Goal: Task Accomplishment & Management: Manage account settings

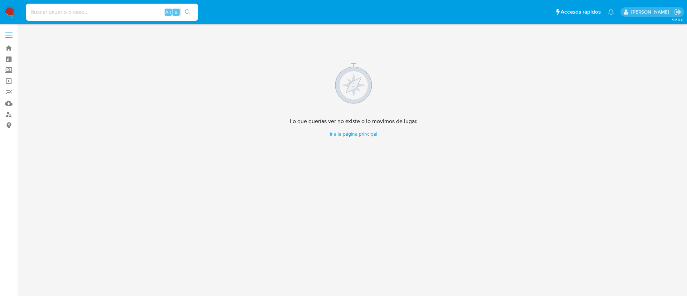
click at [11, 14] on img at bounding box center [10, 12] width 12 height 12
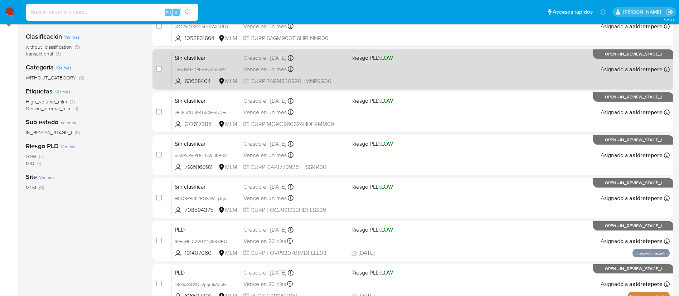
scroll to position [48, 0]
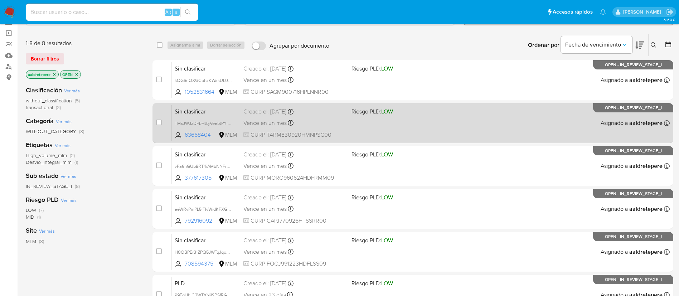
click at [370, 117] on div "Sin clasificar TMsJWJzDPbHtbjVeebtPYiq4 63668404 MLM Riesgo PLD: LOW Creado el:…" at bounding box center [421, 123] width 498 height 36
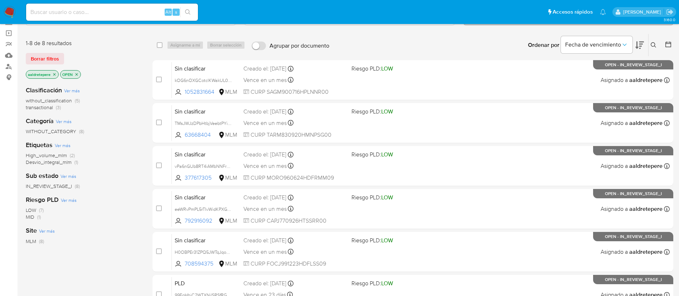
click at [13, 11] on img at bounding box center [10, 12] width 12 height 12
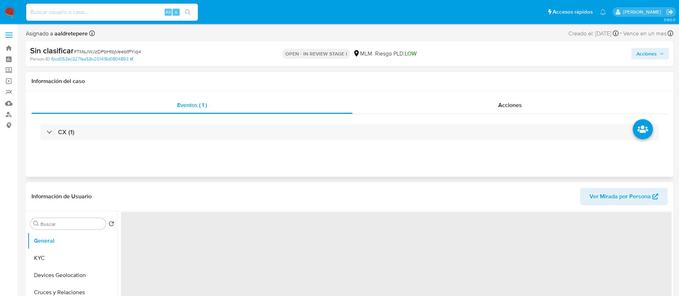
select select "10"
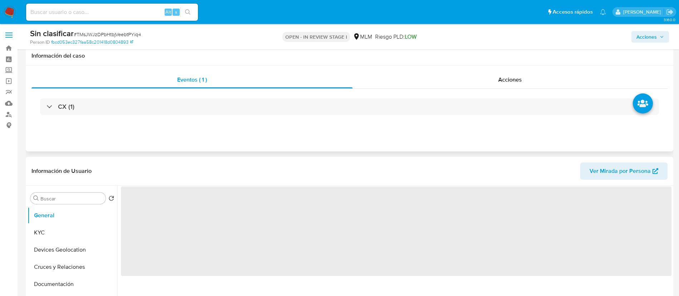
scroll to position [107, 0]
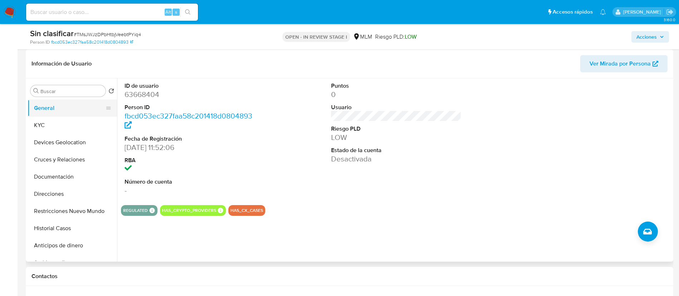
click at [74, 110] on button "General" at bounding box center [70, 108] width 84 height 17
click at [652, 232] on icon "Crear caso manual" at bounding box center [647, 231] width 9 height 9
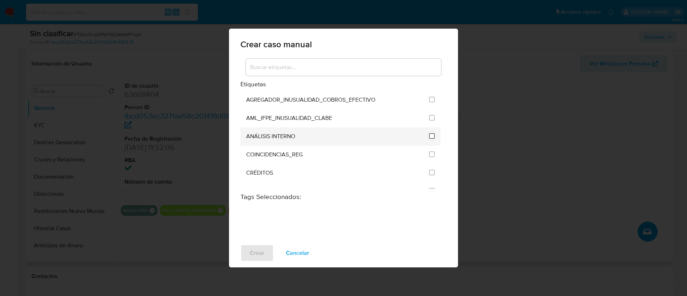
click at [430, 138] on input "1888" at bounding box center [432, 136] width 6 height 6
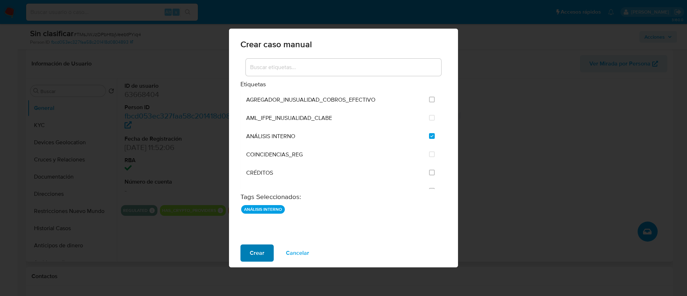
click at [261, 254] on span "Crear" at bounding box center [257, 253] width 15 height 16
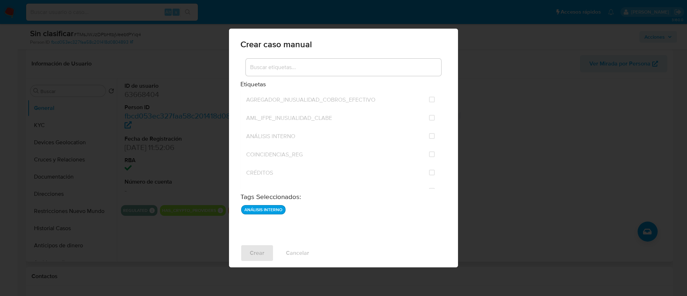
checkbox input "false"
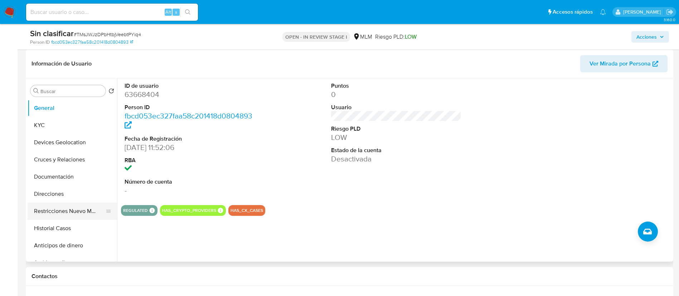
click at [96, 210] on button "Restricciones Nuevo Mundo" at bounding box center [70, 211] width 84 height 17
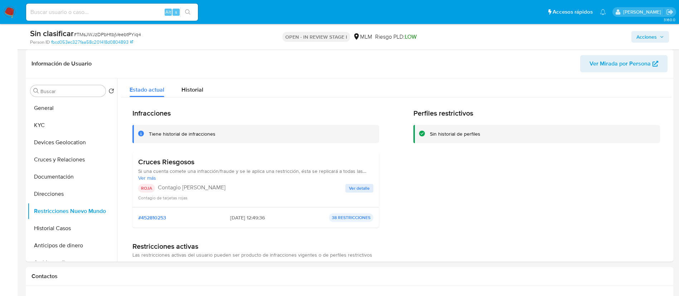
click at [358, 190] on span "Ver detalle" at bounding box center [359, 188] width 21 height 7
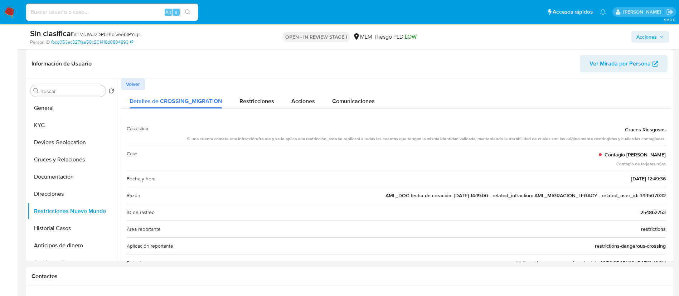
click at [639, 196] on span "AML_DOC fecha de creación: 17/12/2019 14:19:00 - related_infraction: AML_MIGRAC…" at bounding box center [526, 195] width 280 height 7
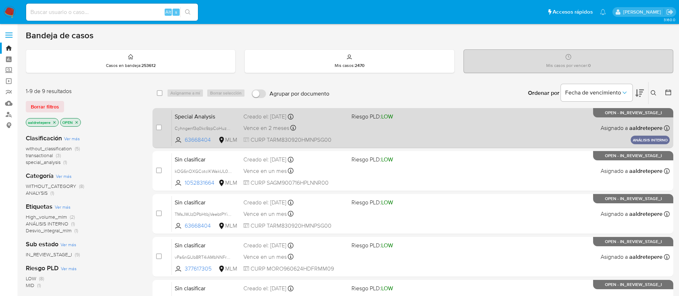
drag, startPoint x: 444, startPoint y: 129, endPoint x: 444, endPoint y: 144, distance: 14.3
click at [444, 144] on div "Special Analysis Cyhngenf3q0kc9zpCoHuzhtk 63668404 MLM Riesgo PLD: LOW Creado e…" at bounding box center [421, 128] width 498 height 36
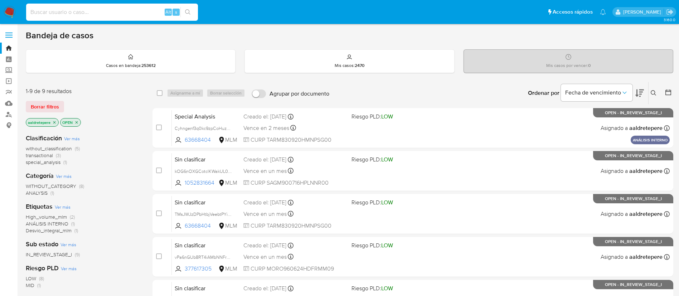
click at [131, 9] on input at bounding box center [112, 12] width 172 height 9
paste input "393507032"
type input "393507032"
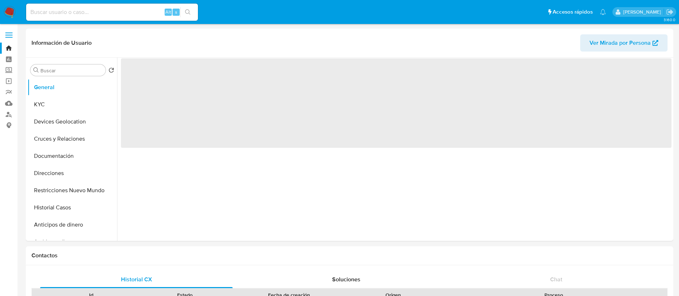
select select "10"
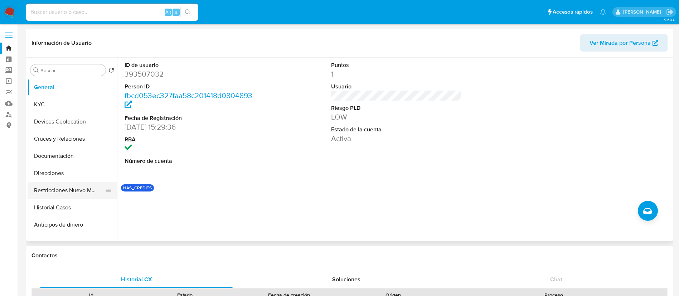
click at [73, 187] on button "Restricciones Nuevo Mundo" at bounding box center [70, 190] width 84 height 17
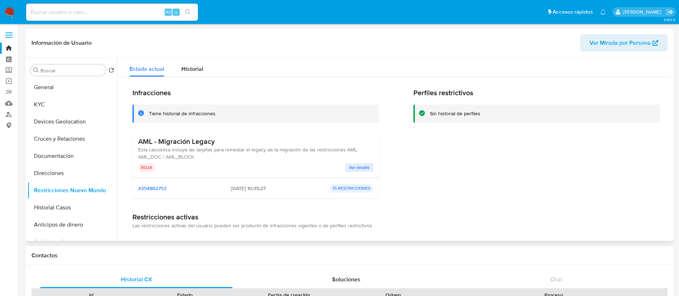
click at [347, 167] on button "Ver detalle" at bounding box center [359, 167] width 28 height 9
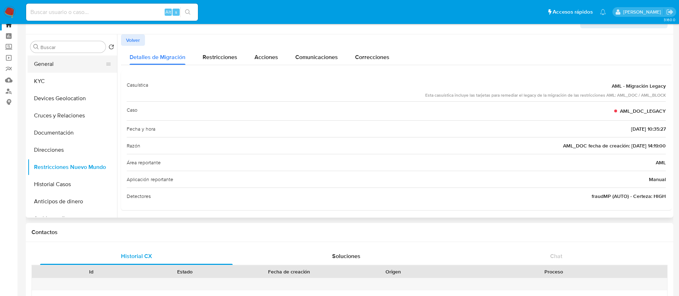
click at [74, 66] on button "General" at bounding box center [70, 63] width 84 height 17
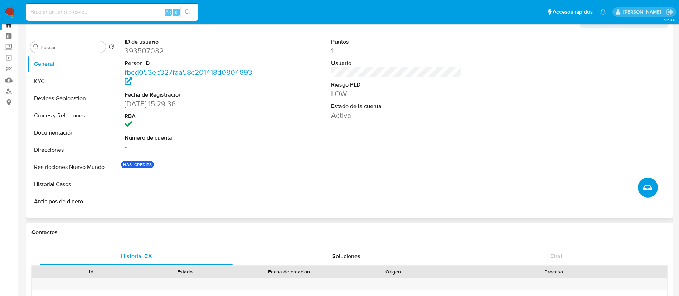
click at [644, 190] on icon "Crear caso manual" at bounding box center [647, 187] width 9 height 9
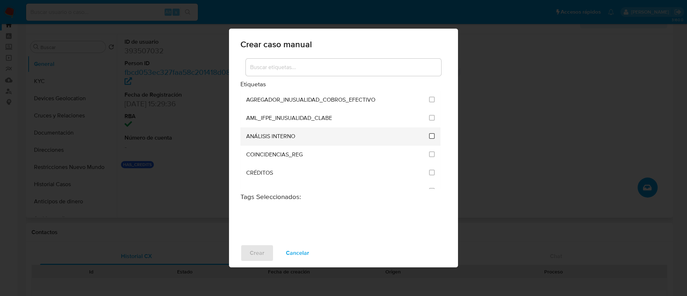
click at [430, 137] on input "1888" at bounding box center [432, 136] width 6 height 6
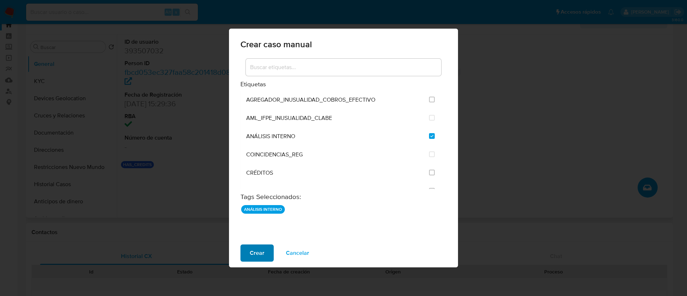
click at [256, 254] on span "Crear" at bounding box center [257, 253] width 15 height 16
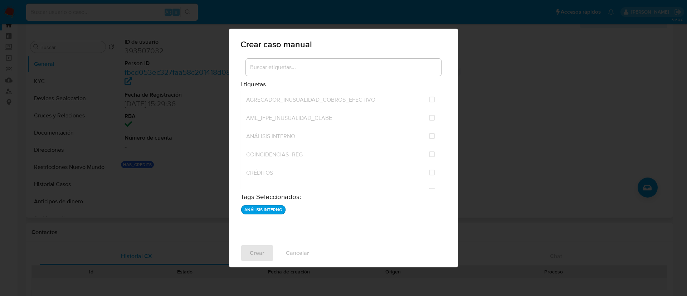
checkbox input "false"
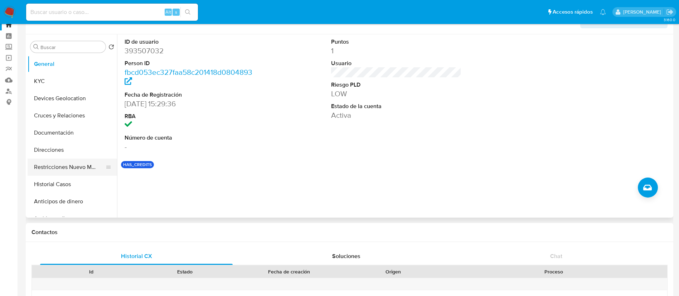
click at [69, 164] on button "Restricciones Nuevo Mundo" at bounding box center [70, 167] width 84 height 17
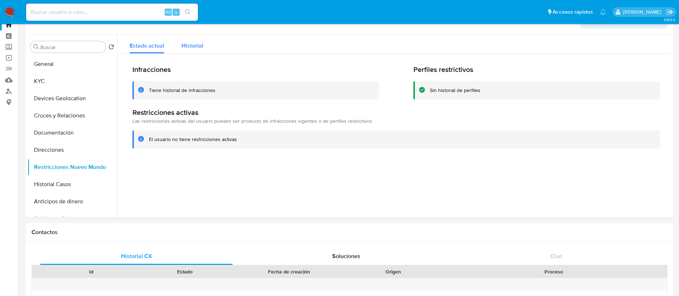
click at [204, 44] on button "Historial" at bounding box center [192, 43] width 39 height 19
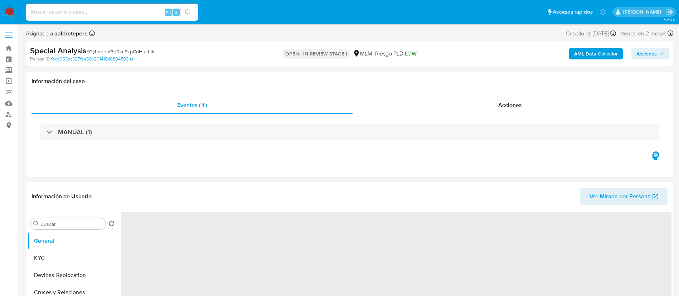
select select "10"
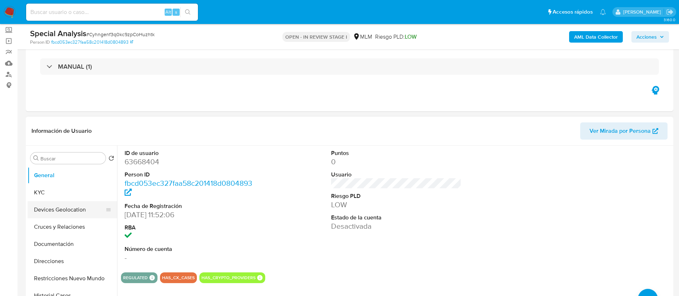
scroll to position [54, 0]
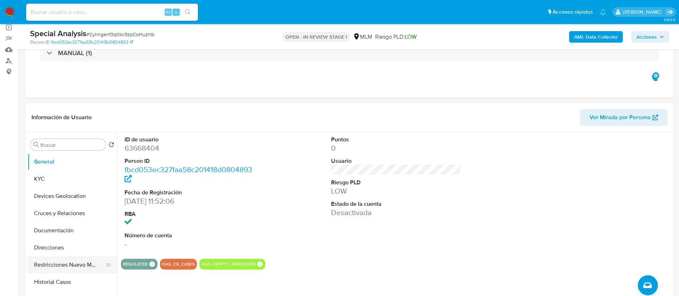
click at [92, 265] on button "Restricciones Nuevo Mundo" at bounding box center [70, 264] width 84 height 17
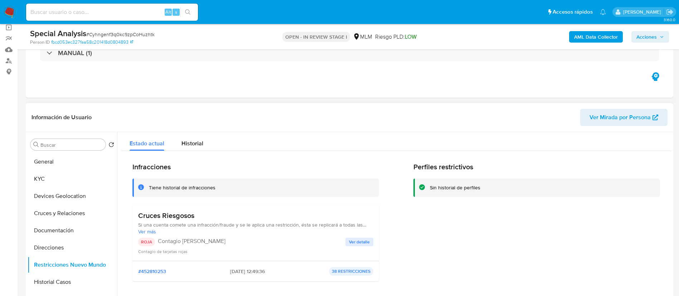
click at [357, 242] on span "Ver detalle" at bounding box center [359, 241] width 21 height 7
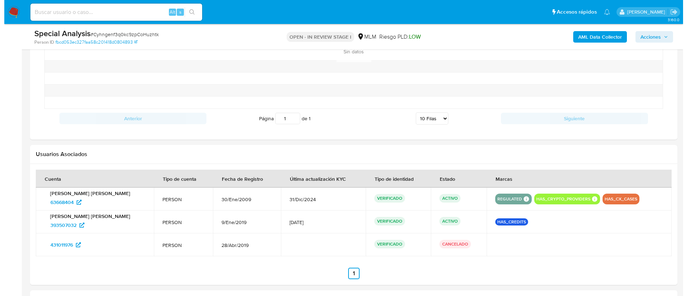
scroll to position [905, 0]
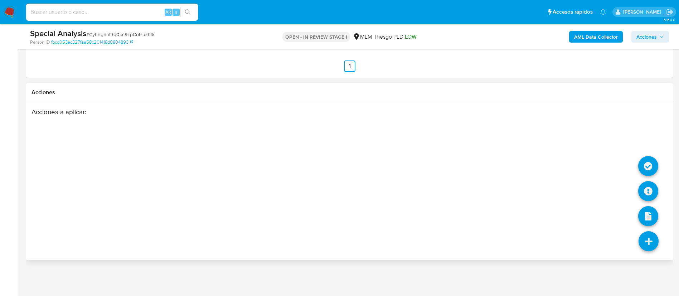
click at [644, 245] on icon at bounding box center [649, 241] width 20 height 20
click at [648, 190] on icon at bounding box center [648, 191] width 20 height 20
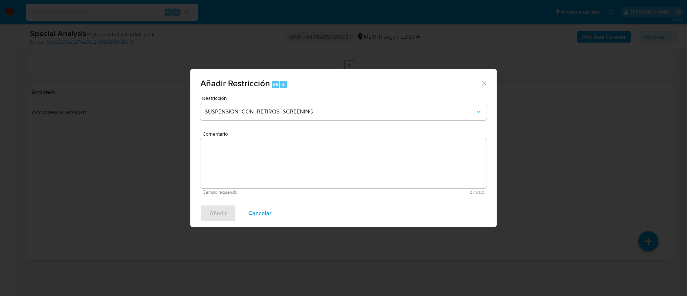
click at [269, 212] on span "Cancelar" at bounding box center [259, 214] width 23 height 16
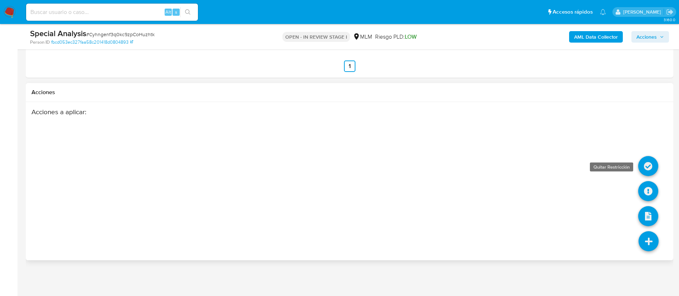
click at [650, 164] on icon at bounding box center [648, 166] width 20 height 20
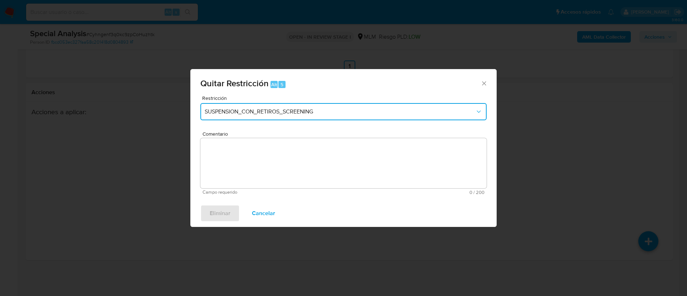
click at [245, 110] on span "SUSPENSION_CON_RETIROS_SCREENING" at bounding box center [340, 111] width 271 height 7
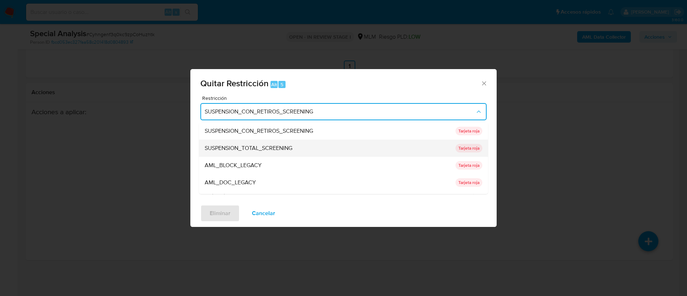
click at [257, 148] on span "SUSPENSION_TOTAL_SCREENING" at bounding box center [249, 148] width 88 height 7
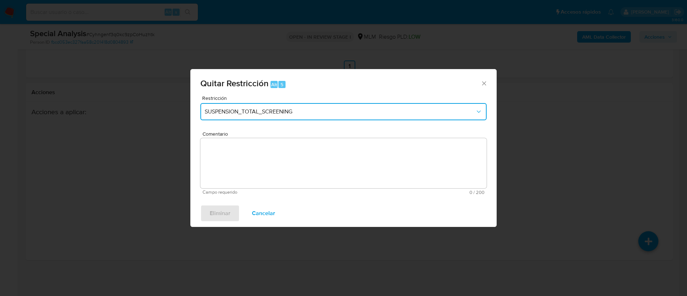
click at [275, 104] on button "SUSPENSION_TOTAL_SCREENING" at bounding box center [343, 111] width 286 height 17
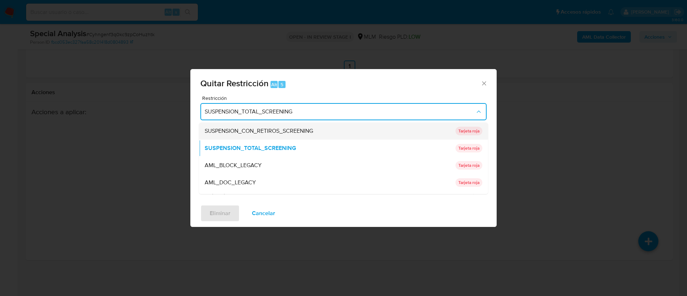
click at [271, 132] on span "SUSPENSION_CON_RETIROS_SCREENING" at bounding box center [259, 130] width 108 height 7
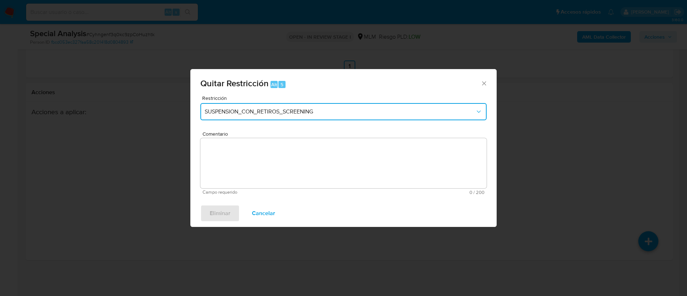
click at [276, 110] on span "SUSPENSION_CON_RETIROS_SCREENING" at bounding box center [340, 111] width 271 height 7
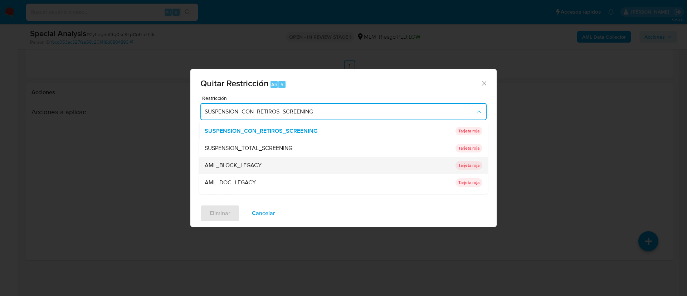
click at [255, 171] on div "AML_BLOCK_LEGACY" at bounding box center [328, 165] width 247 height 17
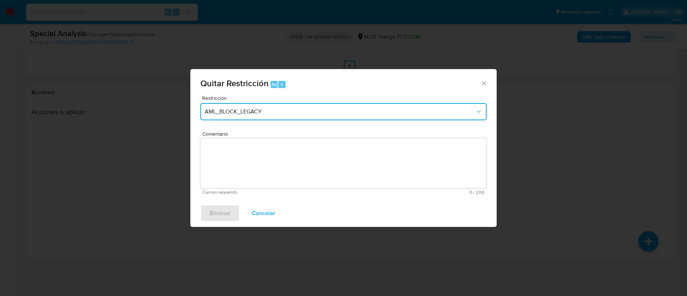
click at [264, 114] on span "AML_BLOCK_LEGACY" at bounding box center [340, 111] width 271 height 7
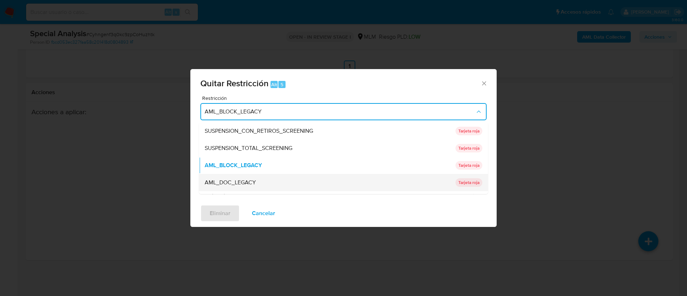
click at [238, 182] on span "AML_DOC_LEGACY" at bounding box center [230, 182] width 51 height 7
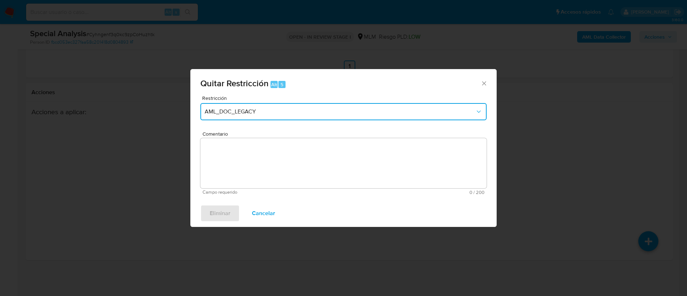
click at [271, 108] on span "AML_DOC_LEGACY" at bounding box center [340, 111] width 271 height 7
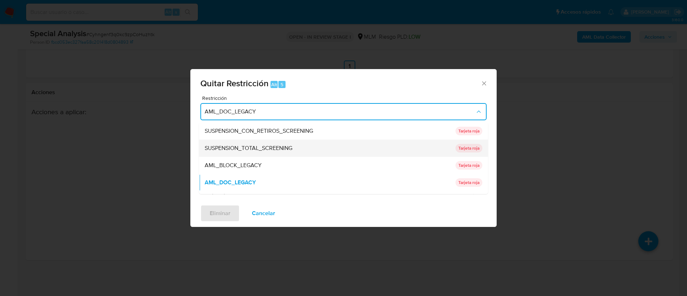
scroll to position [54, 0]
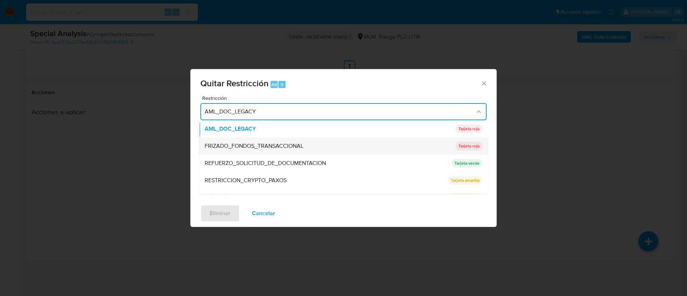
click at [271, 149] on span "FRIZADO_FONDOS_TRANSACCIONAL" at bounding box center [254, 145] width 99 height 7
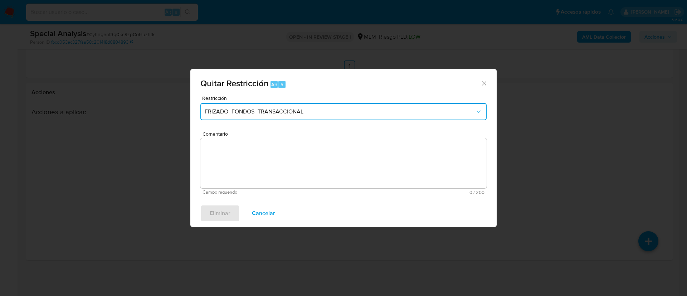
click at [279, 116] on button "FRIZADO_FONDOS_TRANSACCIONAL" at bounding box center [343, 111] width 286 height 17
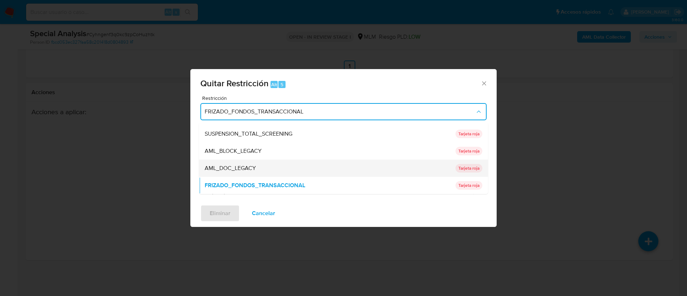
scroll to position [68, 0]
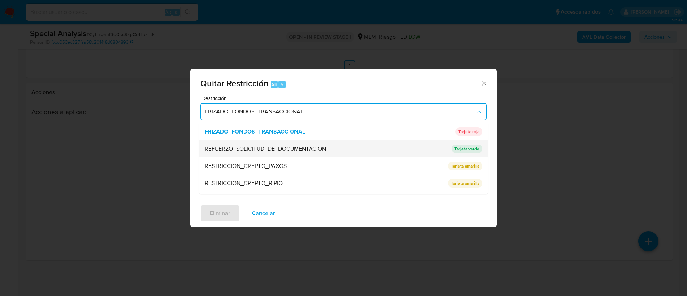
click at [250, 151] on span "REFUERZO_SOLICITUD_DE_DOCUMENTACION" at bounding box center [265, 148] width 121 height 7
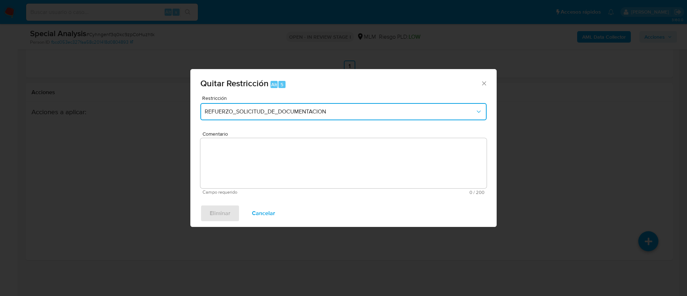
click at [262, 107] on button "REFUERZO_SOLICITUD_DE_DOCUMENTACION" at bounding box center [343, 111] width 286 height 17
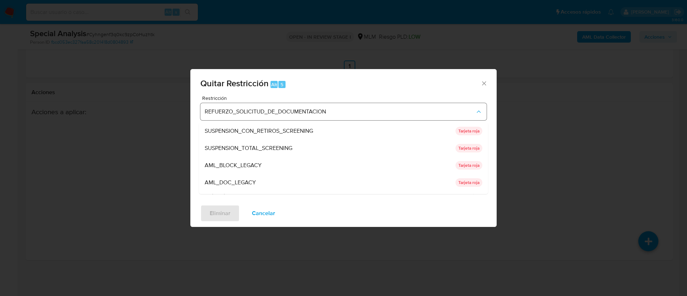
scroll to position [59, 0]
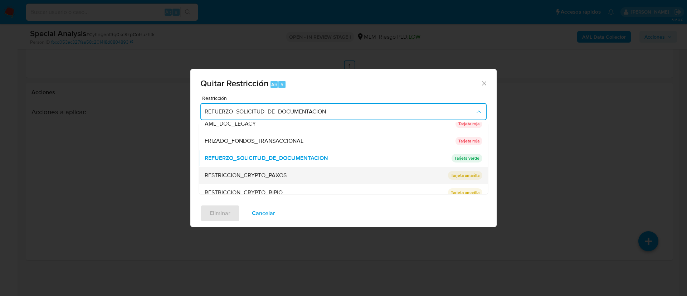
click at [255, 174] on span "RESTRICCION_CRYPTO_PAXOS" at bounding box center [246, 175] width 82 height 7
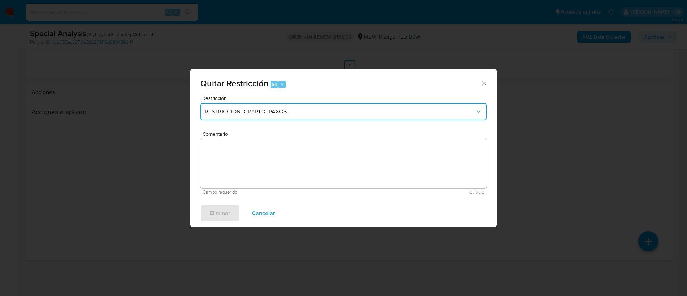
click at [277, 112] on span "RESTRICCION_CRYPTO_PAXOS" at bounding box center [340, 111] width 271 height 7
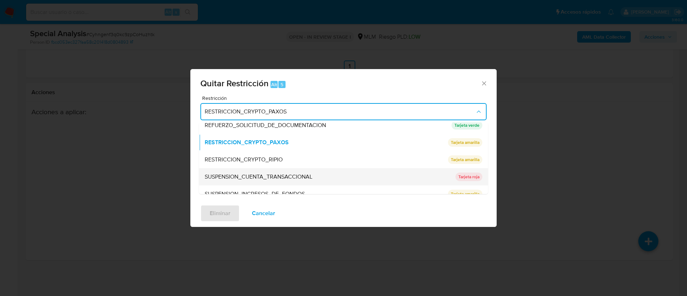
scroll to position [100, 0]
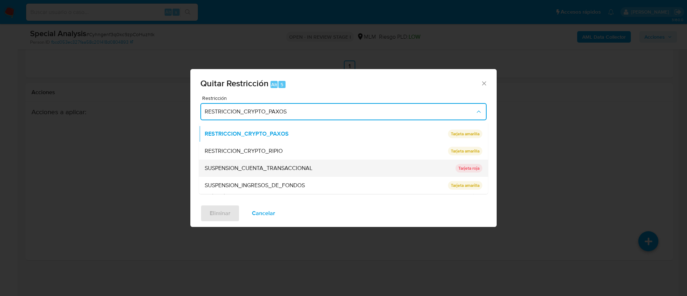
click at [261, 168] on span "SUSPENSION_CUENTA_TRANSACCIONAL" at bounding box center [259, 168] width 108 height 7
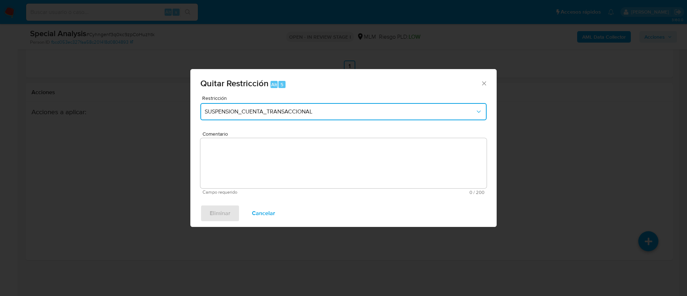
click at [291, 114] on span "SUSPENSION_CUENTA_TRANSACCIONAL" at bounding box center [340, 111] width 271 height 7
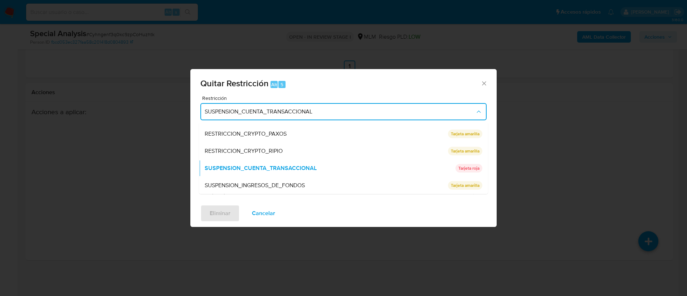
click at [267, 183] on div "SUSPENSION_INGRESOS_DE_FONDOS" at bounding box center [324, 185] width 239 height 17
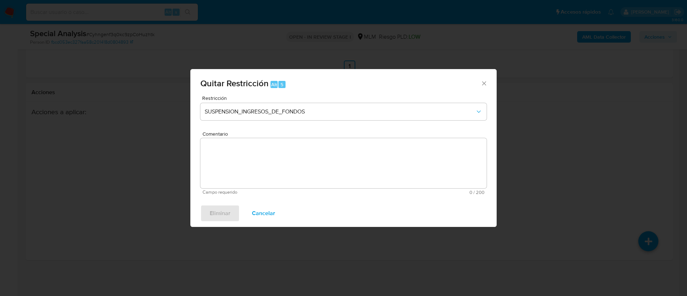
click at [268, 215] on span "Cancelar" at bounding box center [263, 214] width 23 height 16
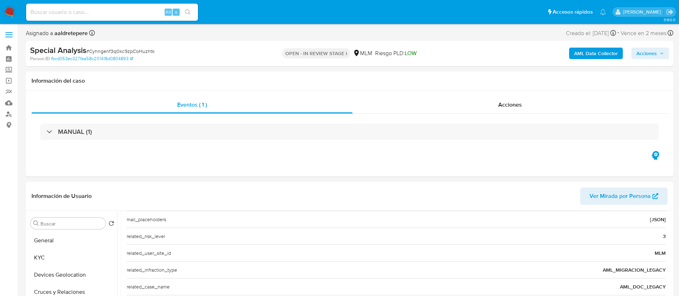
scroll to position [0, 0]
click at [643, 57] on span "Acciones" at bounding box center [647, 53] width 20 height 11
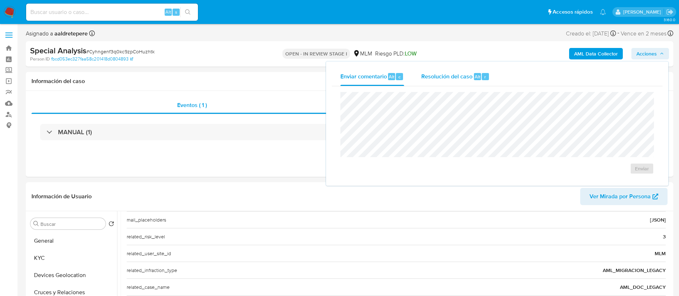
click at [433, 78] on span "Resolución del caso" at bounding box center [446, 76] width 51 height 8
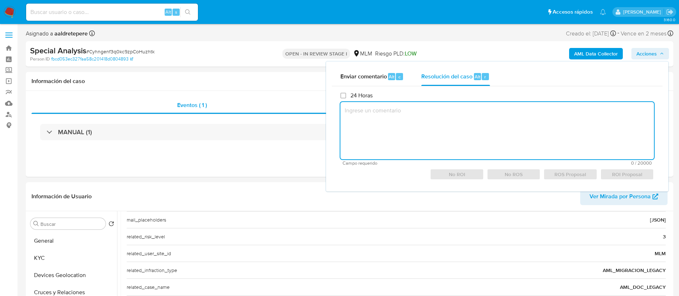
drag, startPoint x: 428, startPoint y: 115, endPoint x: 435, endPoint y: 111, distance: 7.5
click at [428, 114] on textarea at bounding box center [497, 130] width 314 height 57
type textarea "s"
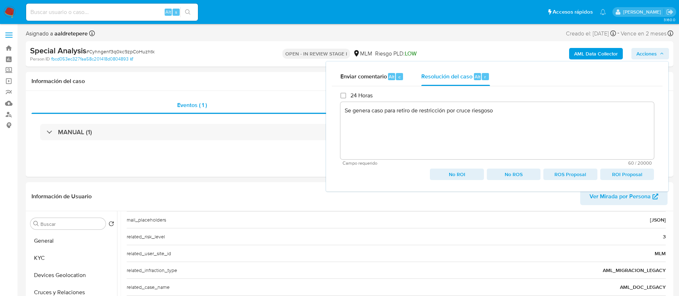
click at [437, 171] on span "No ROI" at bounding box center [457, 174] width 44 height 10
type textarea "Se genera caso para retiro de restricción por cruce riesgoso"
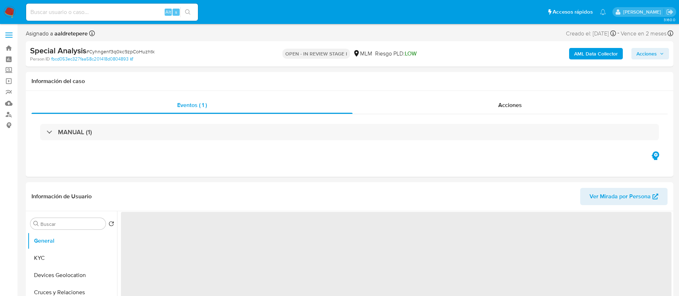
select select "10"
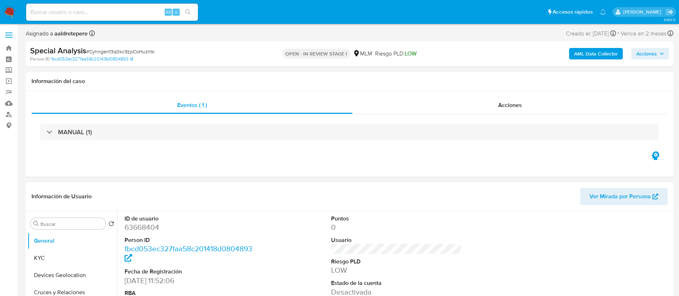
click at [11, 11] on img at bounding box center [10, 12] width 12 height 12
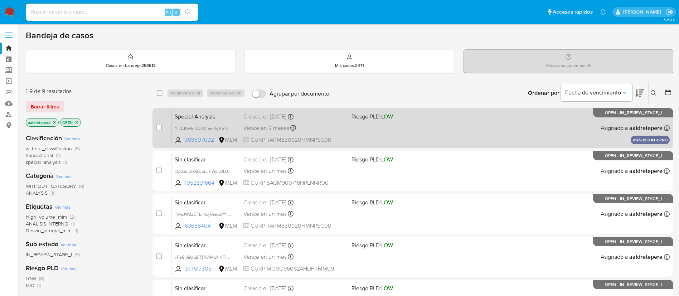
click at [550, 114] on div "Special Analysis YI7LJLMBlZQ7C1eeir6jKe7L 393507032 MLM Riesgo PLD: LOW Creado …" at bounding box center [421, 128] width 498 height 36
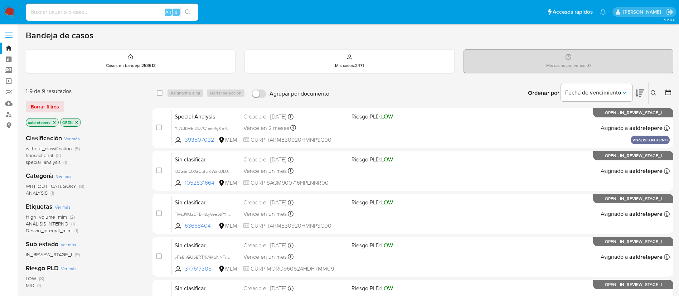
click at [13, 5] on nav "Pausado Ver notificaciones Alt s Accesos rápidos Presiona las siguientes teclas…" at bounding box center [339, 12] width 679 height 24
click at [6, 13] on img at bounding box center [10, 12] width 12 height 12
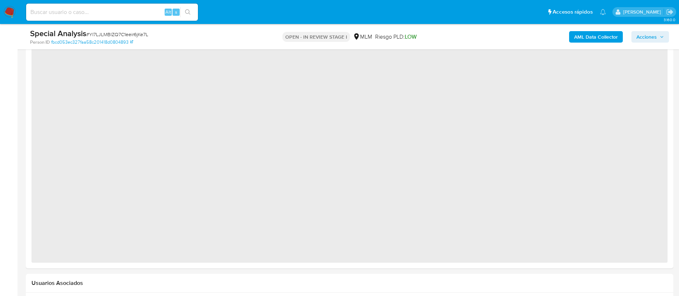
select select "10"
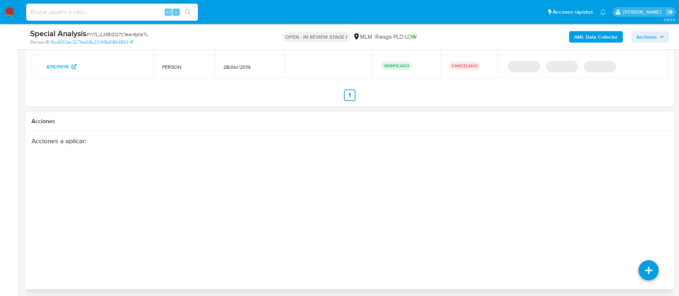
scroll to position [942, 0]
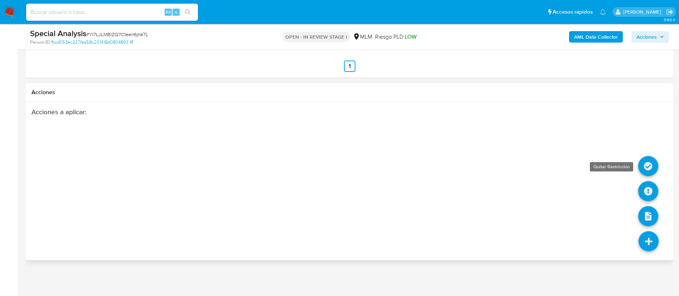
click at [646, 159] on icon at bounding box center [648, 166] width 20 height 20
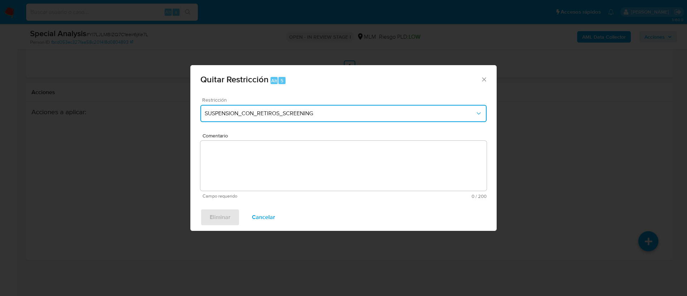
click at [237, 112] on span "SUSPENSION_CON_RETIROS_SCREENING" at bounding box center [340, 113] width 271 height 7
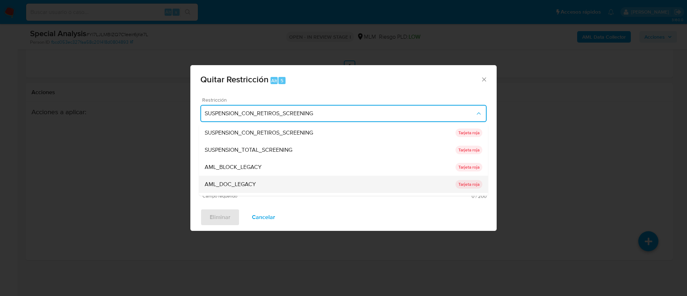
click at [255, 186] on span "AML_DOC_LEGACY" at bounding box center [230, 184] width 51 height 7
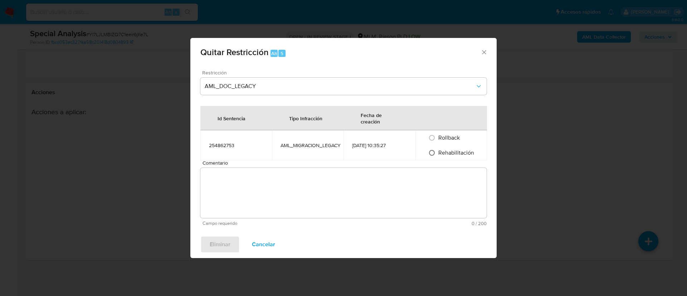
click at [432, 152] on input "Rehabilitación" at bounding box center [431, 152] width 11 height 11
radio input "true"
click at [400, 187] on textarea "Comentario" at bounding box center [343, 193] width 286 height 50
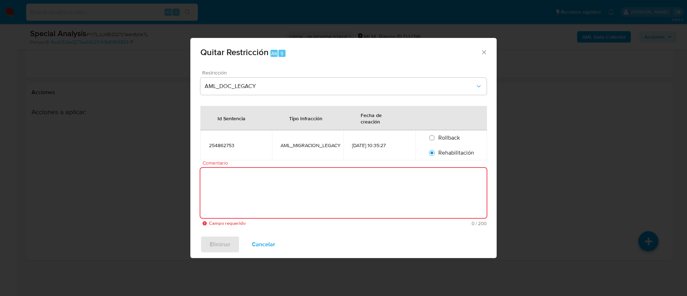
paste textarea "Se realiza validación con INE y no se identifica información negativa o coincid…"
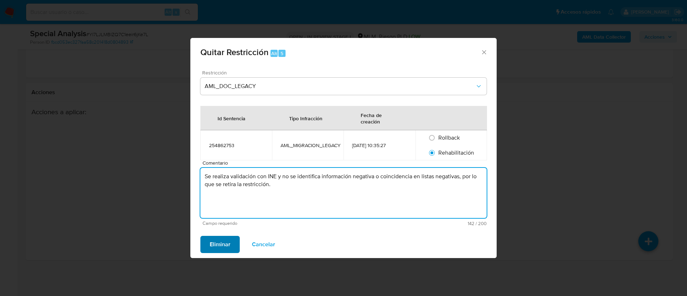
type textarea "Se realiza validación con INE y no se identifica información negativa o coincid…"
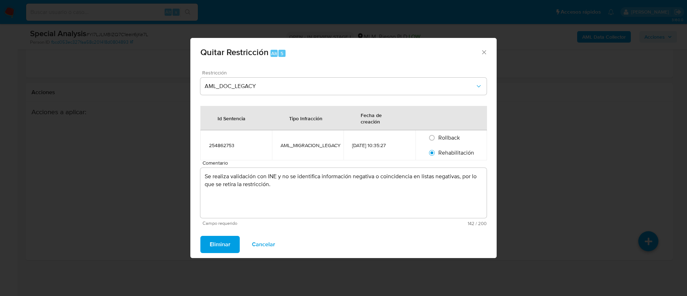
click at [223, 243] on span "Eliminar" at bounding box center [220, 245] width 21 height 16
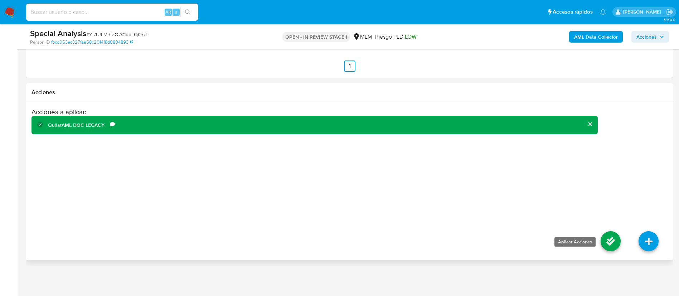
click at [605, 239] on icon at bounding box center [611, 241] width 20 height 20
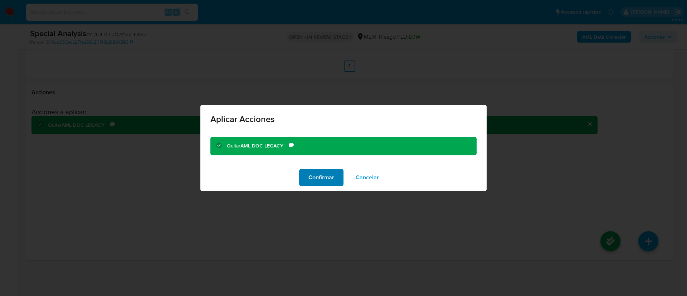
click at [318, 181] on span "Confirmar" at bounding box center [322, 178] width 26 height 16
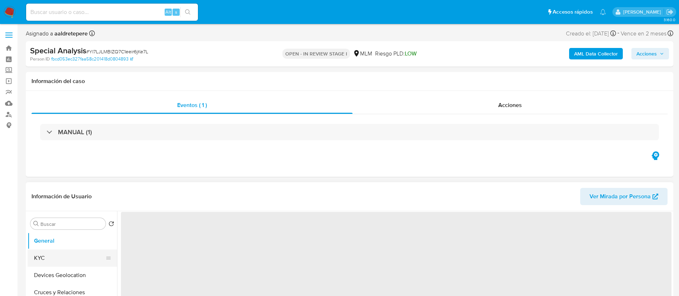
select select "10"
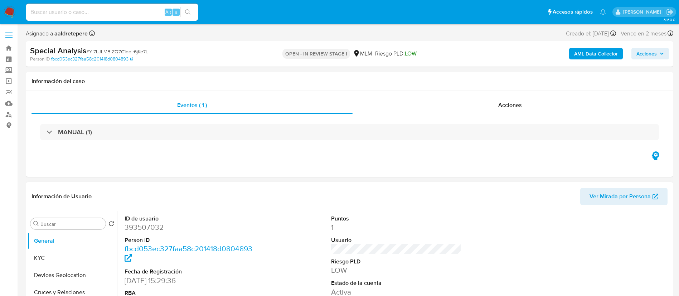
scroll to position [107, 0]
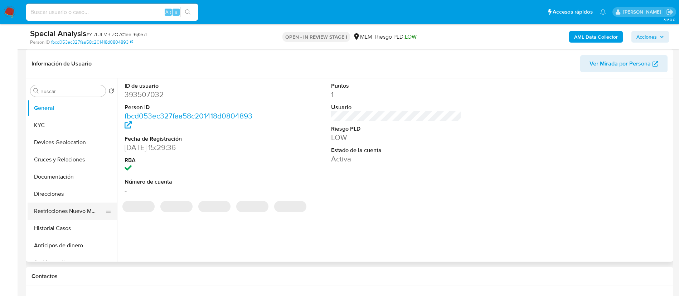
click at [79, 212] on button "Restricciones Nuevo Mundo" at bounding box center [70, 211] width 84 height 17
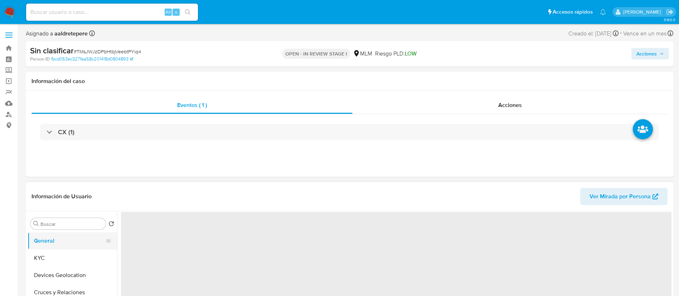
select select "10"
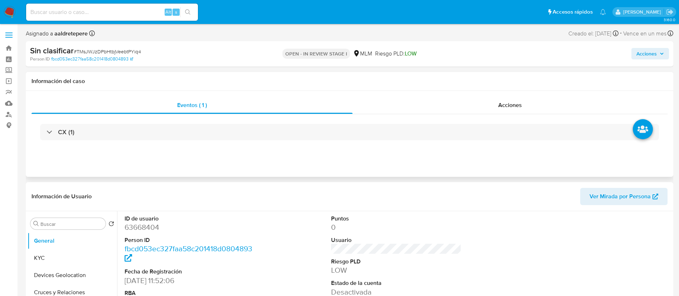
click at [518, 92] on div "Eventos ( 1 ) Acciones CX (1)" at bounding box center [350, 134] width 648 height 86
click at [517, 101] on span "Acciones" at bounding box center [510, 105] width 24 height 8
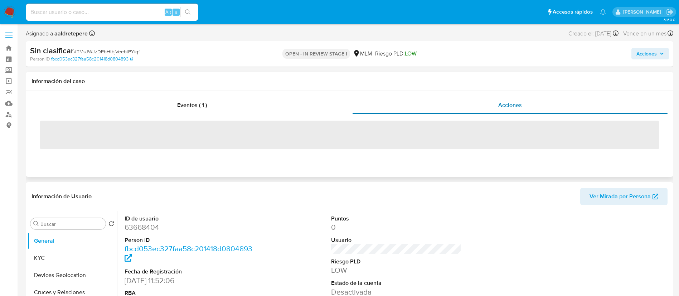
click at [516, 103] on span "Acciones" at bounding box center [510, 105] width 24 height 8
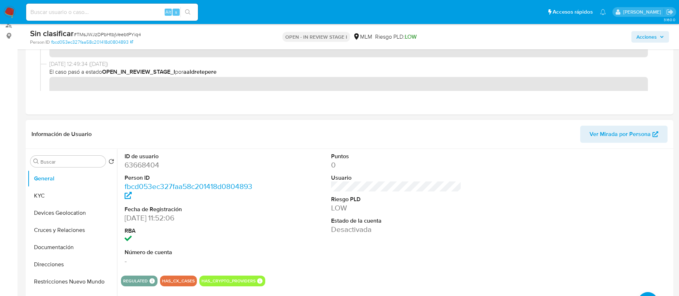
scroll to position [107, 0]
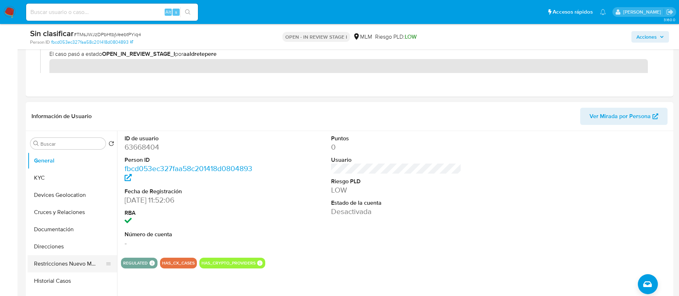
click at [62, 267] on button "Restricciones Nuevo Mundo" at bounding box center [70, 263] width 84 height 17
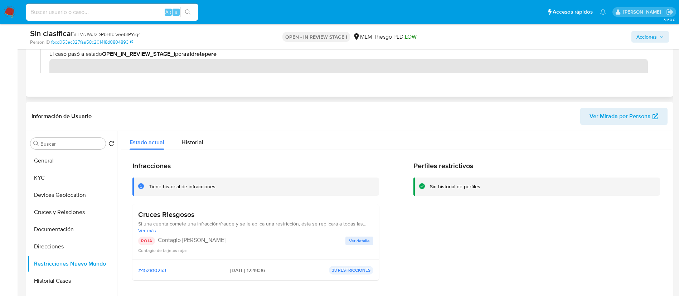
scroll to position [0, 0]
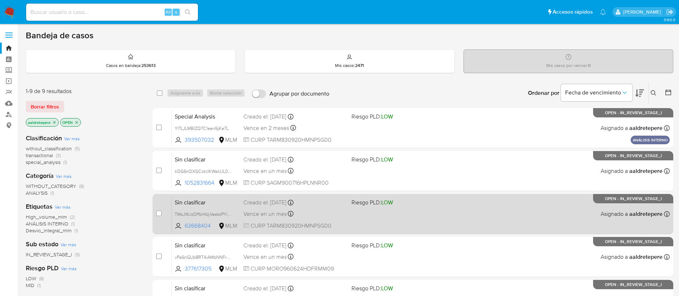
click at [318, 204] on div "Creado el: [DATE] Creado el: [DATE] 18:18:37" at bounding box center [294, 203] width 102 height 8
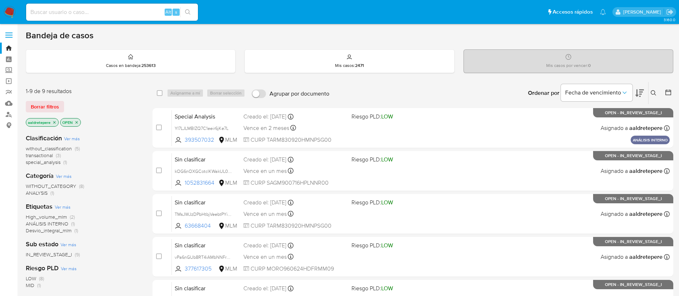
click at [8, 14] on img at bounding box center [10, 12] width 12 height 12
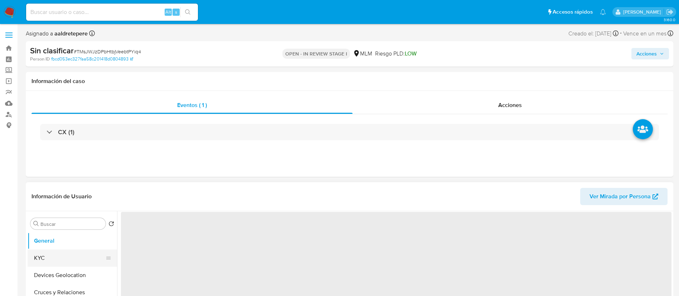
select select "10"
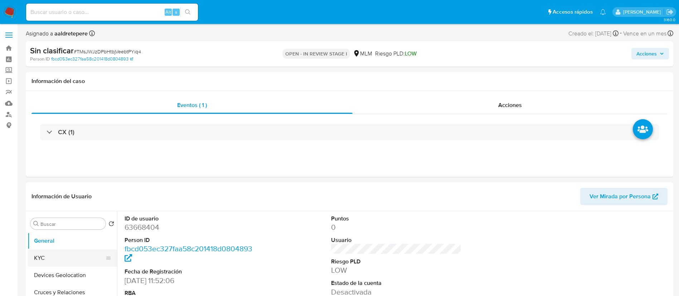
click at [82, 253] on button "KYC" at bounding box center [70, 258] width 84 height 17
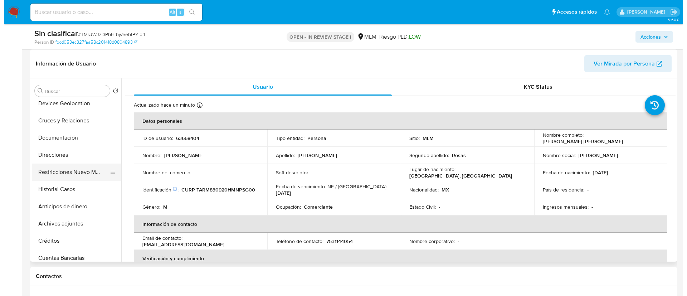
scroll to position [54, 0]
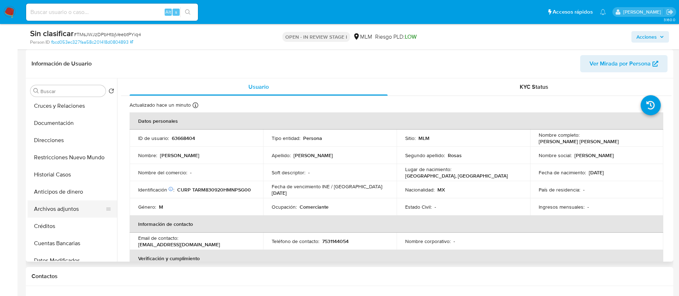
click at [51, 211] on button "Archivos adjuntos" at bounding box center [70, 208] width 84 height 17
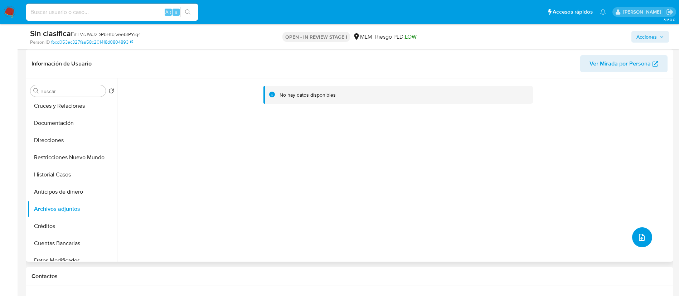
click at [638, 239] on icon "upload-file" at bounding box center [642, 237] width 9 height 9
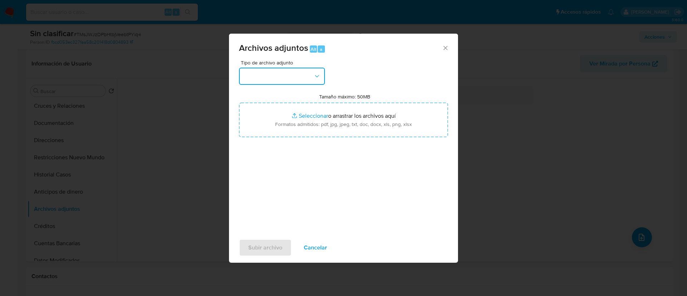
click at [269, 73] on button "button" at bounding box center [282, 76] width 86 height 17
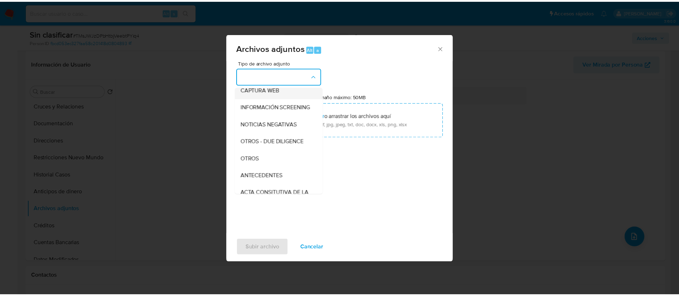
scroll to position [74, 0]
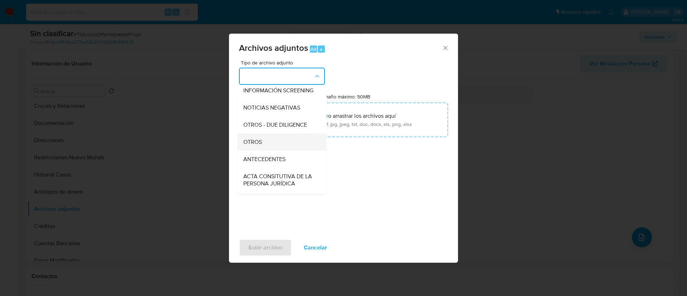
click at [265, 149] on div "OTROS" at bounding box center [279, 142] width 73 height 17
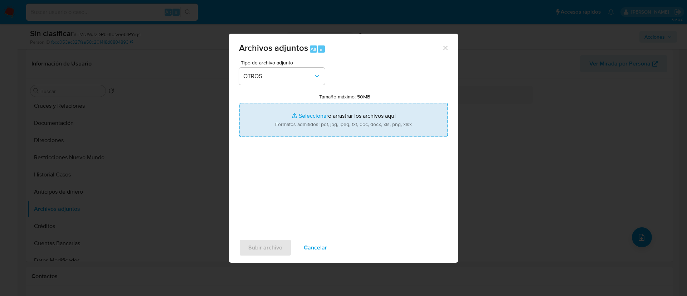
click at [289, 130] on input "Tamaño máximo: 50MB Seleccionar archivos" at bounding box center [343, 120] width 209 height 34
type input "C:\fakepath\CX 63668404.pdf"
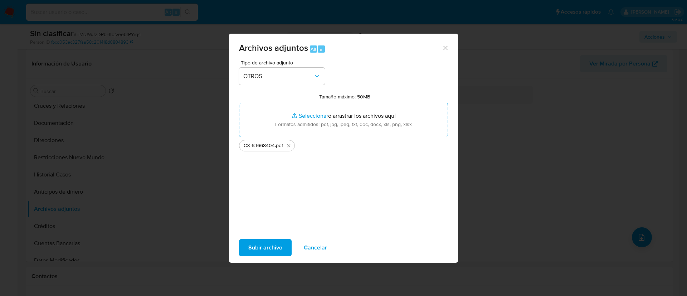
click at [273, 242] on span "Subir archivo" at bounding box center [265, 248] width 34 height 16
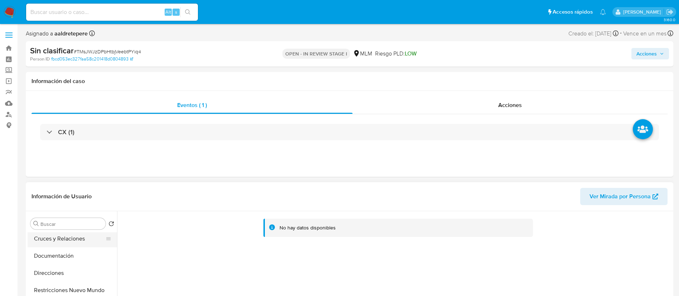
scroll to position [0, 0]
click at [45, 261] on button "KYC" at bounding box center [70, 258] width 84 height 17
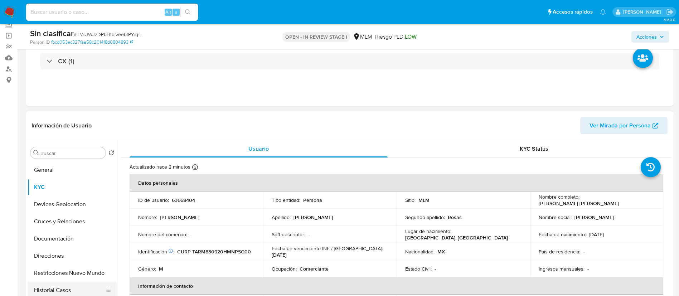
scroll to position [107, 0]
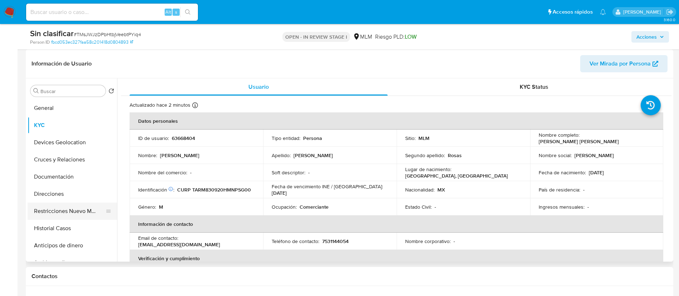
click at [93, 214] on button "Restricciones Nuevo Mundo" at bounding box center [70, 211] width 84 height 17
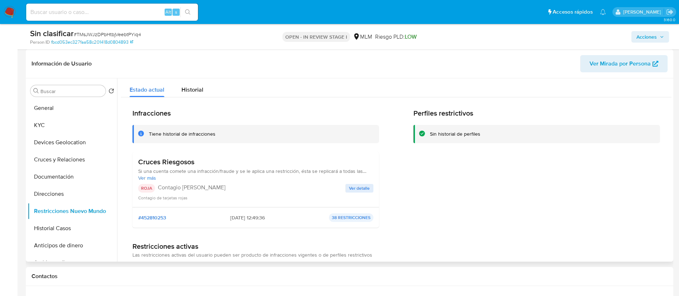
drag, startPoint x: 344, startPoint y: 186, endPoint x: 352, endPoint y: 190, distance: 9.3
click at [352, 190] on button "Ver detalle" at bounding box center [359, 188] width 28 height 9
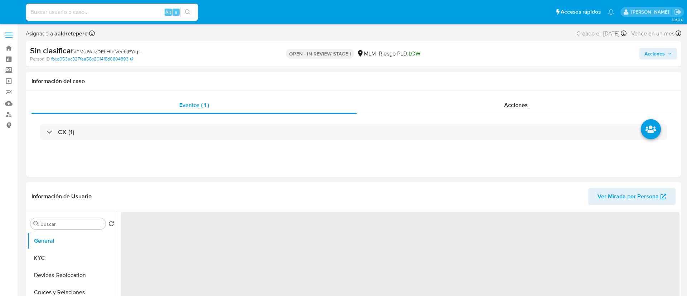
select select "10"
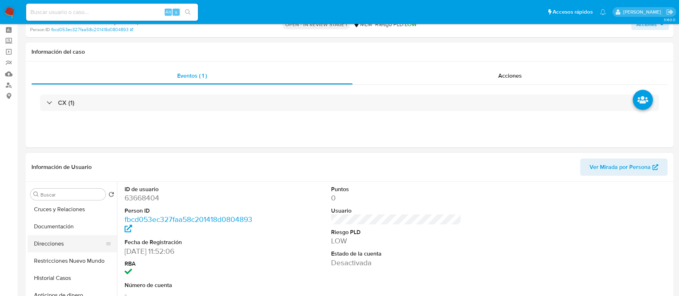
scroll to position [54, 0]
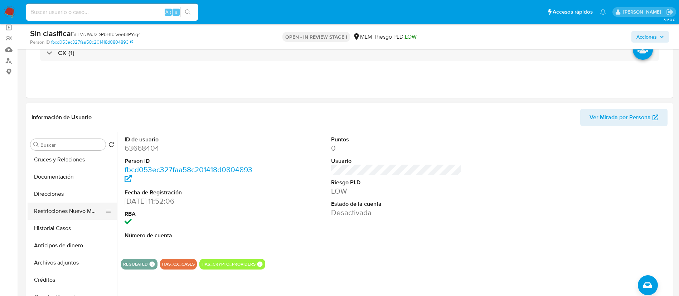
click at [81, 211] on button "Restricciones Nuevo Mundo" at bounding box center [70, 211] width 84 height 17
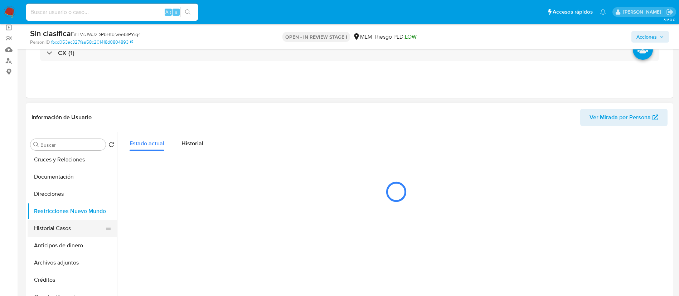
click at [65, 232] on button "Historial Casos" at bounding box center [70, 228] width 84 height 17
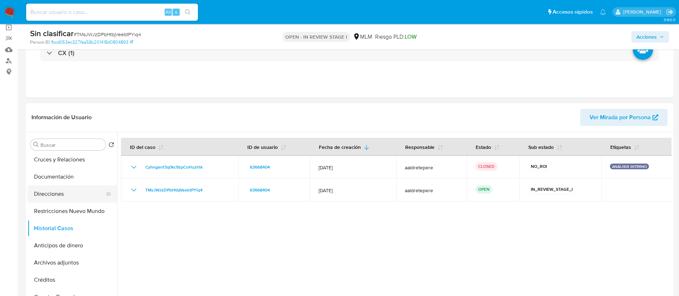
click at [80, 201] on button "Direcciones" at bounding box center [70, 193] width 84 height 17
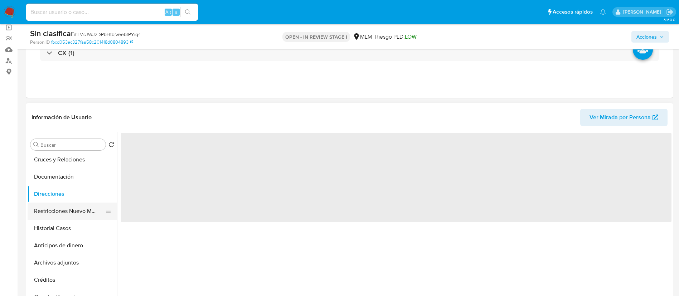
click at [78, 204] on button "Restricciones Nuevo Mundo" at bounding box center [70, 211] width 84 height 17
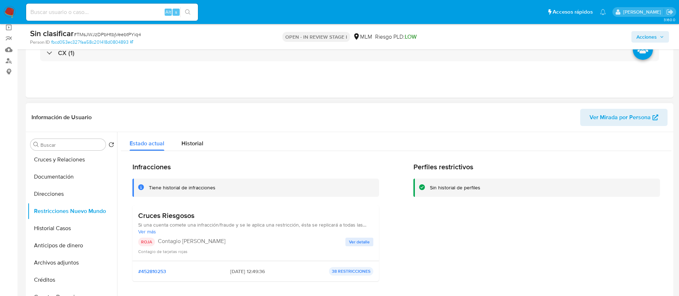
click at [353, 248] on div "Contagio de tarjetas rojas" at bounding box center [255, 251] width 235 height 7
click at [357, 244] on span "Ver detalle" at bounding box center [359, 241] width 21 height 7
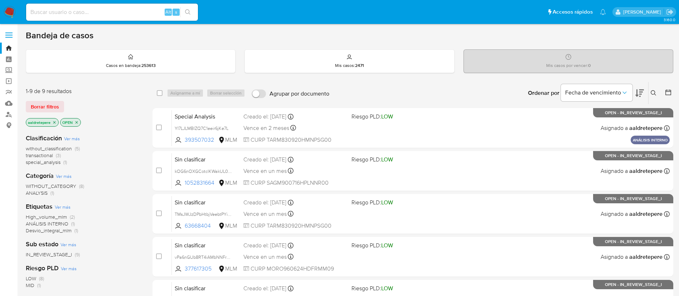
click at [8, 4] on nav "Pausado Ver notificaciones Alt s Accesos rápidos Presiona las siguientes teclas…" at bounding box center [339, 12] width 679 height 24
click at [6, 8] on img at bounding box center [10, 12] width 12 height 12
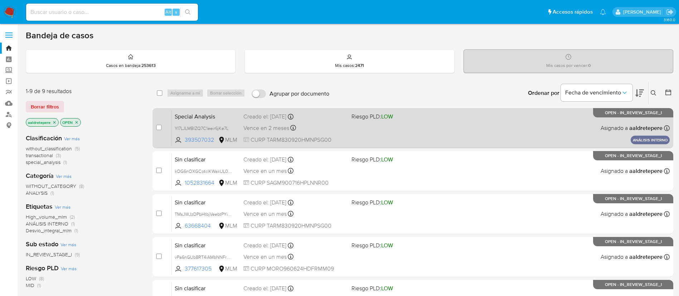
click at [339, 130] on div "Vence en 2 meses Vence el [DATE] 09:36:11" at bounding box center [294, 128] width 102 height 10
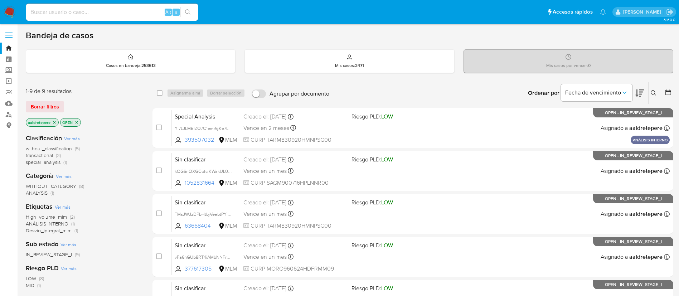
click at [653, 93] on icon at bounding box center [654, 93] width 6 height 6
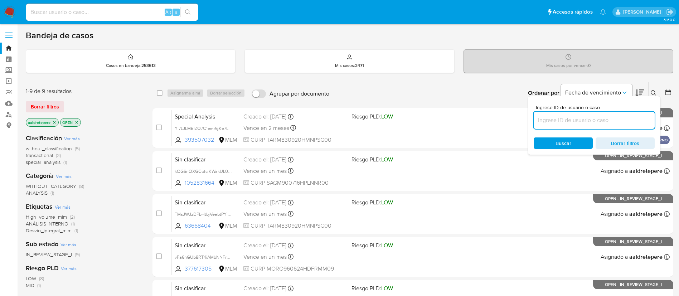
click at [589, 119] on input at bounding box center [594, 120] width 121 height 9
type input "xRwtdbYoYw0hYjBlOasmAXz4"
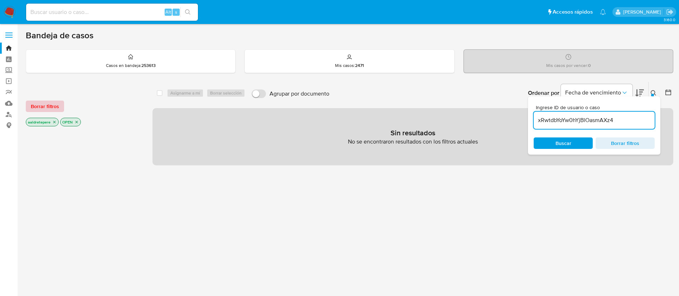
click at [61, 102] on button "Borrar filtros" at bounding box center [45, 106] width 38 height 11
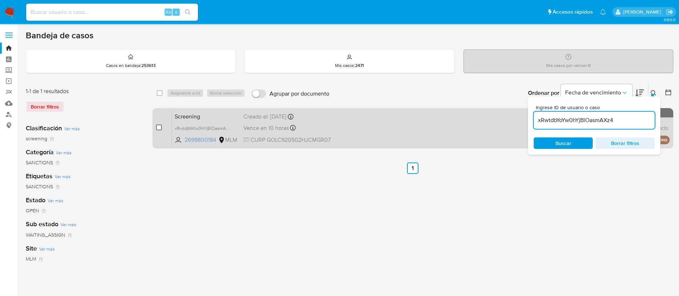
click at [157, 128] on input "checkbox" at bounding box center [159, 128] width 6 height 6
checkbox input "true"
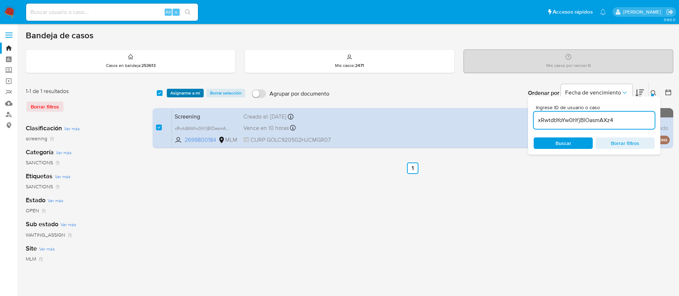
click at [176, 95] on span "Asignarme a mí" at bounding box center [185, 93] width 30 height 7
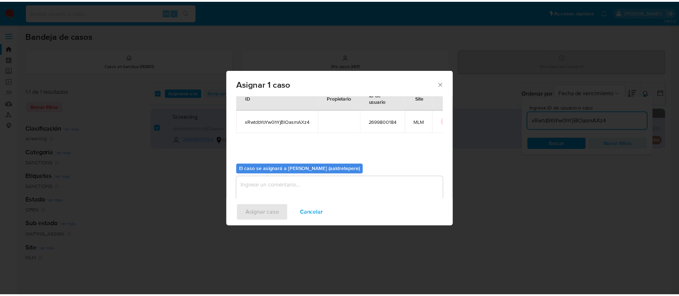
scroll to position [37, 0]
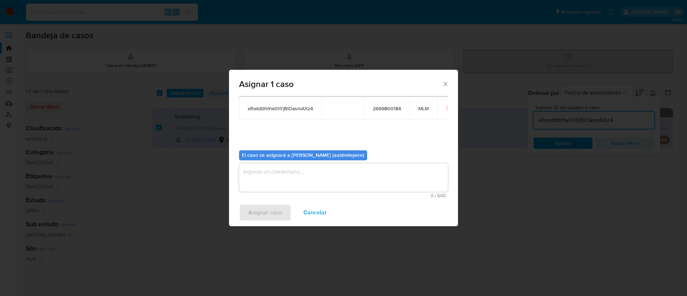
click at [316, 179] on textarea "assign-modal" at bounding box center [343, 177] width 209 height 29
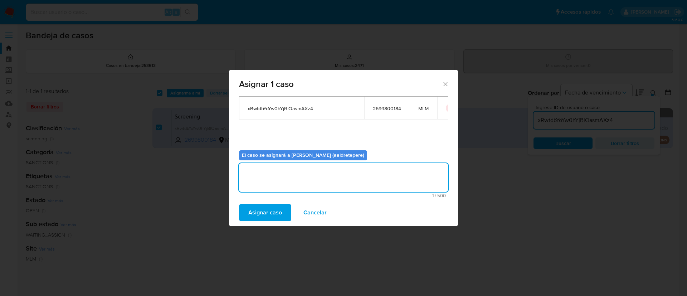
click at [278, 213] on span "Asignar caso" at bounding box center [265, 213] width 34 height 16
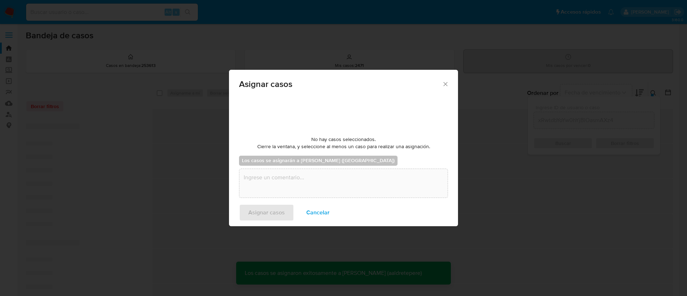
checkbox input "false"
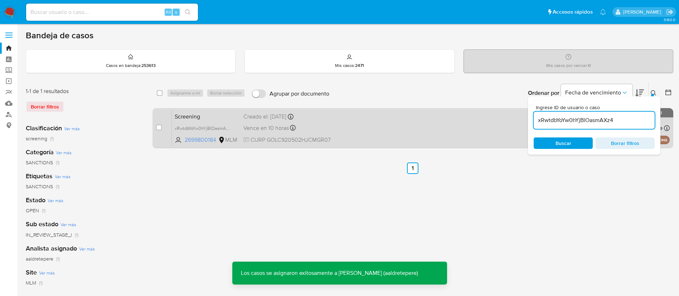
click at [447, 137] on div "Screening xRwtdbYoYw0hYjBlOasmAXz4 2699800184 MLM Creado el: 17/09/2025 Creado …" at bounding box center [421, 128] width 498 height 36
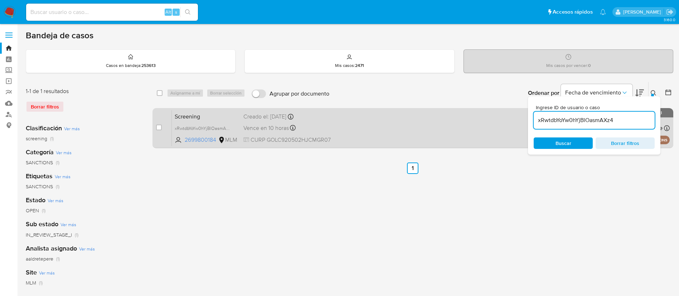
click at [396, 140] on div "Screening xRwtdbYoYw0hYjBlOasmAXz4 2699800184 MLM Creado el: 17/09/2025 Creado …" at bounding box center [421, 128] width 498 height 36
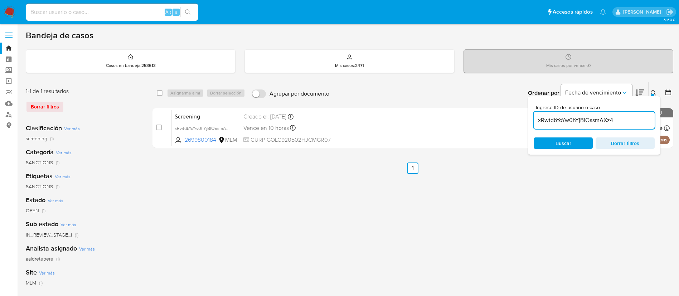
click at [13, 9] on img at bounding box center [10, 12] width 12 height 12
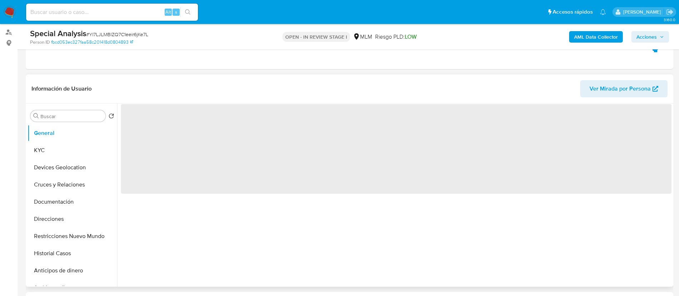
scroll to position [107, 0]
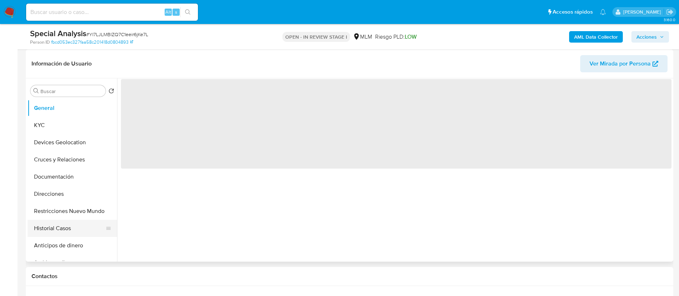
select select "10"
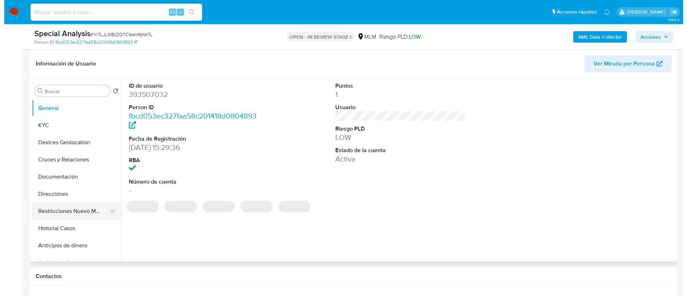
scroll to position [54, 0]
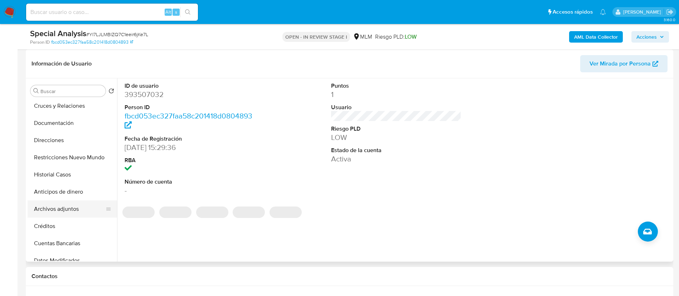
click at [74, 213] on button "Archivos adjuntos" at bounding box center [70, 208] width 84 height 17
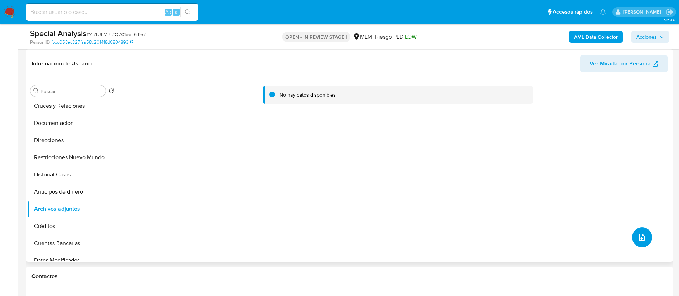
click at [638, 236] on icon "upload-file" at bounding box center [642, 237] width 9 height 9
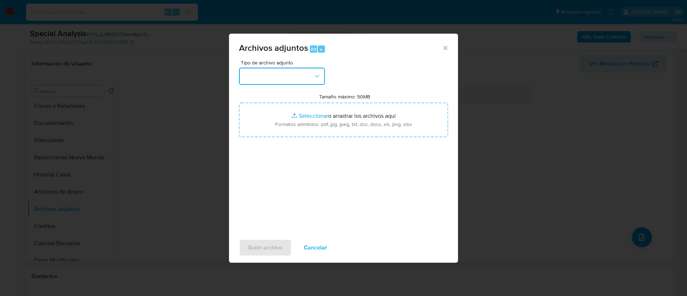
click at [287, 81] on button "button" at bounding box center [282, 76] width 86 height 17
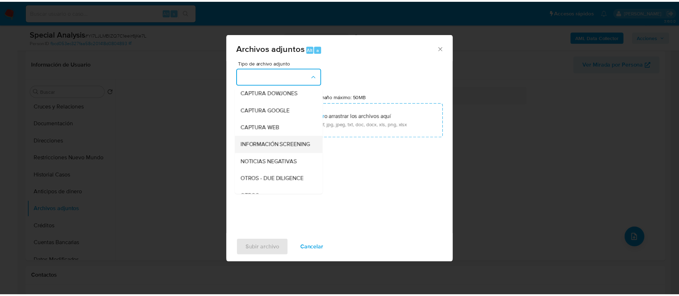
scroll to position [74, 0]
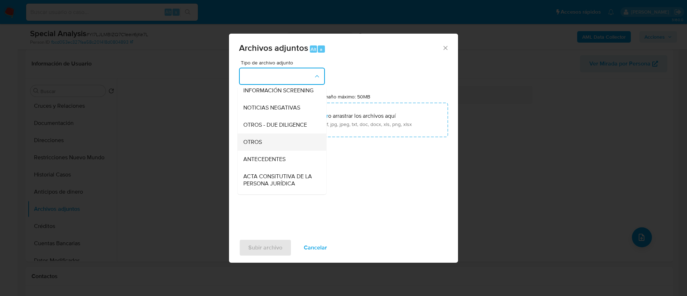
click at [287, 151] on div "OTROS" at bounding box center [279, 142] width 73 height 17
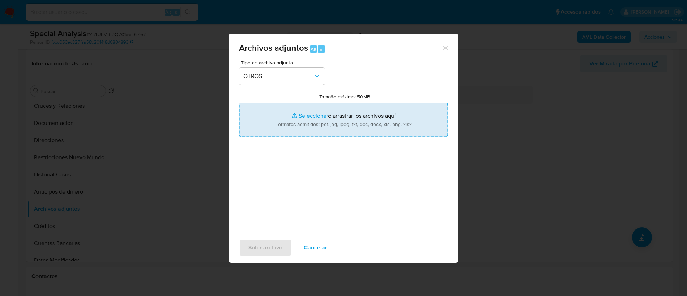
click at [315, 128] on input "Tamaño máximo: 50MB Seleccionar archivos" at bounding box center [343, 120] width 209 height 34
type input "C:\fakepath\CX 63668404.pdf"
click at [327, 111] on input "Tamaño máximo: 50MB Seleccionar archivos" at bounding box center [343, 120] width 209 height 34
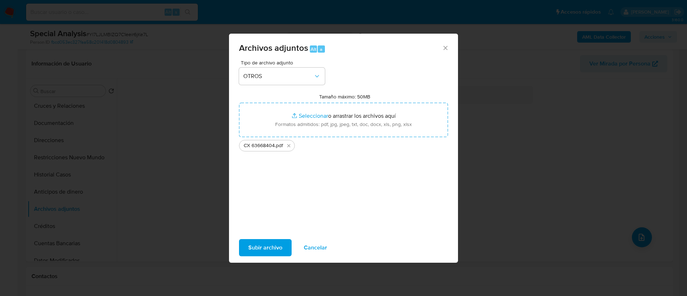
click at [269, 245] on span "Subir archivo" at bounding box center [265, 248] width 34 height 16
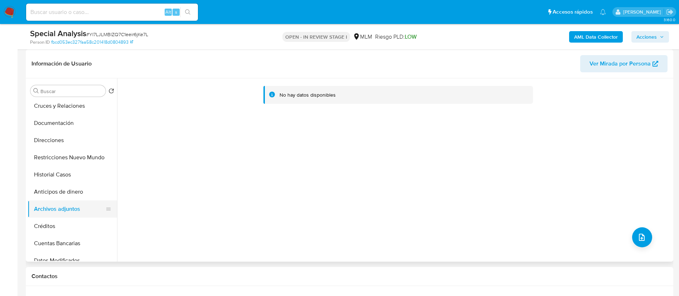
drag, startPoint x: 81, startPoint y: 191, endPoint x: 83, endPoint y: 205, distance: 14.1
click at [81, 192] on button "Anticipos de dinero" at bounding box center [73, 191] width 90 height 17
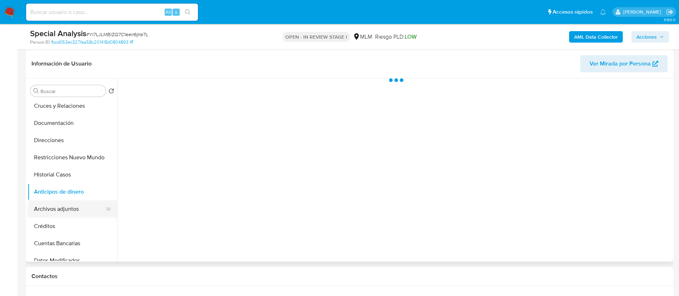
click at [83, 205] on button "Archivos adjuntos" at bounding box center [70, 208] width 84 height 17
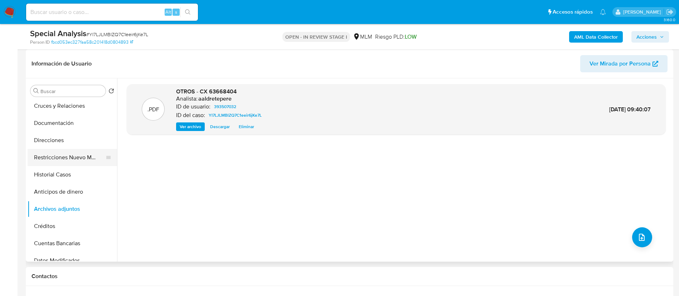
click at [84, 164] on button "Restricciones Nuevo Mundo" at bounding box center [70, 157] width 84 height 17
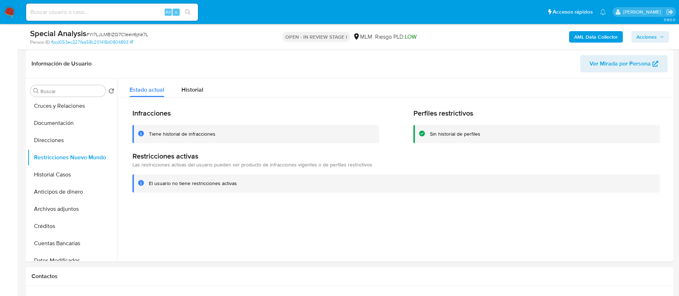
click at [642, 39] on span "Acciones" at bounding box center [647, 36] width 20 height 11
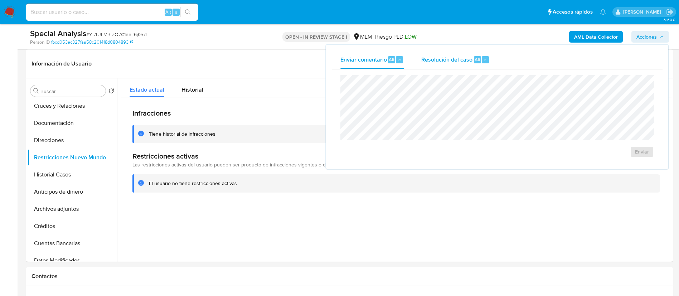
click at [428, 55] on span "Resolución del caso" at bounding box center [446, 59] width 51 height 8
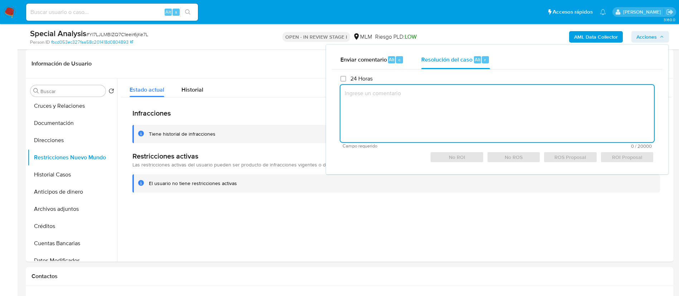
click at [433, 99] on textarea at bounding box center [497, 113] width 314 height 57
paste textarea "Caso alertado por CX, debido a un hit positivo en listas con el nombre de ALEJA…"
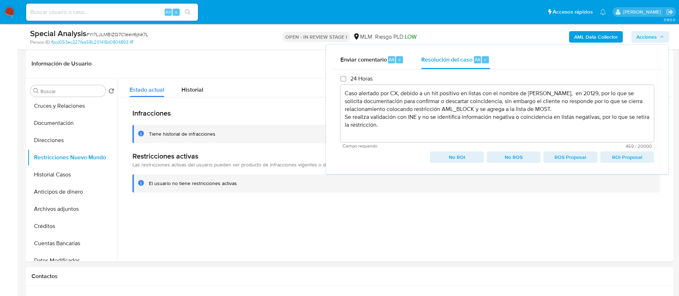
click at [468, 160] on span "No ROI" at bounding box center [457, 157] width 44 height 10
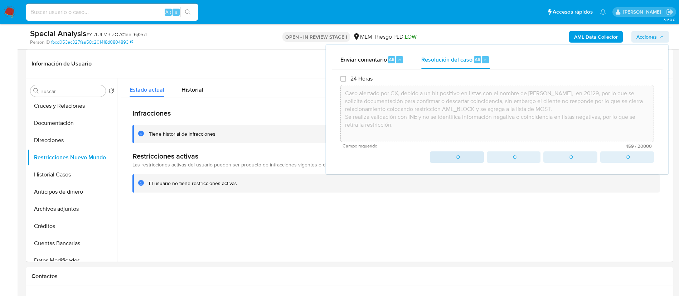
type textarea "Caso alertado por CX, debido a un hit positivo en listas con el nombre de ALEJA…"
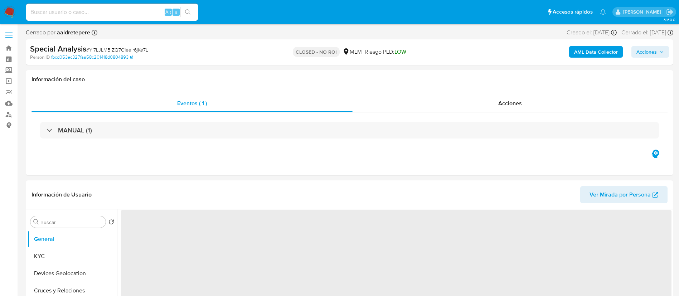
select select "10"
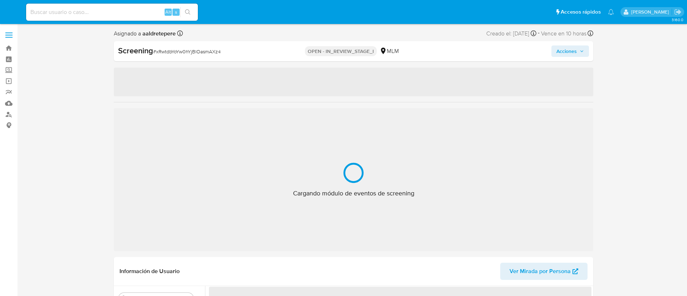
select select "10"
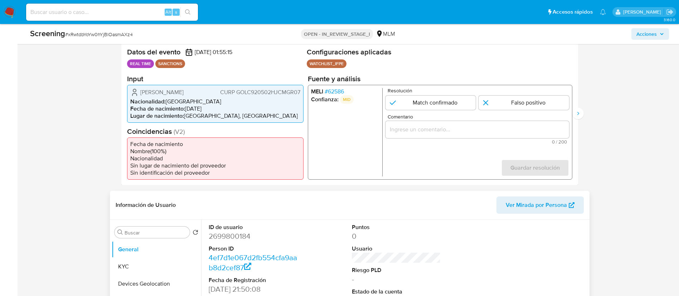
scroll to position [161, 0]
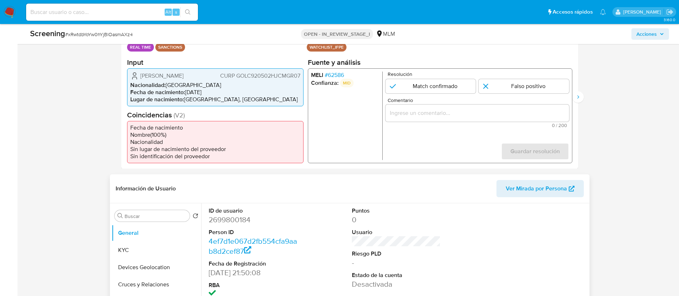
click at [228, 223] on dd "2699800184" at bounding box center [253, 220] width 88 height 10
copy dd "2699800184"
click at [343, 73] on span "# 62586" at bounding box center [333, 74] width 19 height 7
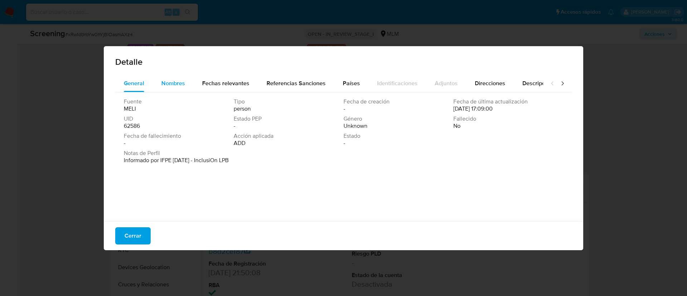
drag, startPoint x: 174, startPoint y: 77, endPoint x: 189, endPoint y: 78, distance: 15.8
click at [173, 77] on div "Nombres" at bounding box center [173, 83] width 24 height 17
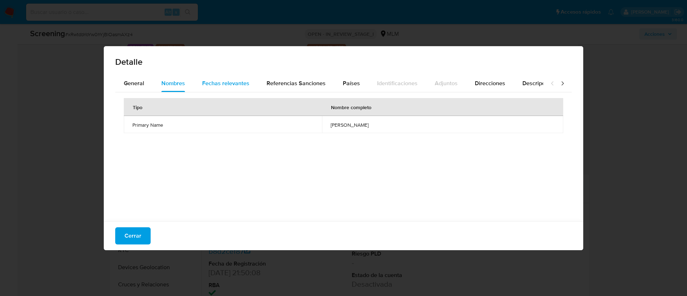
click at [209, 80] on span "Fechas relevantes" at bounding box center [225, 83] width 47 height 8
drag, startPoint x: 117, startPoint y: 230, endPoint x: 120, endPoint y: 230, distance: 3.6
click at [117, 231] on button "Cerrar" at bounding box center [132, 235] width 35 height 17
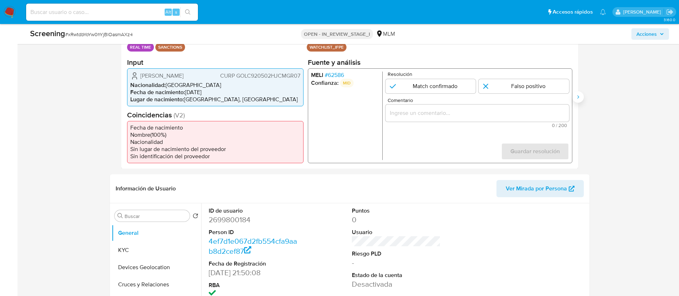
click at [580, 97] on icon "Siguiente" at bounding box center [578, 97] width 6 height 6
click at [333, 73] on span "# 62586" at bounding box center [333, 74] width 19 height 7
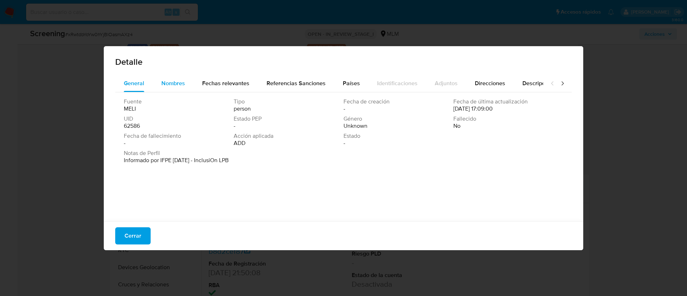
click at [171, 81] on span "Nombres" at bounding box center [173, 83] width 24 height 8
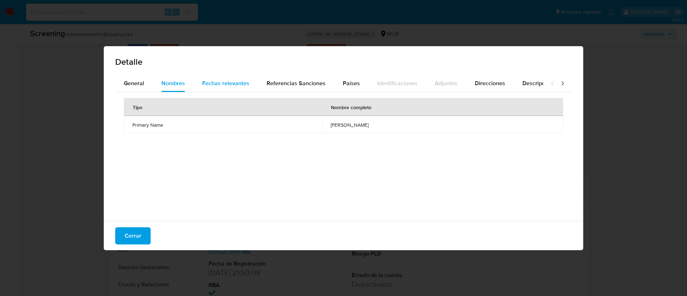
click at [212, 75] on div "Fechas relevantes" at bounding box center [225, 83] width 47 height 17
click at [131, 238] on span "Cerrar" at bounding box center [133, 236] width 17 height 16
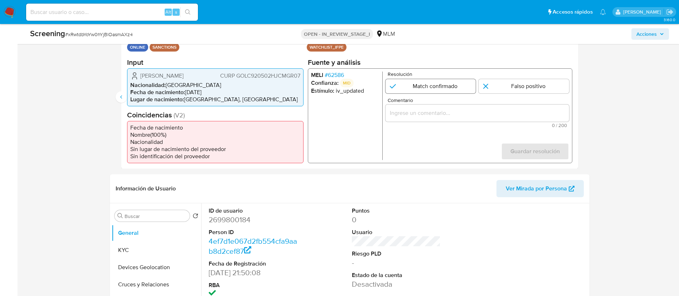
click at [405, 87] on input "2 de 2" at bounding box center [430, 86] width 91 height 14
radio input "true"
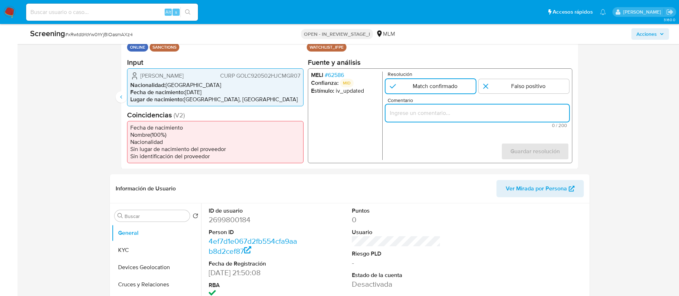
click at [439, 111] on input "Comentario" at bounding box center [477, 112] width 184 height 9
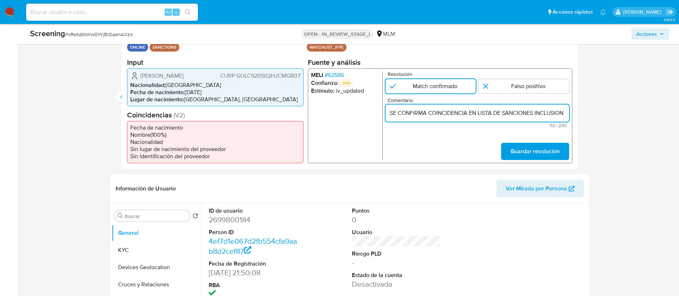
scroll to position [0, 174]
type input "SE CONFIRMA COINCIDENCIA EN LISTA DE SANCIONES INCLUSION LBP DENOMINADA IFPE PO…"
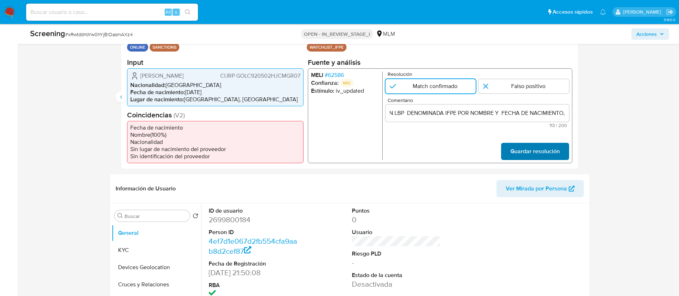
click at [512, 149] on span "Guardar resolución" at bounding box center [534, 151] width 49 height 16
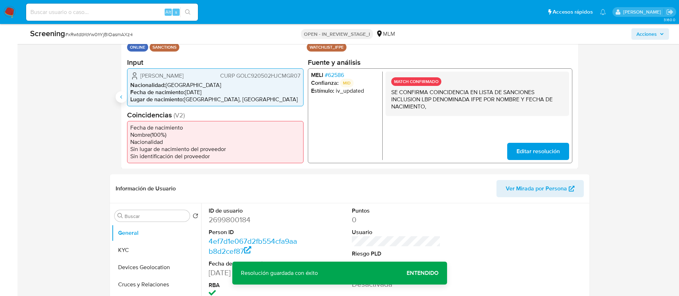
click at [124, 95] on button "Anterior" at bounding box center [121, 96] width 11 height 11
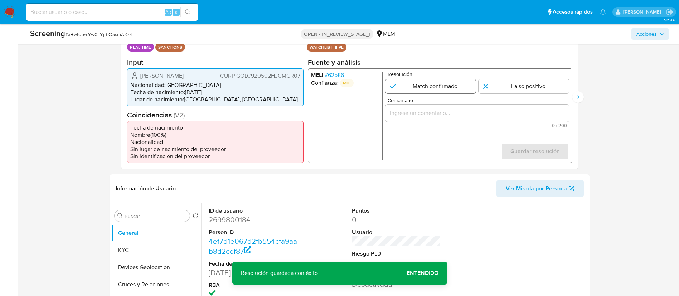
click at [416, 83] on input "1 de 2" at bounding box center [430, 86] width 91 height 14
radio input "true"
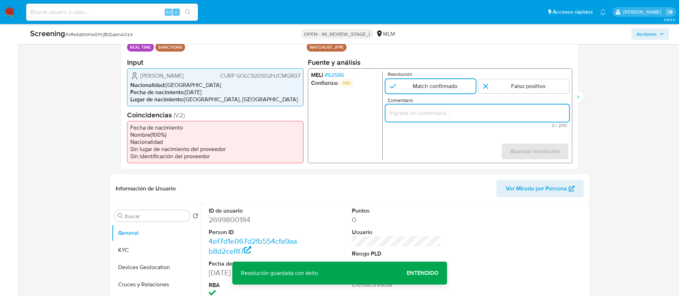
click at [419, 112] on input "Comentario" at bounding box center [477, 112] width 184 height 9
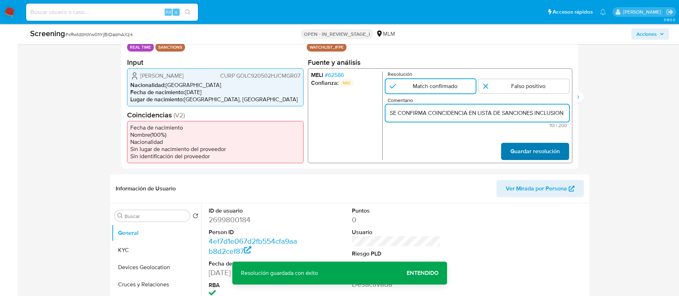
scroll to position [0, 174]
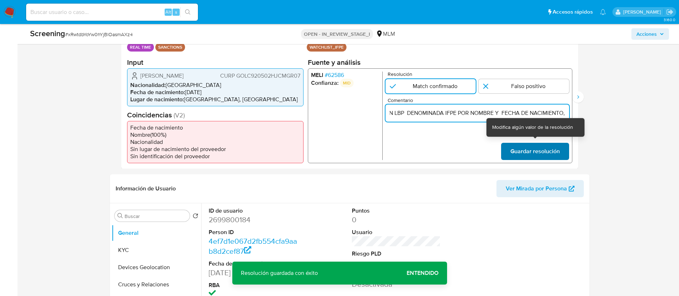
type input "SE CONFIRMA COINCIDENCIA EN LISTA DE SANCIONES INCLUSION LBP DENOMINADA IFPE PO…"
click at [539, 150] on span "Guardar resolución" at bounding box center [534, 151] width 49 height 16
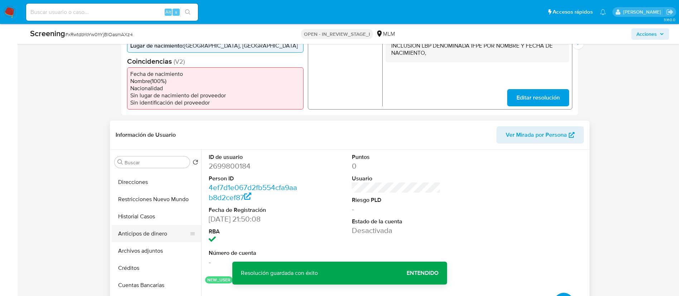
scroll to position [107, 0]
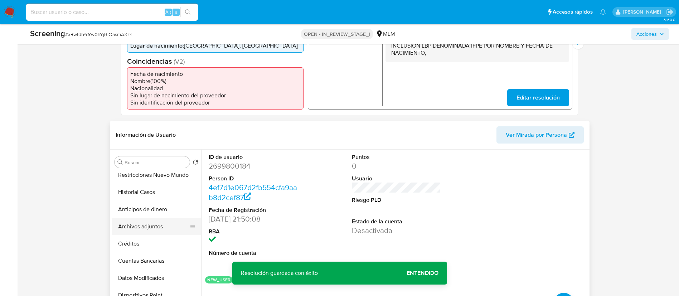
click at [150, 230] on button "Archivos adjuntos" at bounding box center [154, 226] width 84 height 17
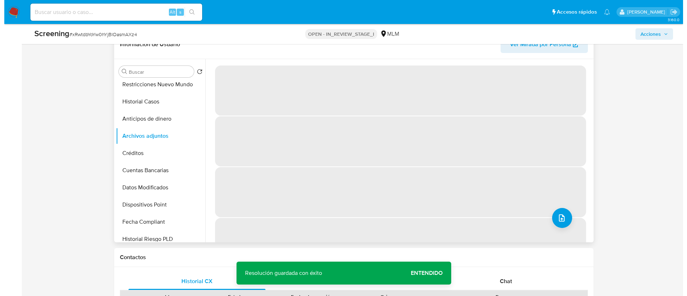
scroll to position [322, 0]
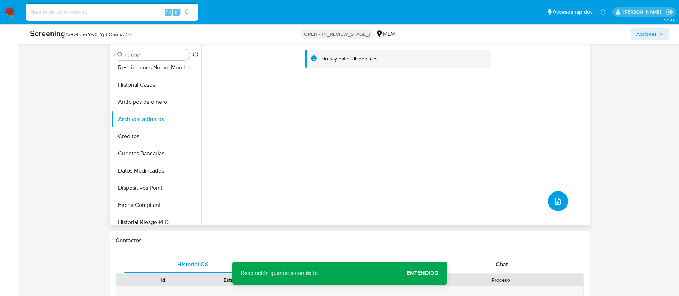
click at [559, 203] on icon "upload-file" at bounding box center [557, 201] width 9 height 9
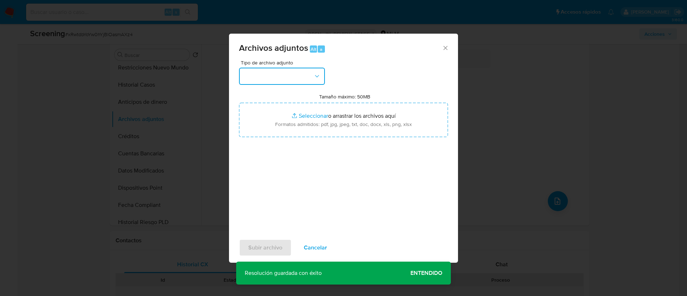
click at [271, 78] on button "button" at bounding box center [282, 76] width 86 height 17
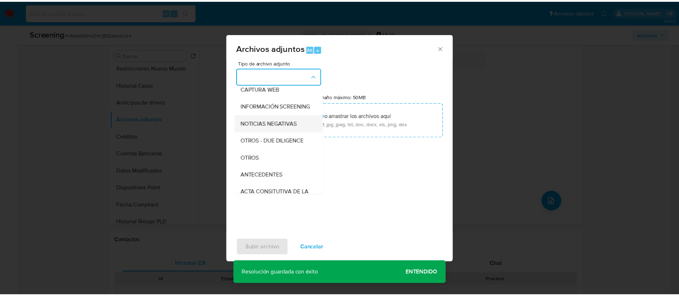
scroll to position [74, 0]
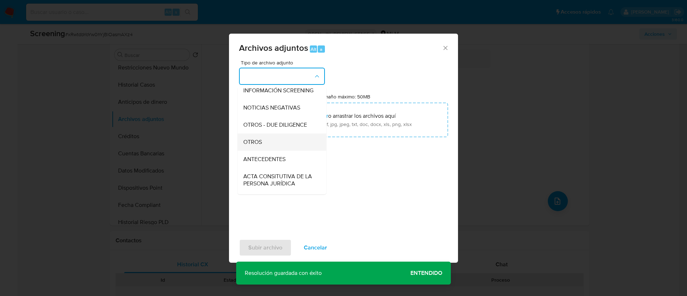
click at [284, 151] on div "OTROS" at bounding box center [279, 142] width 73 height 17
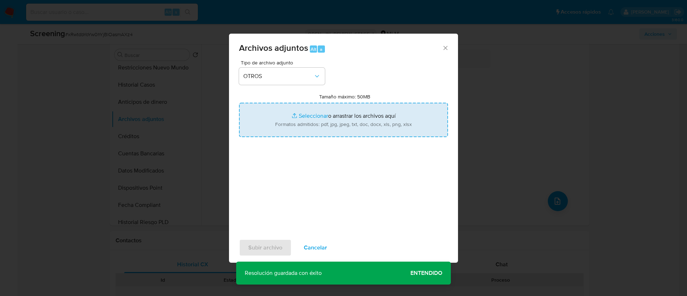
click at [346, 127] on input "Tamaño máximo: 50MB Seleccionar archivos" at bounding box center [343, 120] width 209 height 34
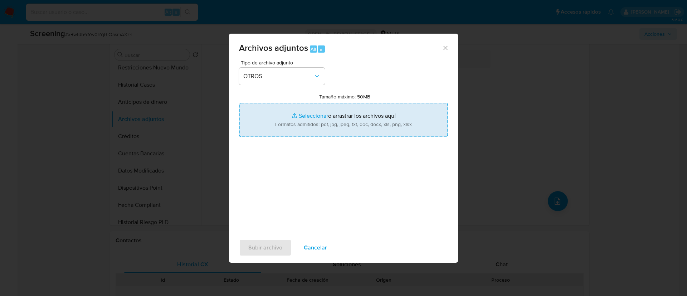
type input "C:\fakepath\SCRENNING Cristian Gomez Legorreta.docx"
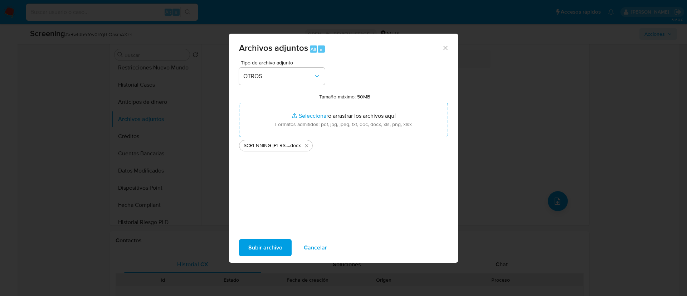
click at [265, 253] on span "Subir archivo" at bounding box center [265, 248] width 34 height 16
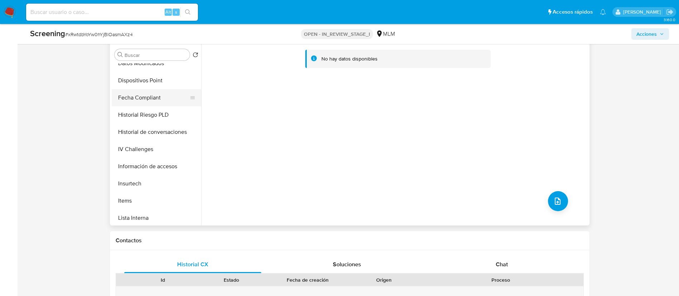
scroll to position [269, 0]
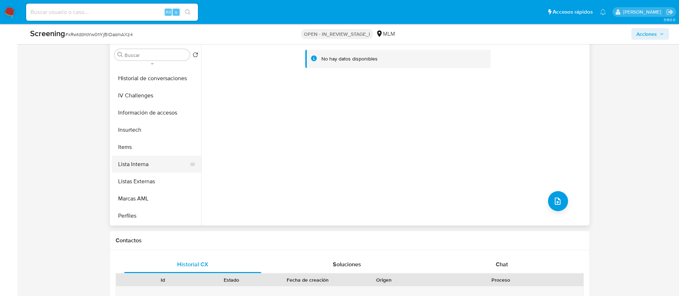
click at [133, 162] on button "Lista Interna" at bounding box center [154, 164] width 84 height 17
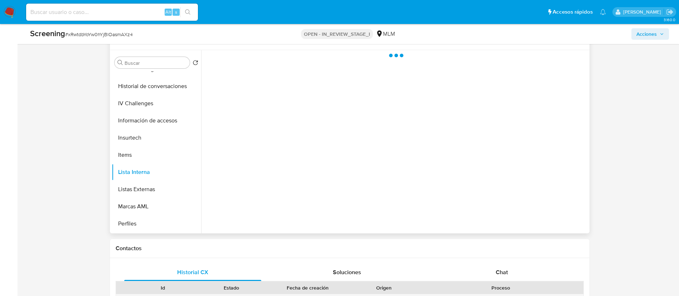
scroll to position [215, 0]
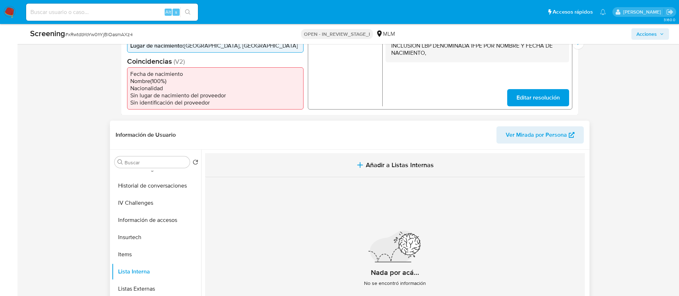
click at [366, 165] on span "Añadir a Listas Internas" at bounding box center [400, 165] width 68 height 8
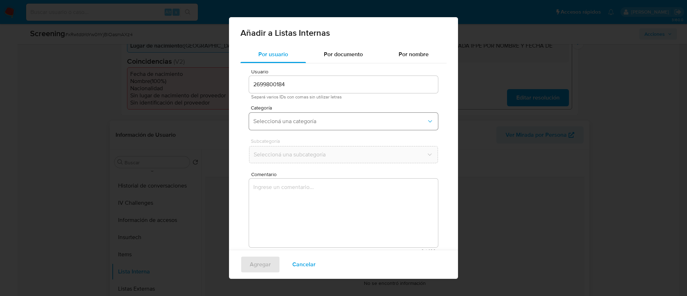
click at [330, 119] on span "Seleccioná una categoría" at bounding box center [339, 121] width 173 height 7
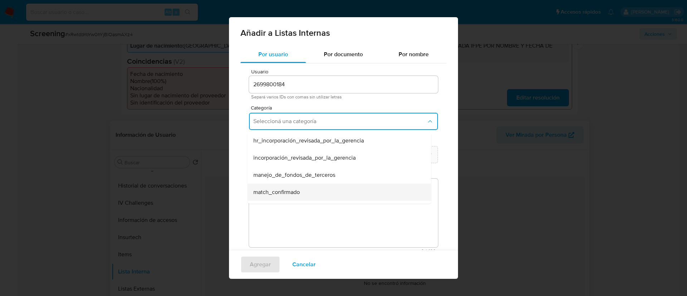
click at [287, 189] on span "match_confirmado" at bounding box center [276, 192] width 47 height 7
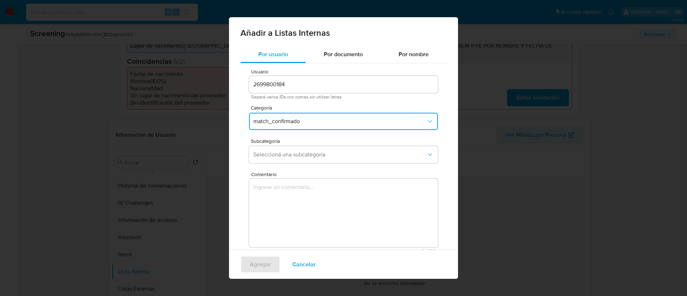
click at [287, 170] on div "Usuario 2699800184 Separá varios IDs con comas sin utilizar letras Categoría ma…" at bounding box center [344, 161] width 206 height 196
click at [290, 158] on span "Seleccioná una subcategoría" at bounding box center [339, 154] width 173 height 7
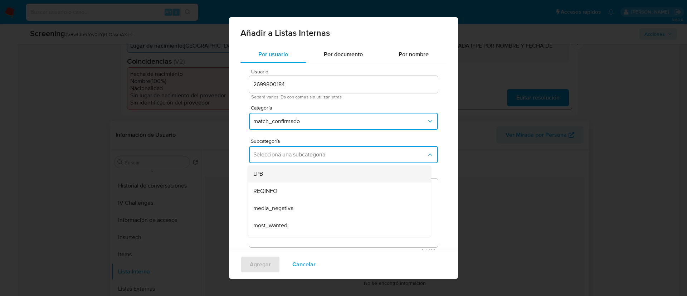
click at [281, 173] on div "LPB" at bounding box center [337, 173] width 168 height 17
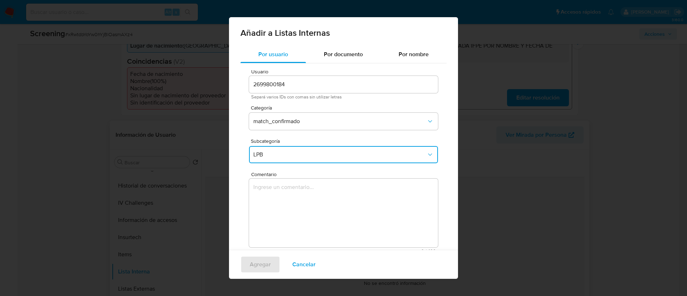
click at [292, 203] on textarea "Comentario" at bounding box center [343, 213] width 189 height 69
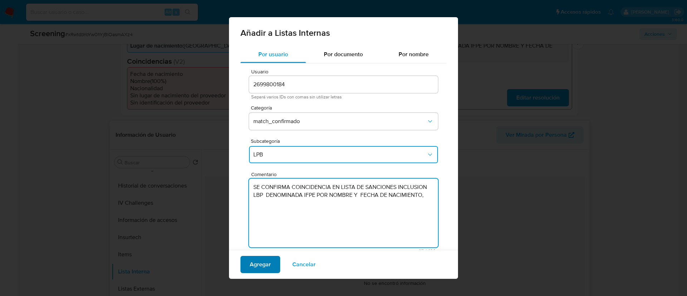
type textarea "SE CONFIRMA COINCIDENCIA EN LISTA DE SANCIONES INCLUSION LBP DENOMINADA IFPE PO…"
click at [254, 271] on span "Agregar" at bounding box center [260, 265] width 21 height 16
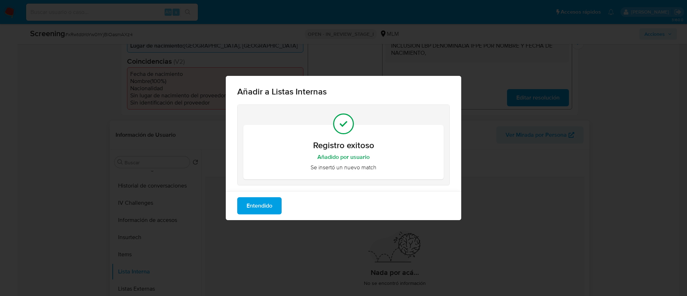
click at [269, 206] on span "Entendido" at bounding box center [260, 206] width 26 height 16
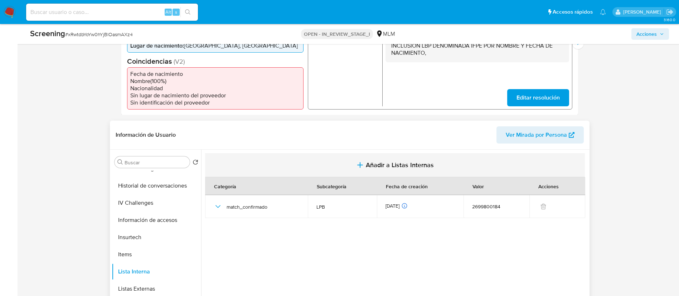
click at [362, 161] on icon "button" at bounding box center [360, 165] width 9 height 9
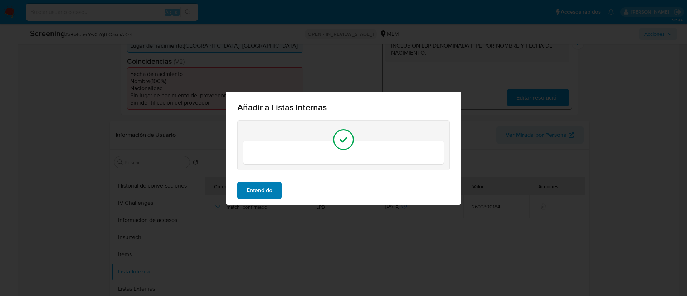
click at [258, 183] on span "Entendido" at bounding box center [260, 191] width 26 height 16
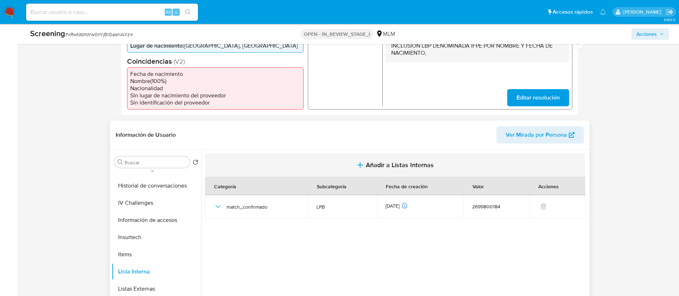
click at [408, 159] on button "Añadir a Listas Internas" at bounding box center [395, 165] width 380 height 24
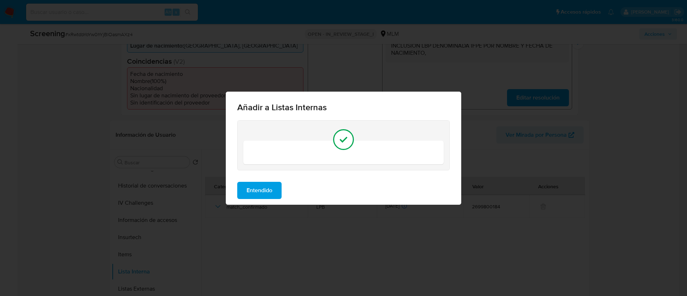
click at [260, 177] on div "Entendido" at bounding box center [344, 190] width 236 height 29
click at [262, 188] on span "Entendido" at bounding box center [260, 191] width 26 height 16
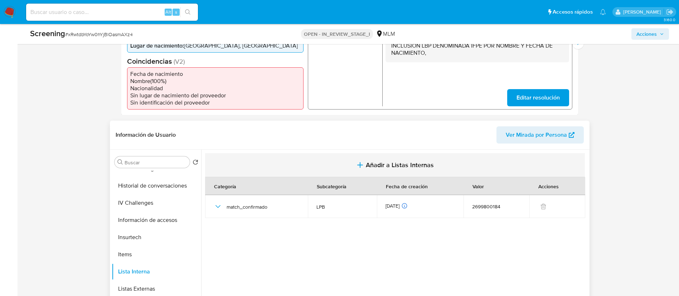
click at [356, 162] on icon "button" at bounding box center [360, 165] width 9 height 9
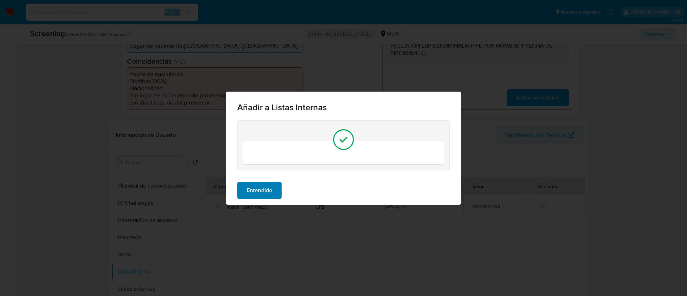
click at [255, 188] on span "Entendido" at bounding box center [260, 191] width 26 height 16
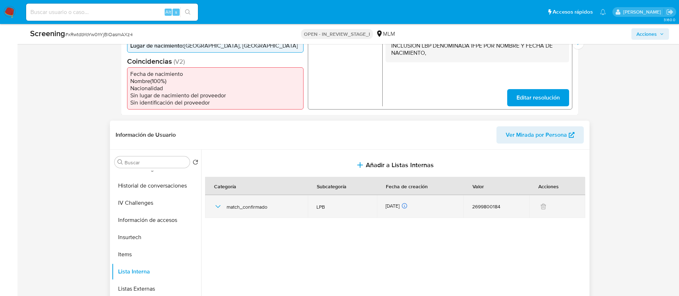
scroll to position [269, 0]
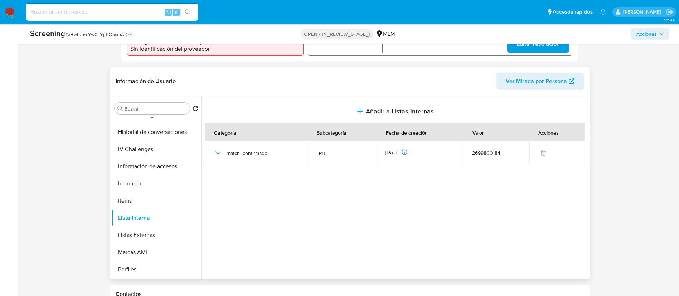
click at [357, 213] on div at bounding box center [394, 187] width 387 height 183
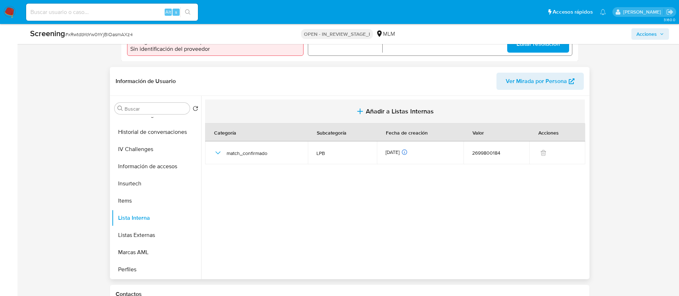
click at [373, 120] on button "Añadir a Listas Internas" at bounding box center [395, 112] width 380 height 24
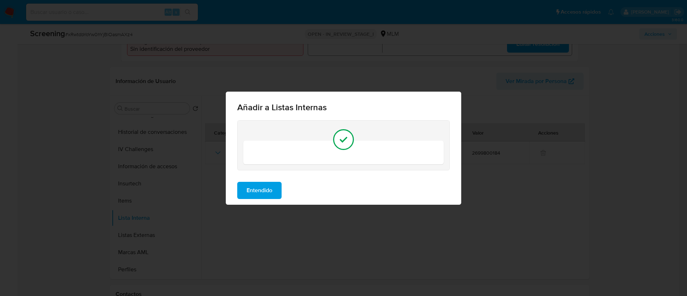
drag, startPoint x: 310, startPoint y: 143, endPoint x: 285, endPoint y: 174, distance: 40.4
click at [287, 170] on div at bounding box center [344, 148] width 236 height 56
click at [272, 194] on span "Entendido" at bounding box center [260, 191] width 26 height 16
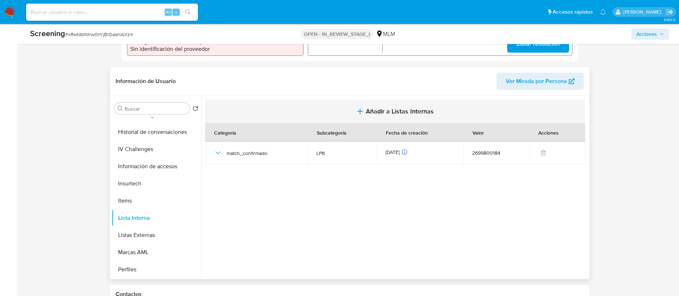
click at [357, 108] on icon "button" at bounding box center [360, 111] width 9 height 9
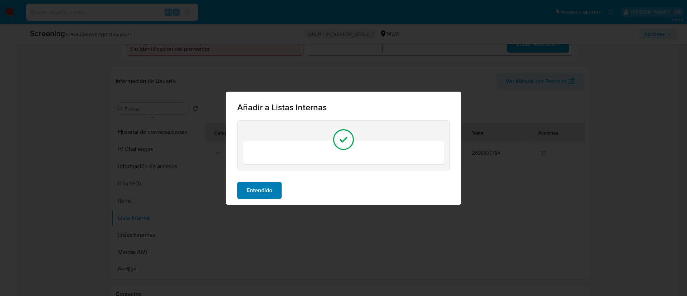
click at [267, 195] on span "Entendido" at bounding box center [260, 191] width 26 height 16
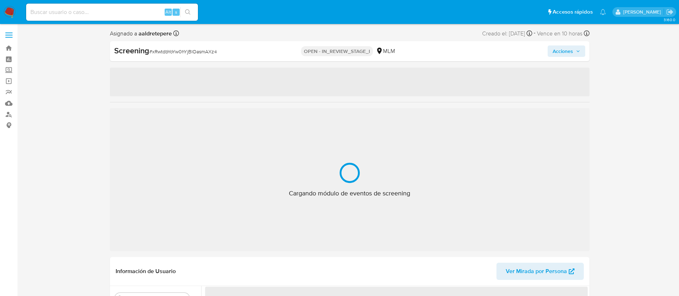
select select "10"
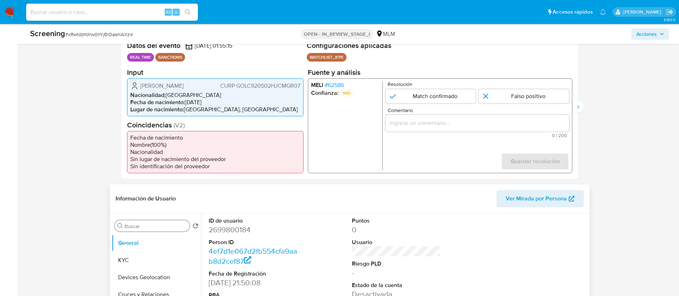
scroll to position [161, 0]
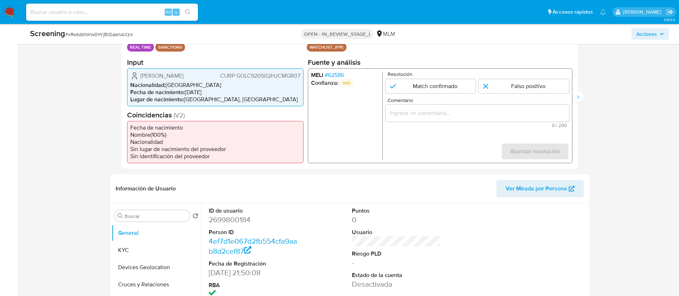
drag, startPoint x: 206, startPoint y: 75, endPoint x: 139, endPoint y: 74, distance: 67.7
click at [139, 74] on div "[PERSON_NAME] CURP GOLC920502HJCMGR07" at bounding box center [215, 75] width 170 height 9
click at [119, 249] on button "KYC" at bounding box center [154, 250] width 84 height 17
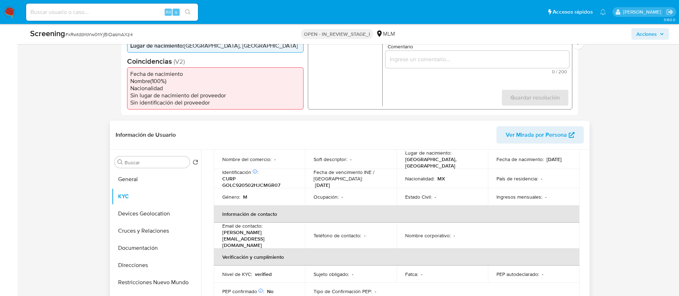
scroll to position [0, 0]
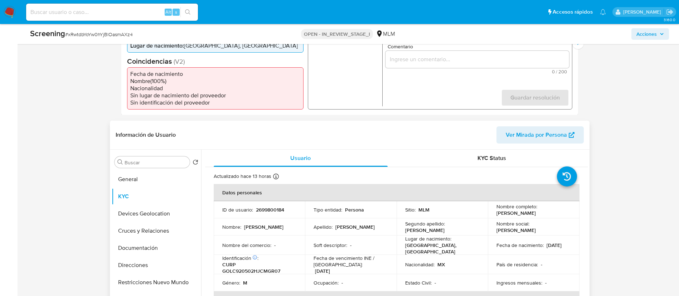
drag, startPoint x: 522, startPoint y: 248, endPoint x: 492, endPoint y: 248, distance: 29.7
click at [492, 248] on td "Fecha de nacimiento : [DEMOGRAPHIC_DATA]" at bounding box center [534, 245] width 92 height 19
copy p "[DATE]"
click at [272, 269] on p "CURP GOLC920502HJCMGR07" at bounding box center [258, 267] width 72 height 13
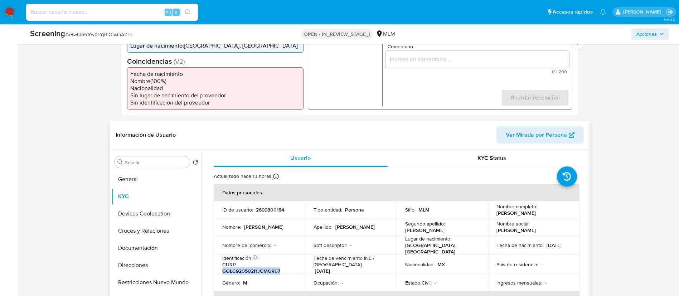
copy p "GOLC920502HJCMGR07"
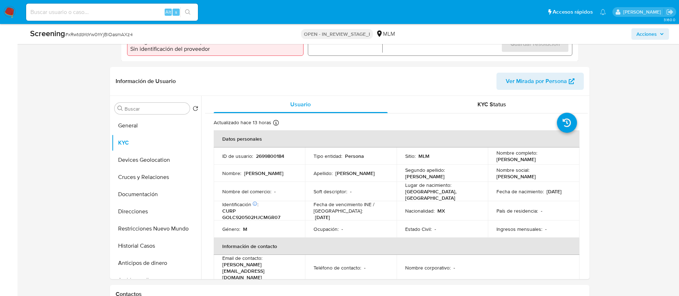
drag, startPoint x: 588, startPoint y: 115, endPoint x: 590, endPoint y: 129, distance: 14.1
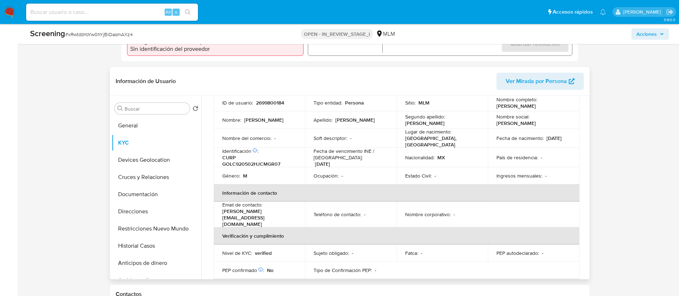
scroll to position [48, 0]
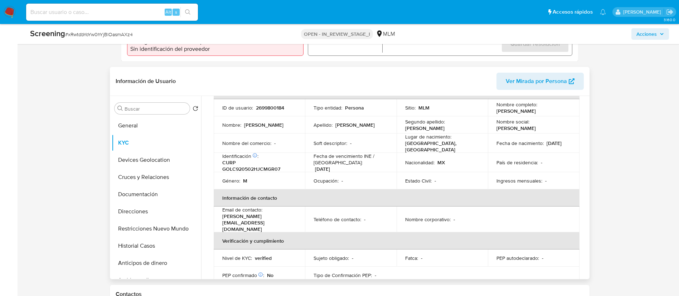
click at [524, 132] on td "Nombre social : Cristian" at bounding box center [534, 124] width 92 height 17
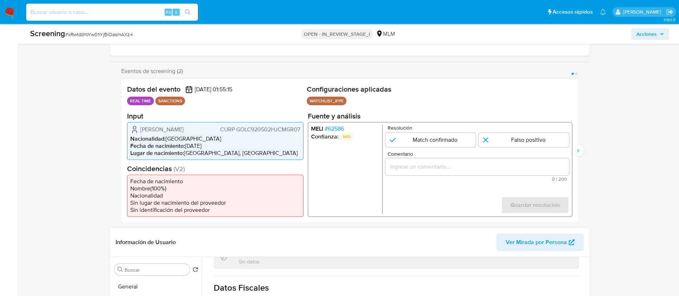
scroll to position [269, 0]
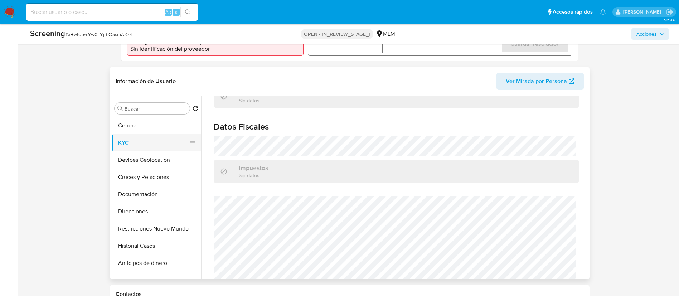
click at [164, 137] on button "KYC" at bounding box center [154, 142] width 84 height 17
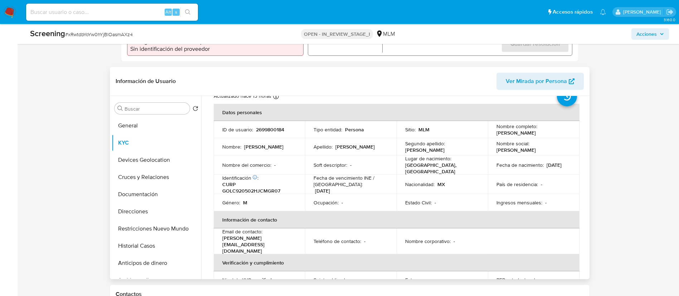
scroll to position [23, 0]
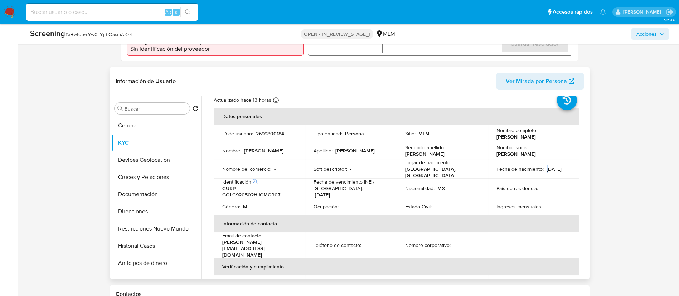
drag, startPoint x: 497, startPoint y: 172, endPoint x: 518, endPoint y: 168, distance: 21.6
click at [547, 168] on p "[DATE]" at bounding box center [554, 169] width 15 height 6
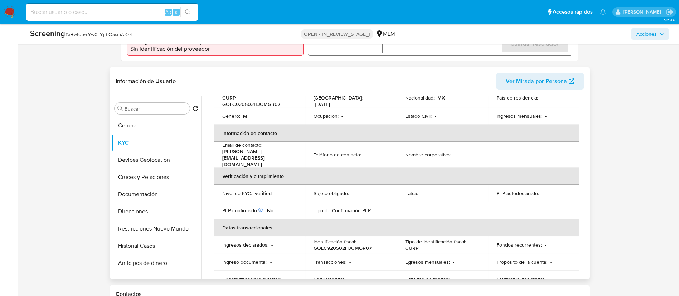
scroll to position [237, 0]
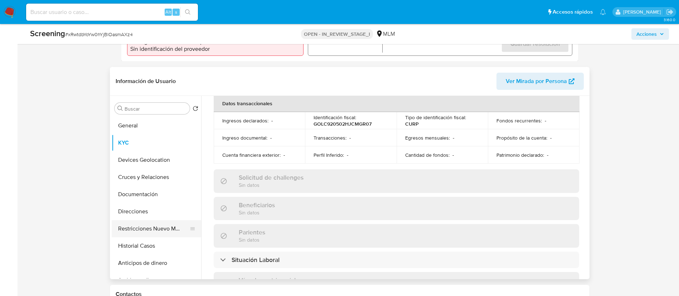
click at [135, 221] on button "Restricciones Nuevo Mundo" at bounding box center [154, 228] width 84 height 17
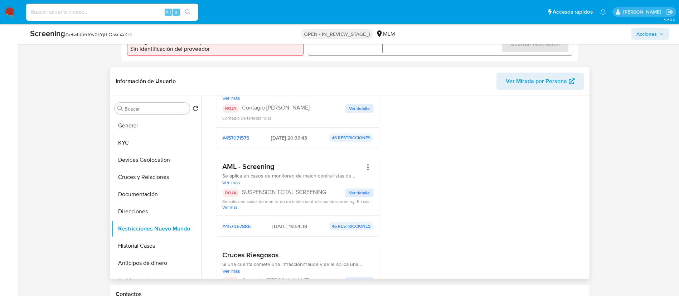
scroll to position [107, 0]
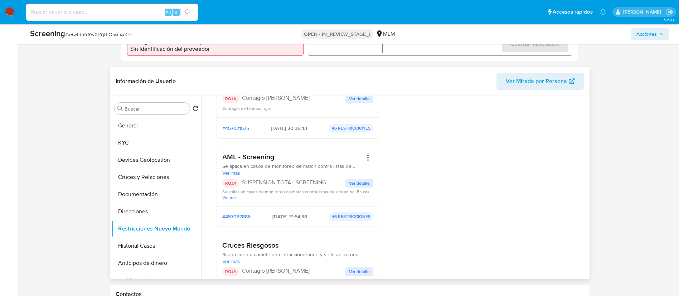
click at [358, 184] on span "Ver detalle" at bounding box center [359, 183] width 21 height 7
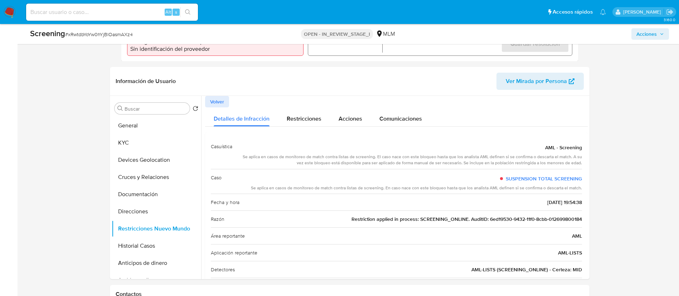
copy p "0"
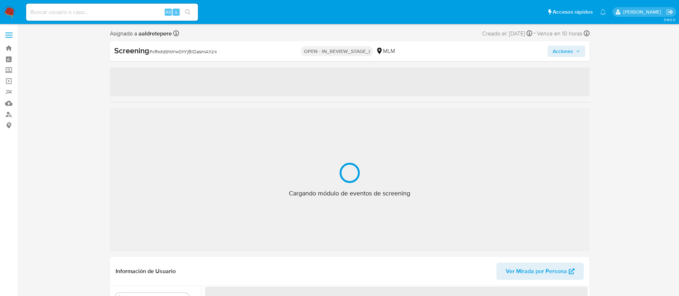
select select "10"
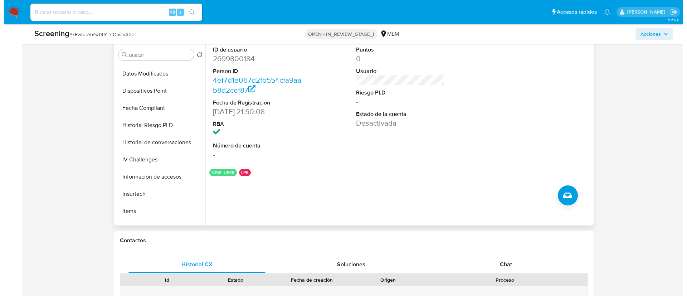
scroll to position [215, 0]
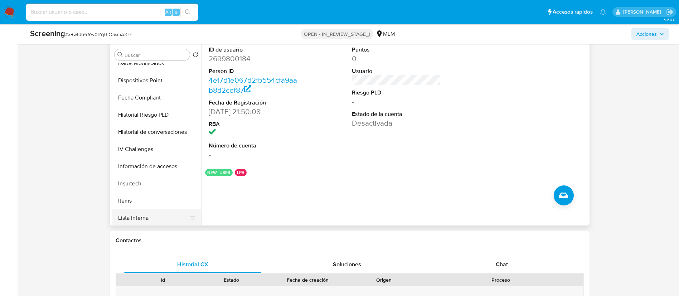
click at [137, 219] on button "Lista Interna" at bounding box center [154, 217] width 84 height 17
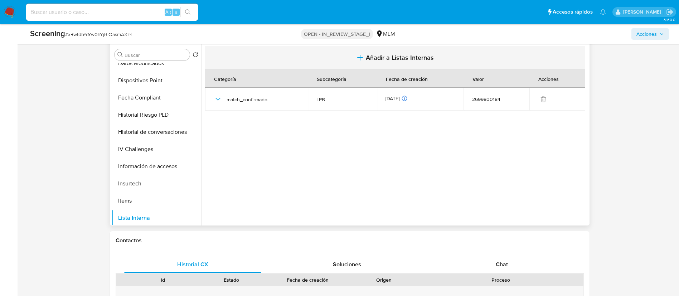
click at [362, 57] on icon "button" at bounding box center [360, 57] width 9 height 9
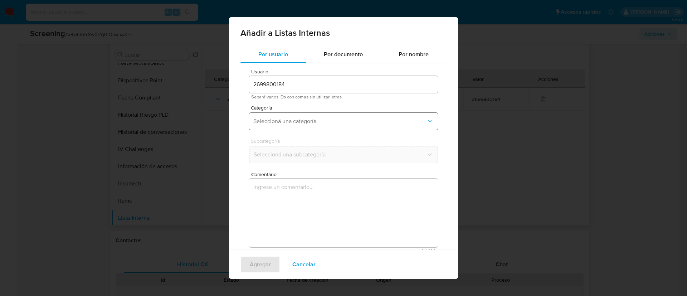
click at [274, 117] on button "Seleccioná una categoría" at bounding box center [343, 121] width 189 height 17
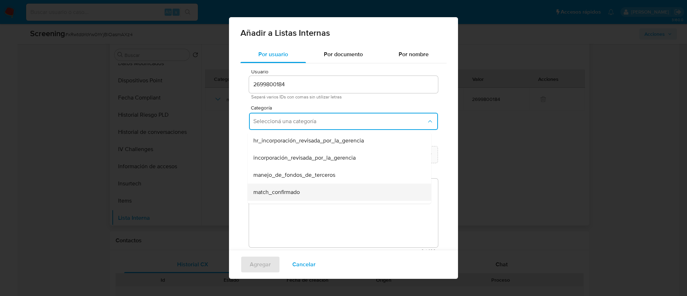
click at [272, 189] on span "match_confirmado" at bounding box center [276, 192] width 47 height 7
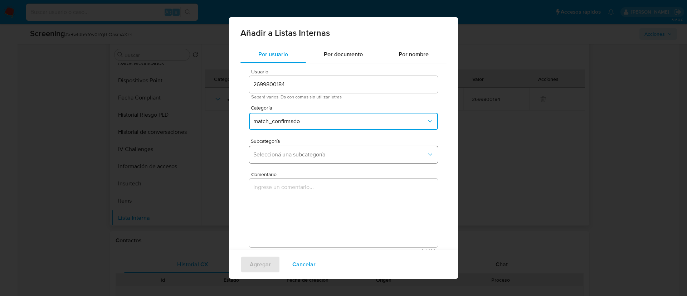
click at [266, 155] on span "Seleccioná una subcategoría" at bounding box center [339, 154] width 173 height 7
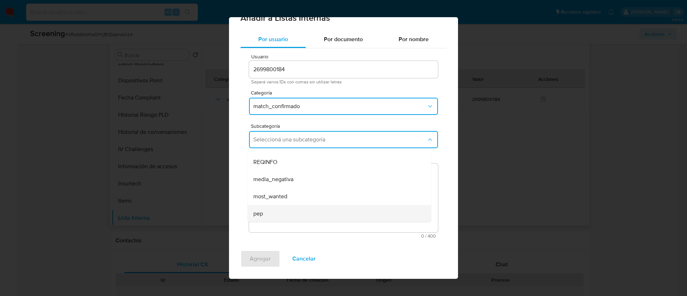
scroll to position [49, 0]
click at [265, 206] on div "sanctions_list" at bounding box center [337, 213] width 168 height 17
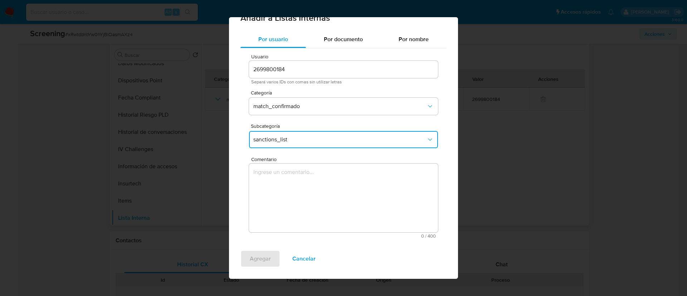
click at [268, 202] on textarea "Comentario" at bounding box center [343, 198] width 189 height 69
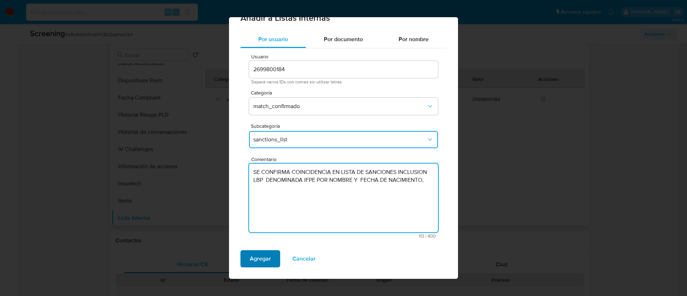
type textarea "SE CONFIRMA COINCIDENCIA EN LISTA DE SANCIONES INCLUSION LBP DENOMINADA IFPE PO…"
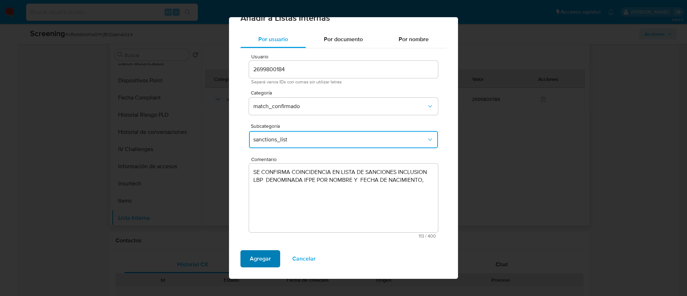
click at [260, 253] on span "Agregar" at bounding box center [260, 259] width 21 height 16
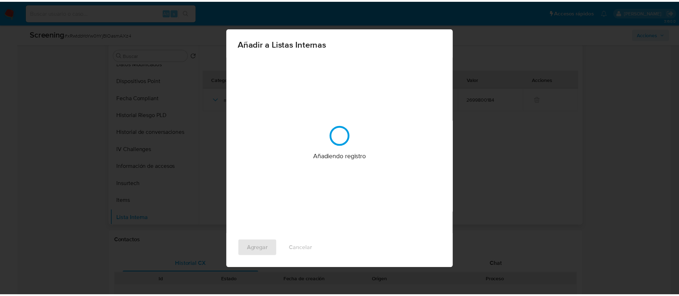
scroll to position [0, 0]
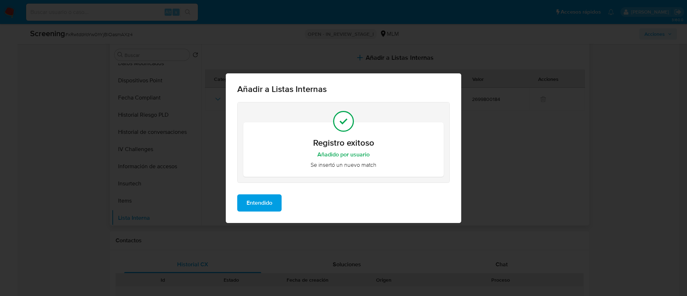
click at [267, 208] on span "Entendido" at bounding box center [260, 203] width 26 height 16
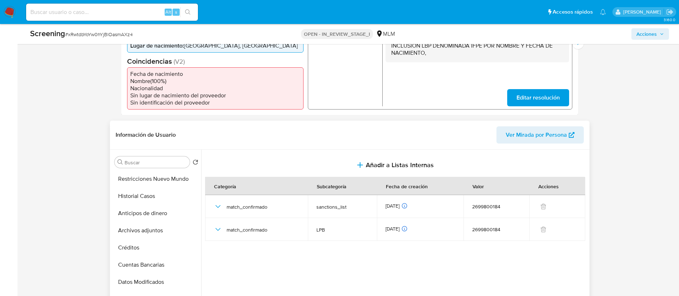
scroll to position [107, 0]
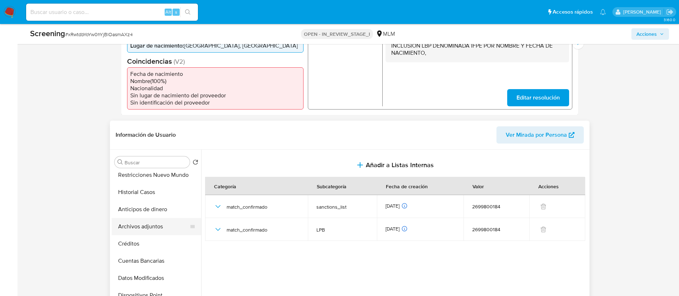
click at [142, 227] on button "Archivos adjuntos" at bounding box center [154, 226] width 84 height 17
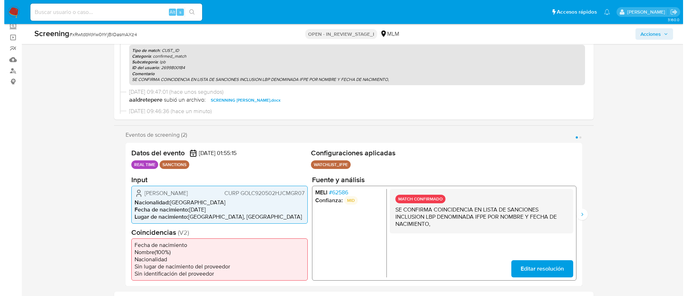
scroll to position [0, 0]
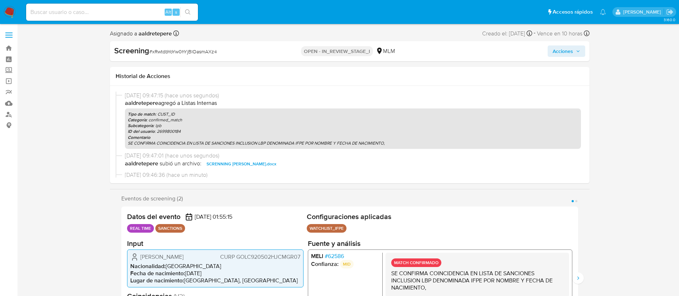
click at [555, 54] on span "Acciones" at bounding box center [563, 50] width 20 height 11
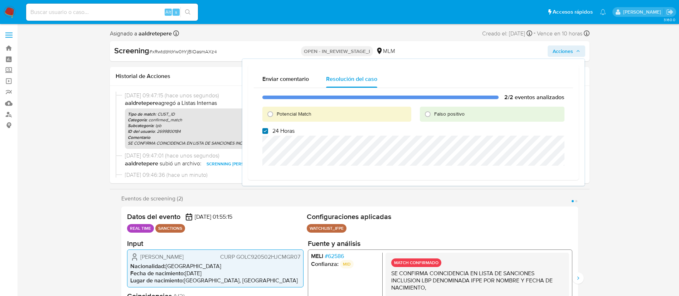
click at [264, 130] on input "24 Horas" at bounding box center [265, 131] width 6 height 6
checkbox input "false"
click at [271, 112] on input "Potencial Match" at bounding box center [270, 113] width 11 height 11
radio input "true"
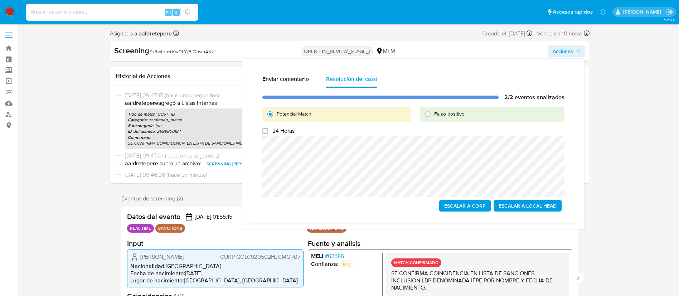
click at [543, 209] on span "Escalar a Local Head" at bounding box center [528, 206] width 58 height 10
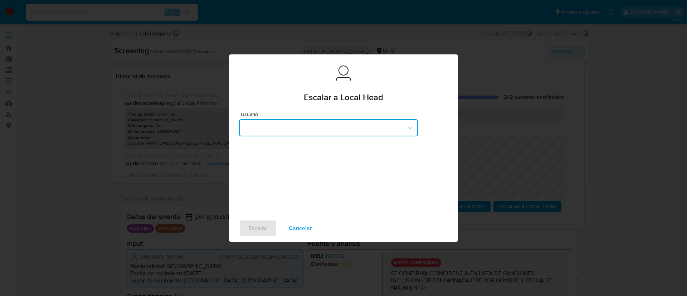
click at [294, 135] on button "button" at bounding box center [328, 127] width 179 height 17
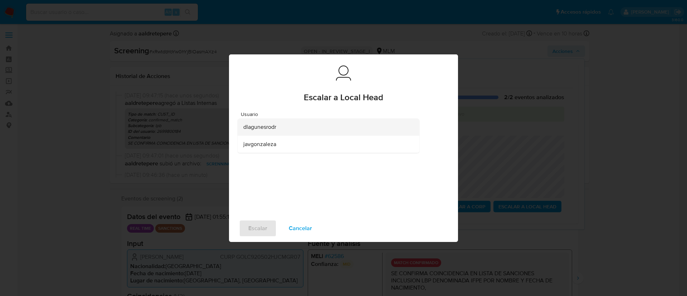
click at [256, 125] on span "dlagunesrodr" at bounding box center [259, 127] width 33 height 7
click at [267, 226] on span "Escalar" at bounding box center [257, 229] width 19 height 16
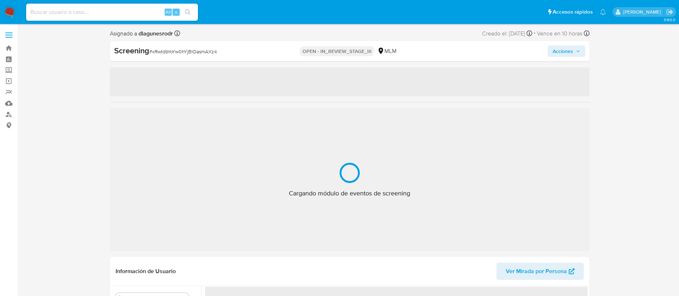
select select "10"
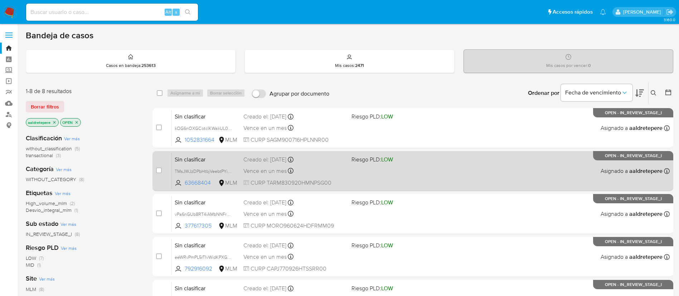
click at [311, 179] on span "CURP TARM830920HMNPSG00" at bounding box center [294, 183] width 102 height 8
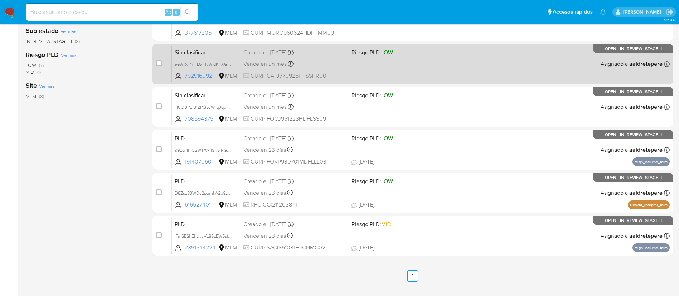
scroll to position [209, 0]
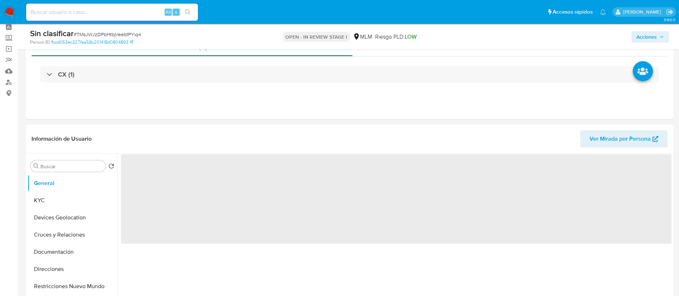
scroll to position [54, 0]
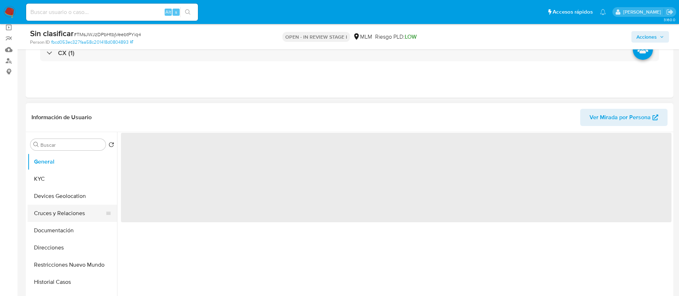
select select "10"
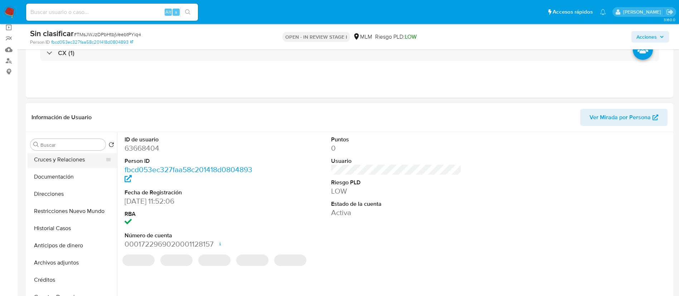
click at [68, 216] on button "Restricciones Nuevo Mundo" at bounding box center [73, 211] width 90 height 17
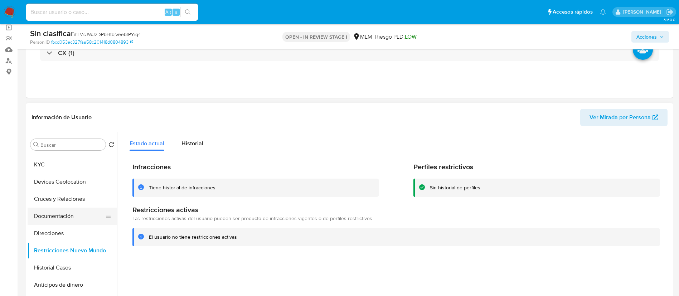
scroll to position [0, 0]
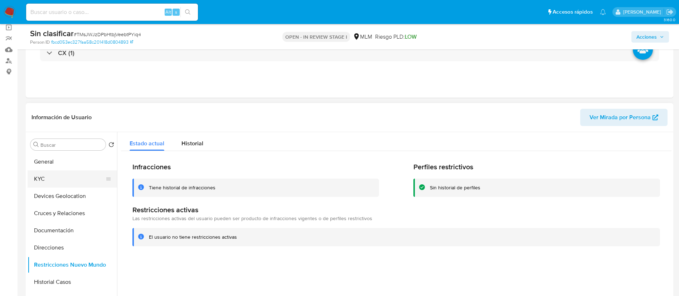
click at [66, 174] on button "KYC" at bounding box center [70, 178] width 84 height 17
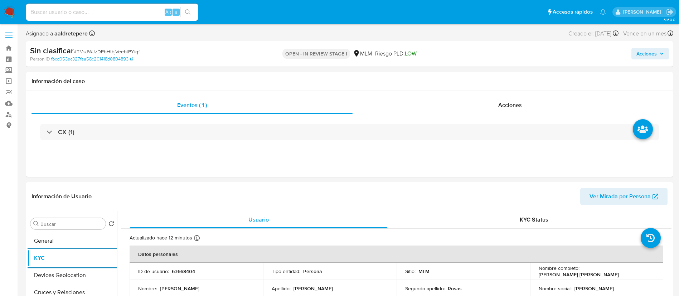
click at [640, 48] on span "Acciones" at bounding box center [647, 53] width 20 height 11
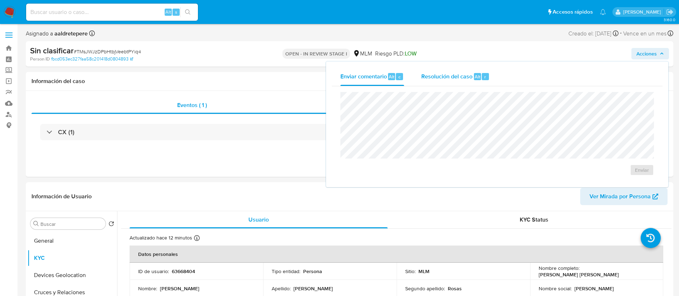
click at [433, 79] on span "Resolución del caso" at bounding box center [446, 76] width 51 height 8
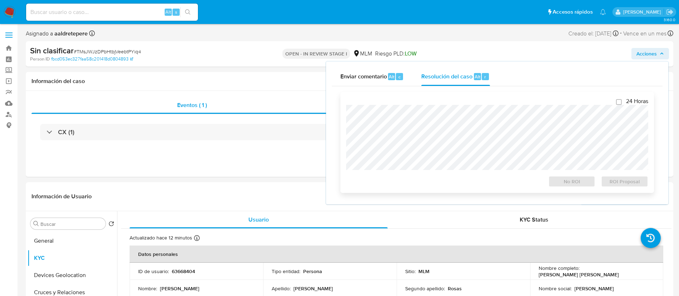
drag, startPoint x: 429, startPoint y: 101, endPoint x: 431, endPoint y: 105, distance: 3.7
click at [429, 102] on div "24 Horas No ROI ROI Proposal" at bounding box center [497, 143] width 302 height 90
click at [573, 186] on span "No ROI" at bounding box center [571, 182] width 37 height 10
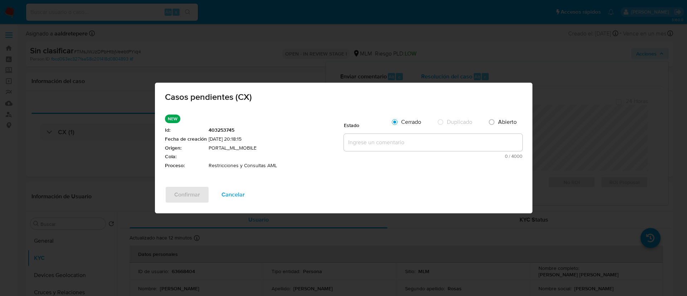
click at [378, 141] on textarea at bounding box center [433, 142] width 179 height 17
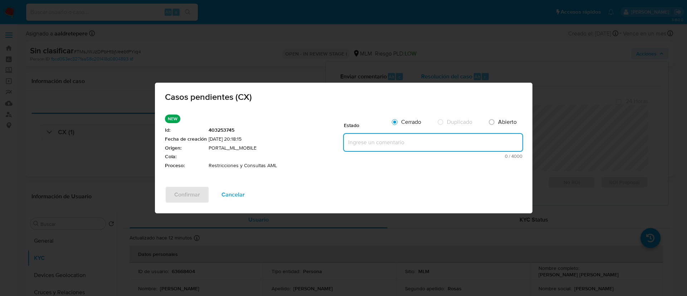
paste textarea "Caso alertado por CX, debido a un hit positivo en listas con el nombre de ALEJA…"
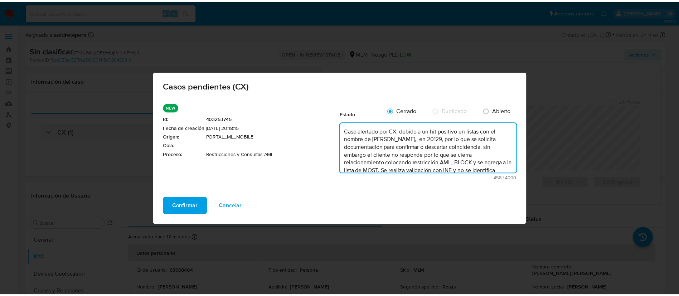
scroll to position [18, 0]
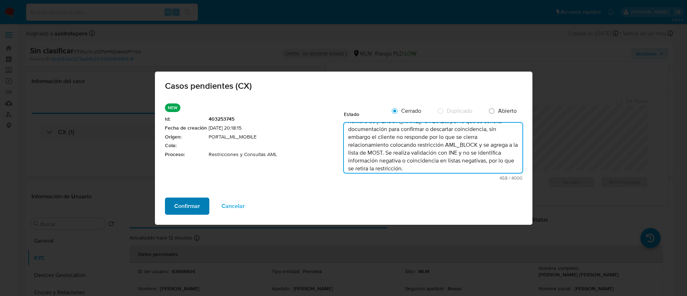
type textarea "Caso alertado por CX, debido a un hit positivo en listas con el nombre de ALEJA…"
click at [188, 209] on span "Confirmar" at bounding box center [187, 206] width 26 height 16
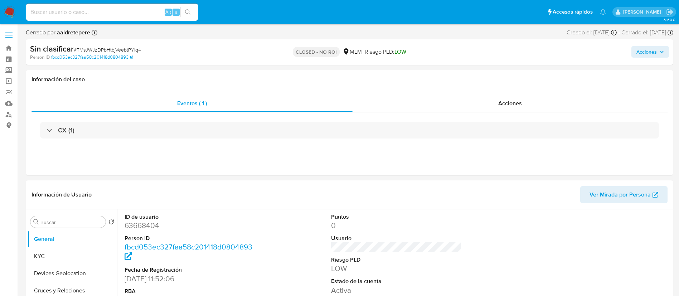
select select "10"
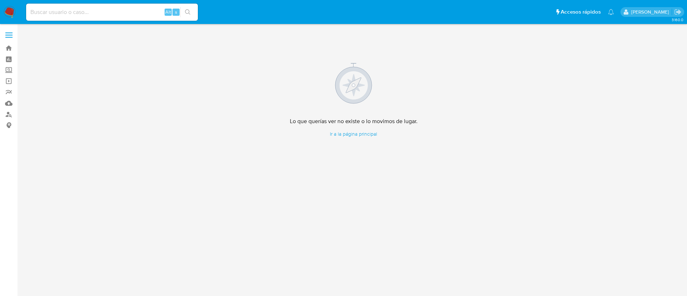
click at [5, 9] on img at bounding box center [10, 12] width 12 height 12
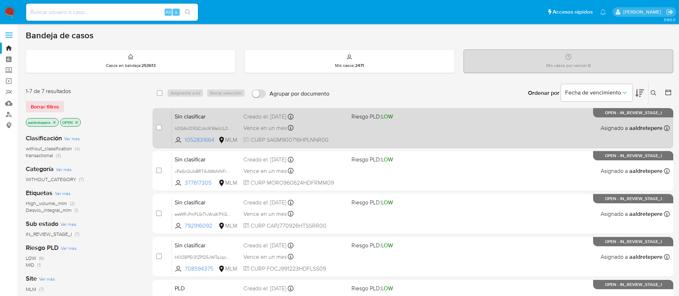
click at [420, 122] on div "Sin clasificar kOG6nOXGCotclKWakUL0XwAH 1052831664 MLM Riesgo PLD: LOW Creado e…" at bounding box center [421, 128] width 498 height 36
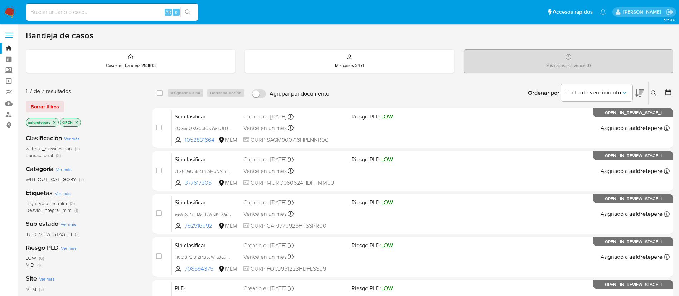
click at [87, 15] on input at bounding box center [112, 12] width 172 height 9
paste input "398480131"
type input "398480131"
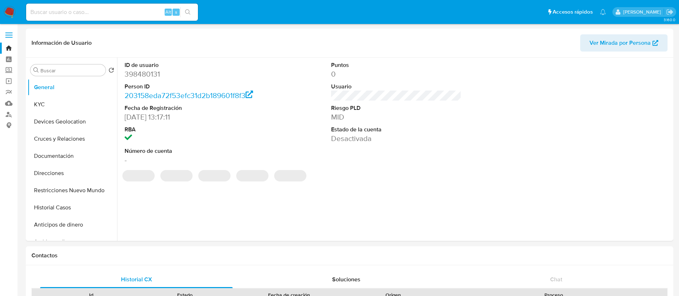
select select "10"
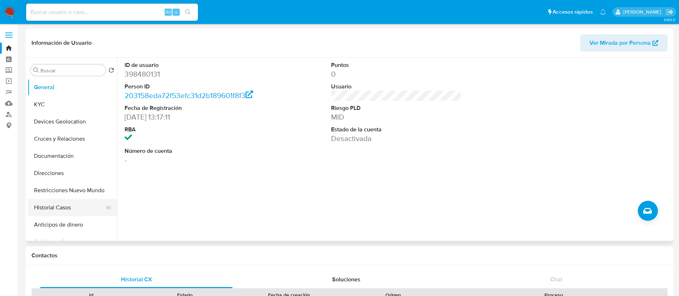
click at [74, 209] on button "Historial Casos" at bounding box center [70, 207] width 84 height 17
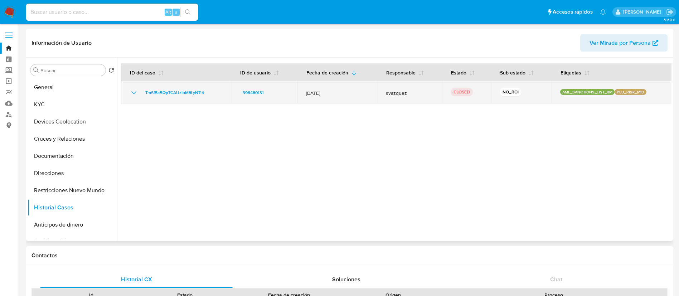
click at [136, 94] on icon "Mostrar/Ocultar" at bounding box center [134, 92] width 9 height 9
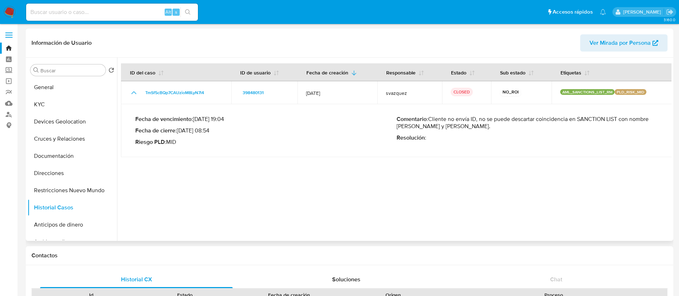
drag, startPoint x: 440, startPoint y: 120, endPoint x: 473, endPoint y: 119, distance: 32.6
click at [473, 119] on p "Comentario : Cliente no envía ID, no se puede descartar coincidencia en SANCTIO…" at bounding box center [527, 123] width 261 height 14
click at [68, 158] on button "Documentación" at bounding box center [70, 156] width 84 height 17
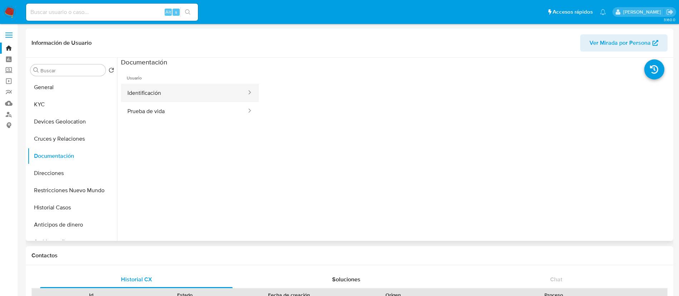
click at [152, 92] on button "Identificación" at bounding box center [184, 93] width 126 height 18
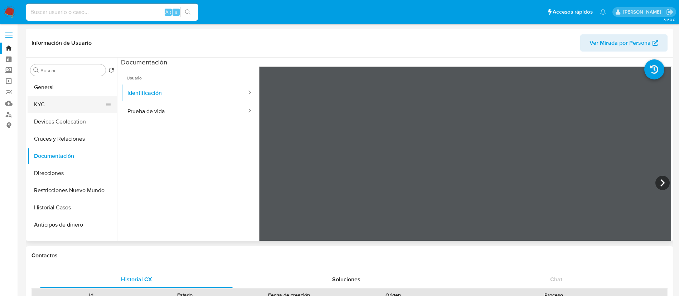
click at [67, 110] on button "KYC" at bounding box center [70, 104] width 84 height 17
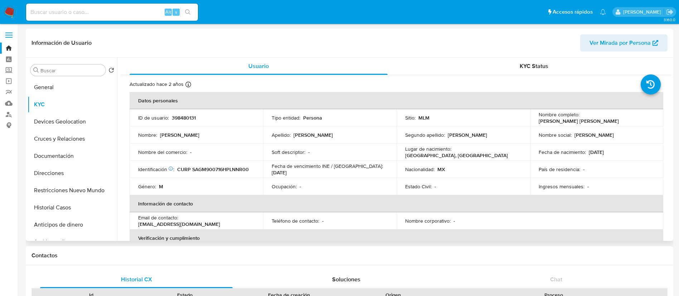
click at [192, 115] on p "398480131" at bounding box center [184, 118] width 24 height 6
copy p "398480131"
drag, startPoint x: 632, startPoint y: 117, endPoint x: 543, endPoint y: 124, distance: 88.7
click at [543, 124] on div "Nombre completo : Jose Maria Ernesto Sanchez Gonzalez" at bounding box center [597, 117] width 116 height 13
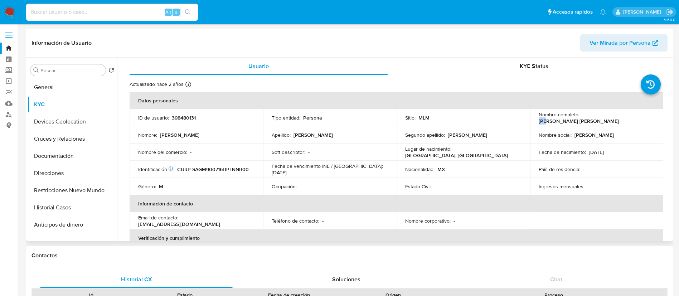
drag, startPoint x: 622, startPoint y: 122, endPoint x: 534, endPoint y: 123, distance: 87.4
click at [534, 123] on td "Nombre completo : Jose Maria Ernesto Sanchez Gonzalez" at bounding box center [597, 117] width 134 height 17
click at [174, 115] on p "398480131" at bounding box center [184, 118] width 24 height 6
copy p "398480131"
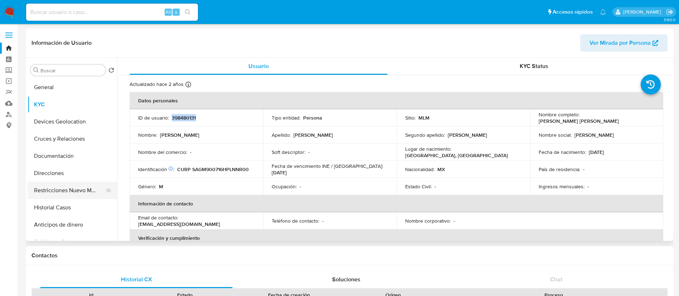
click at [60, 192] on button "Restricciones Nuevo Mundo" at bounding box center [70, 190] width 84 height 17
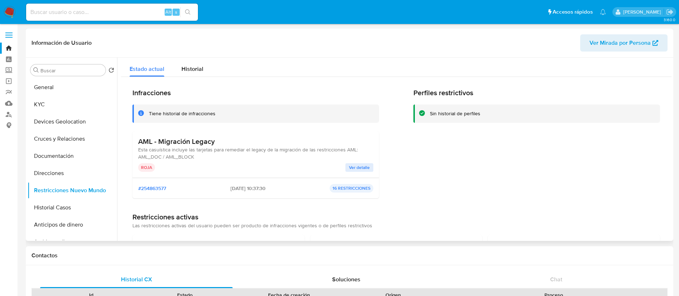
click at [353, 168] on span "Ver detalle" at bounding box center [359, 167] width 21 height 7
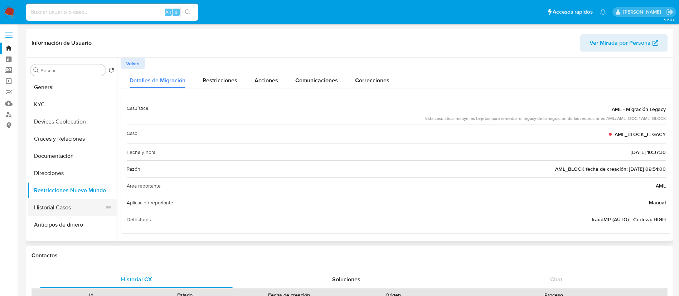
click at [62, 205] on button "Historial Casos" at bounding box center [70, 207] width 84 height 17
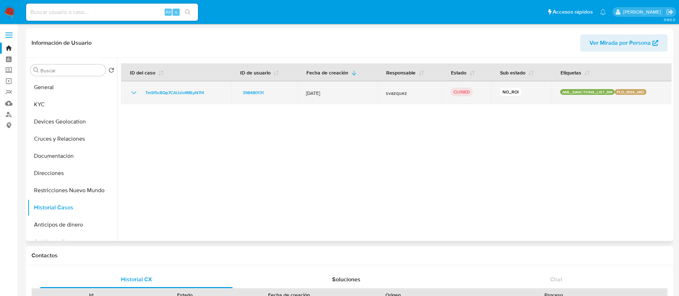
click at [135, 90] on icon "Mostrar/Ocultar" at bounding box center [134, 92] width 9 height 9
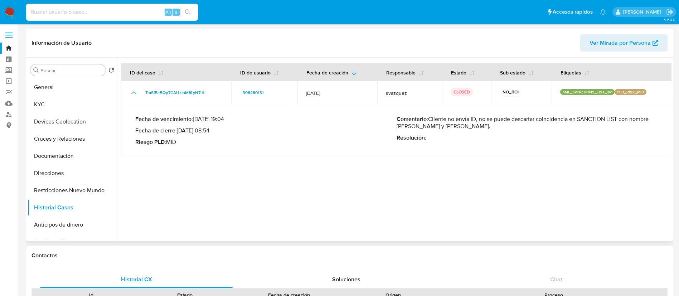
click at [440, 118] on p "Comentario : Cliente no envía ID, no se puede descartar coincidencia en SANCTIO…" at bounding box center [527, 123] width 261 height 14
drag, startPoint x: 524, startPoint y: 126, endPoint x: 429, endPoint y: 120, distance: 95.1
click at [429, 120] on p "Comentario : Cliente no envía ID, no se puede descartar coincidencia en SANCTIO…" at bounding box center [527, 123] width 261 height 14
click at [352, 148] on div "Fecha de vencimiento : 04/05/2020 19:04 Fecha de cierre : 25/05/2020 08:54 Ries…" at bounding box center [396, 131] width 523 height 42
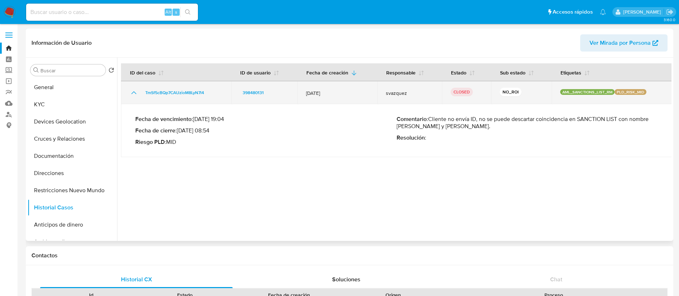
click at [131, 93] on icon "Mostrar/Ocultar" at bounding box center [134, 92] width 9 height 9
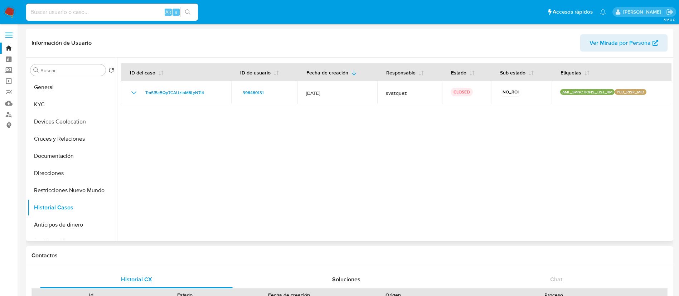
drag, startPoint x: 134, startPoint y: 91, endPoint x: 138, endPoint y: 154, distance: 63.9
click at [138, 154] on div at bounding box center [394, 149] width 555 height 183
click at [42, 194] on button "Restricciones Nuevo Mundo" at bounding box center [70, 190] width 84 height 17
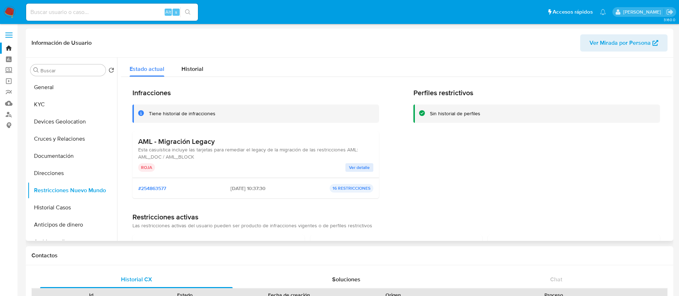
click at [369, 165] on button "Ver detalle" at bounding box center [359, 167] width 28 height 9
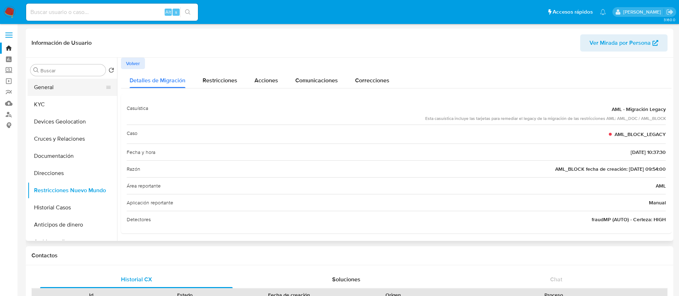
click at [56, 94] on button "General" at bounding box center [70, 87] width 84 height 17
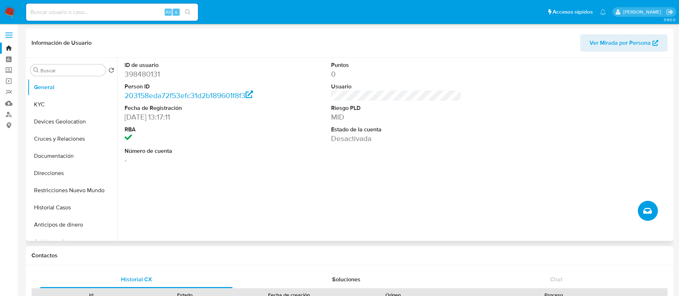
click at [654, 218] on button "Crear caso manual" at bounding box center [648, 211] width 20 height 20
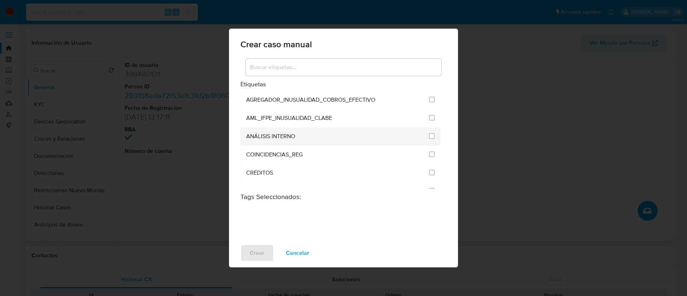
click at [262, 134] on span "ANÁLISIS INTERNO" at bounding box center [270, 136] width 49 height 7
click at [434, 135] on li "ANÁLISIS INTERNO" at bounding box center [341, 136] width 200 height 18
click at [429, 134] on input "1888" at bounding box center [432, 136] width 6 height 6
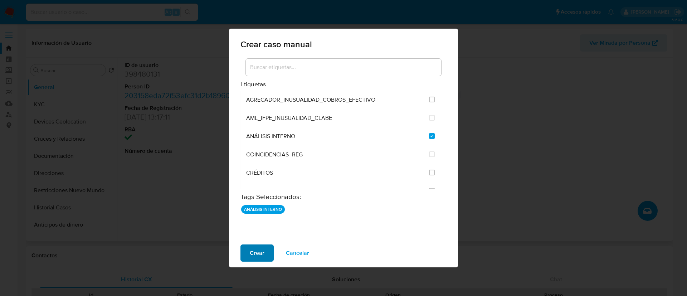
click at [246, 252] on button "Crear" at bounding box center [257, 253] width 33 height 17
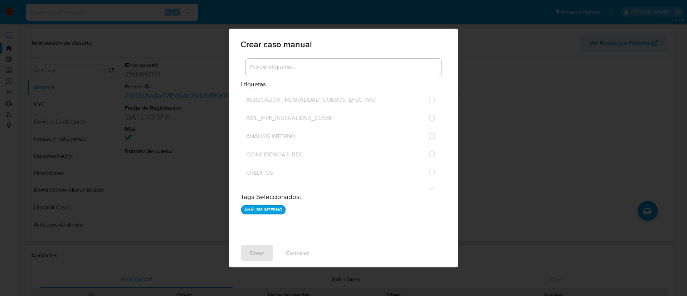
checkbox input "false"
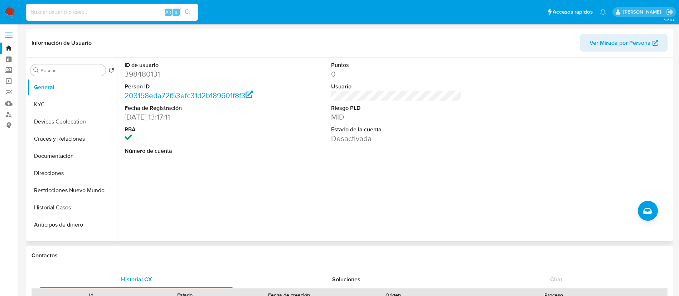
click at [5, 10] on img at bounding box center [10, 12] width 12 height 12
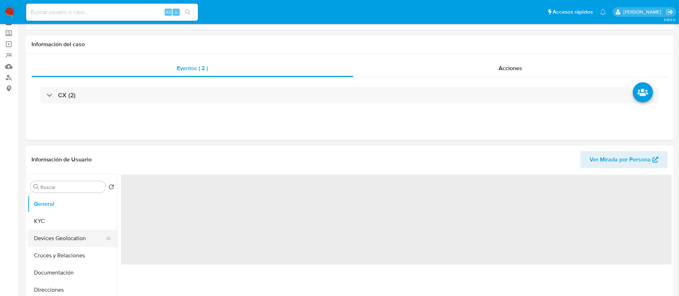
scroll to position [54, 0]
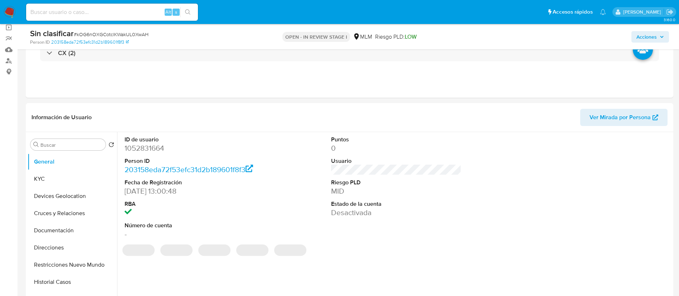
select select "10"
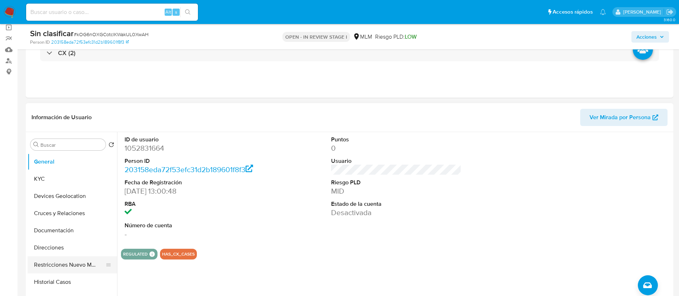
click at [68, 266] on button "Restricciones Nuevo Mundo" at bounding box center [70, 264] width 84 height 17
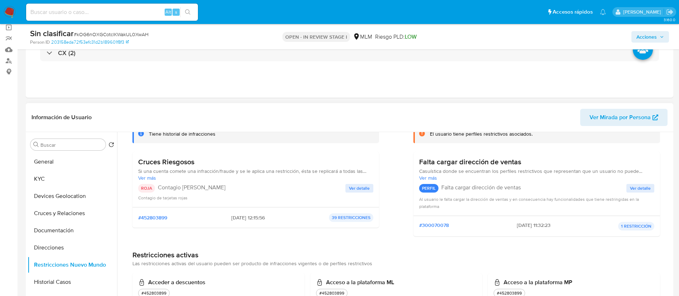
click at [367, 189] on span "Ver detalle" at bounding box center [359, 188] width 21 height 7
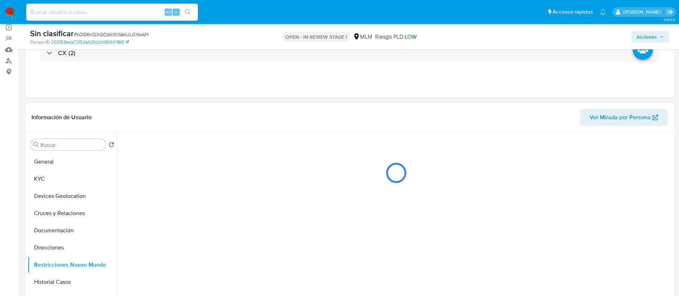
scroll to position [0, 0]
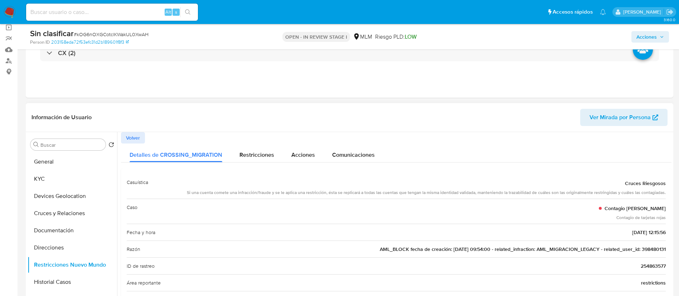
click at [646, 247] on span "AML_BLOCK fecha de creación: 25/05/2020 09:54:00 - related_infraction: AML_MIGR…" at bounding box center [523, 249] width 286 height 7
click at [77, 223] on button "Documentación" at bounding box center [70, 230] width 84 height 17
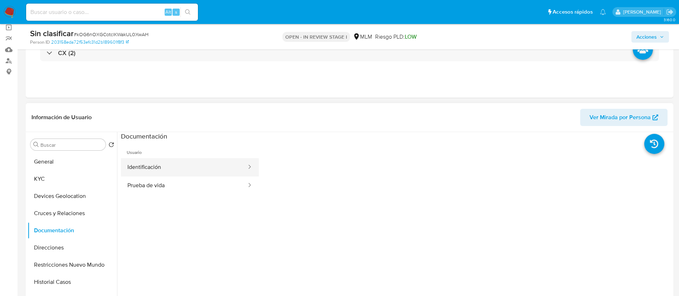
click at [161, 166] on button "Identificación" at bounding box center [184, 167] width 126 height 18
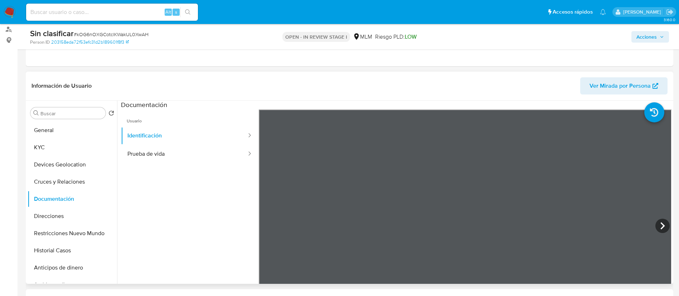
scroll to position [107, 0]
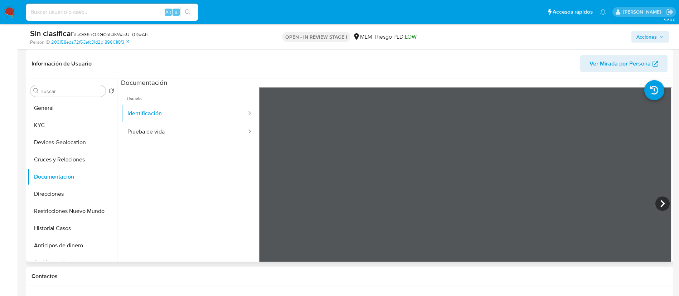
click at [158, 175] on ul "Usuario Identificación Prueba de vida" at bounding box center [190, 190] width 138 height 206
click at [72, 227] on button "Historial Casos" at bounding box center [70, 228] width 84 height 17
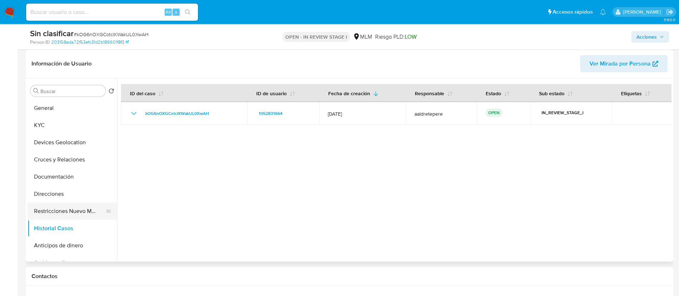
click at [61, 212] on button "Restricciones Nuevo Mundo" at bounding box center [70, 211] width 84 height 17
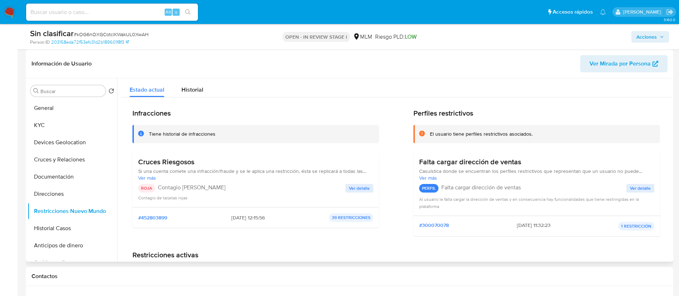
click at [365, 191] on span "Ver detalle" at bounding box center [359, 188] width 21 height 7
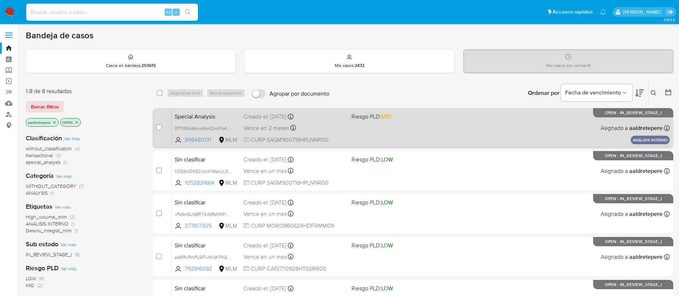
click at [345, 110] on div "Special Analysis 0PYWGoWcwdAmQwkPp4GiQnna 398480131 MLM Riesgo PLD: MID Creado …" at bounding box center [421, 128] width 498 height 36
click at [398, 131] on div "Special Analysis 0PYWGoWcwdAmQwkPp4GiQnna 398480131 MLM Riesgo PLD: MID Creado …" at bounding box center [421, 128] width 498 height 36
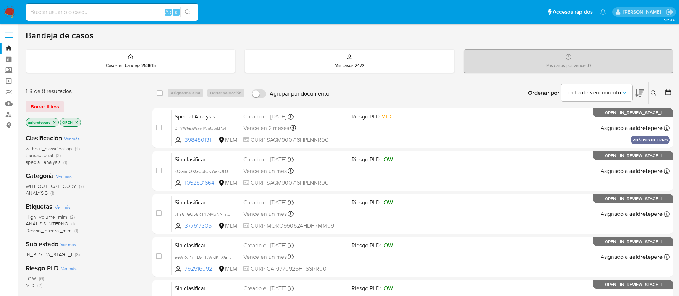
click at [13, 13] on img at bounding box center [10, 12] width 12 height 12
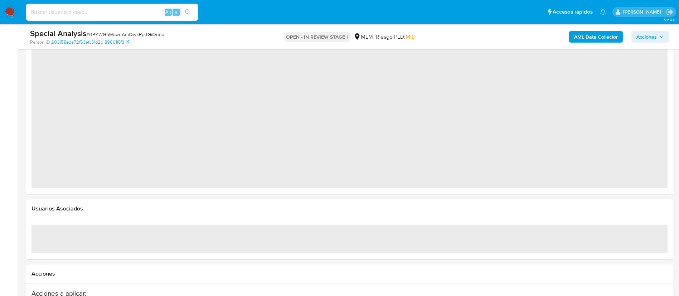
select select "10"
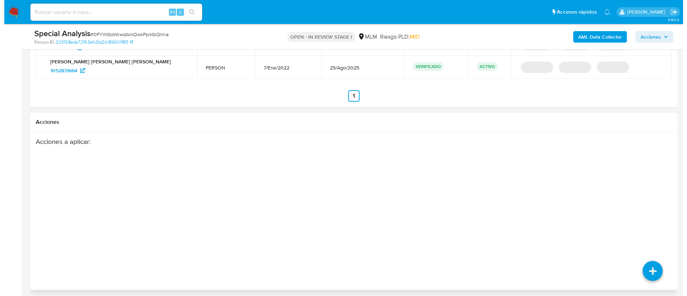
scroll to position [919, 0]
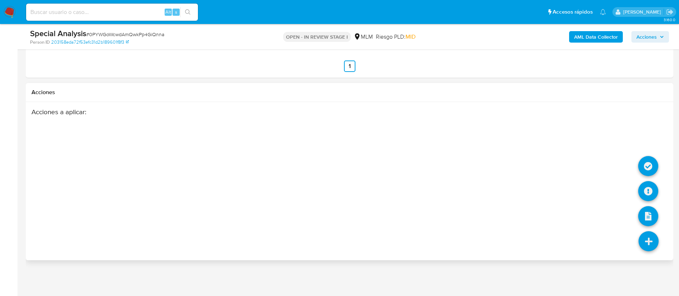
click at [649, 239] on icon at bounding box center [649, 241] width 20 height 20
click at [649, 165] on icon at bounding box center [648, 166] width 20 height 20
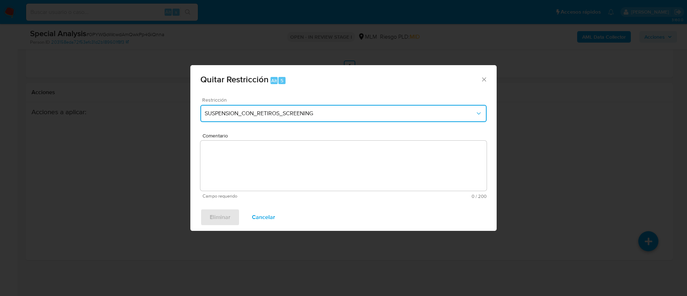
click at [235, 113] on span "SUSPENSION_CON_RETIROS_SCREENING" at bounding box center [340, 113] width 271 height 7
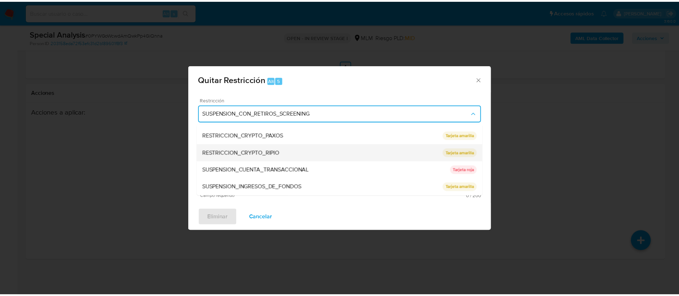
scroll to position [0, 0]
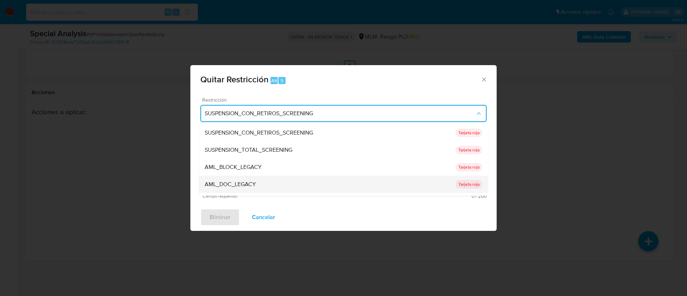
click at [259, 182] on div "AML_DOC_LEGACY" at bounding box center [330, 184] width 251 height 17
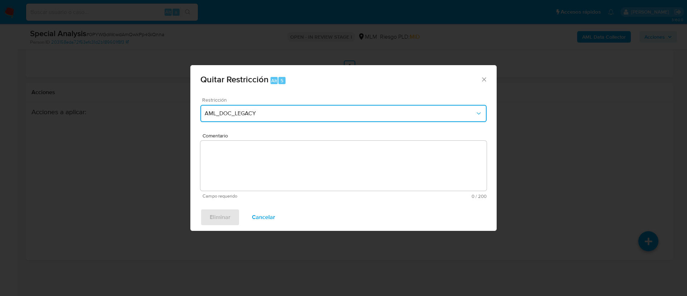
click at [260, 112] on span "AML_DOC_LEGACY" at bounding box center [340, 113] width 271 height 7
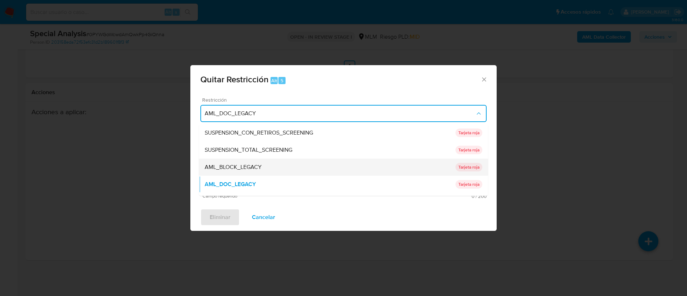
click at [266, 165] on div "AML_BLOCK_LEGACY" at bounding box center [330, 167] width 251 height 17
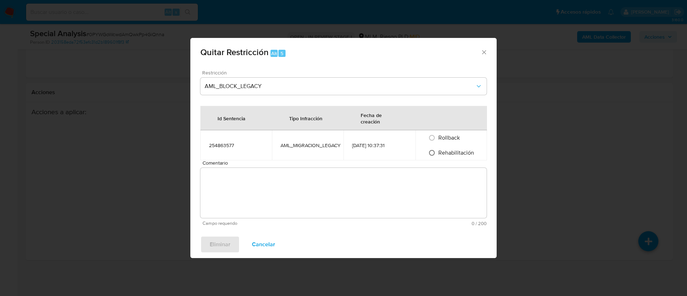
click at [434, 148] on input "Rehabilitación" at bounding box center [431, 152] width 11 height 11
radio input "true"
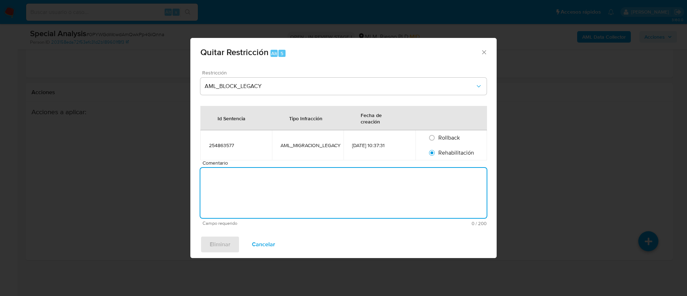
click at [291, 189] on textarea "Comentario" at bounding box center [343, 193] width 286 height 50
paste textarea "Se realiza validación con INE y no se identifica información negativa o coincid…"
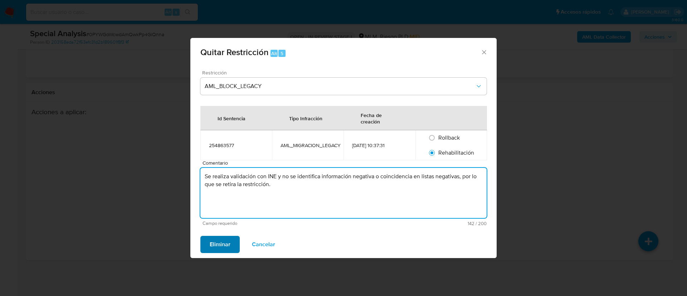
type textarea "Se realiza validación con INE y no se identifica información negativa o coincid…"
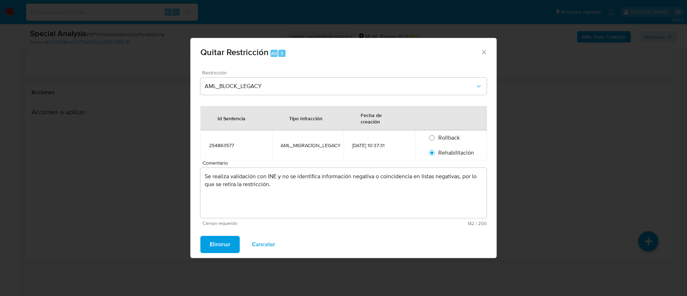
click at [206, 245] on button "Eliminar" at bounding box center [219, 244] width 39 height 17
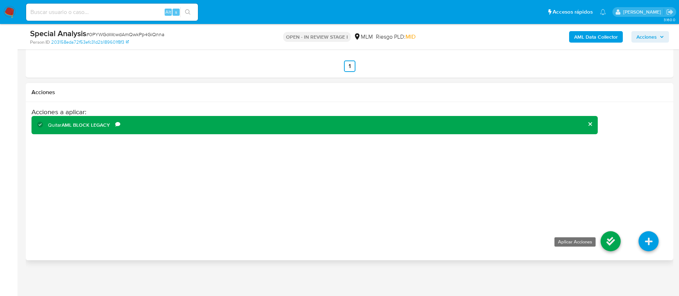
click at [610, 241] on icon at bounding box center [611, 241] width 20 height 20
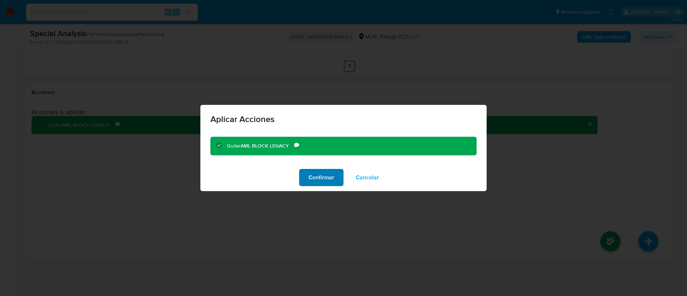
click at [320, 173] on span "Confirmar" at bounding box center [322, 178] width 26 height 16
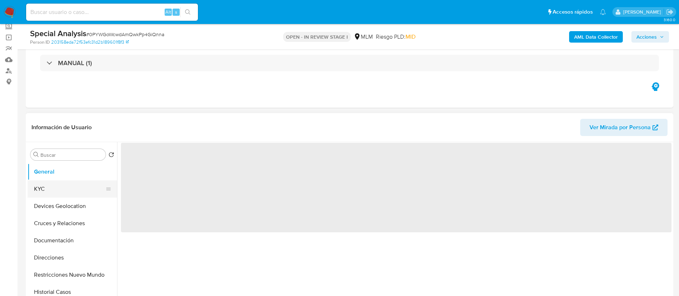
scroll to position [54, 0]
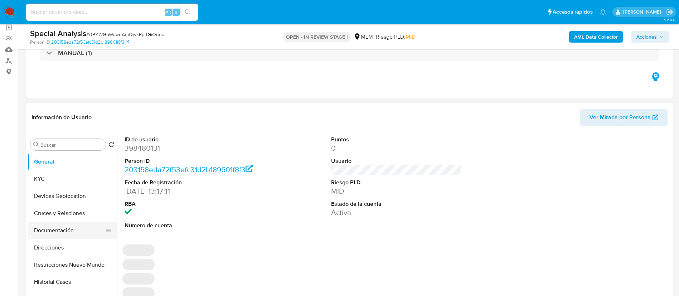
select select "10"
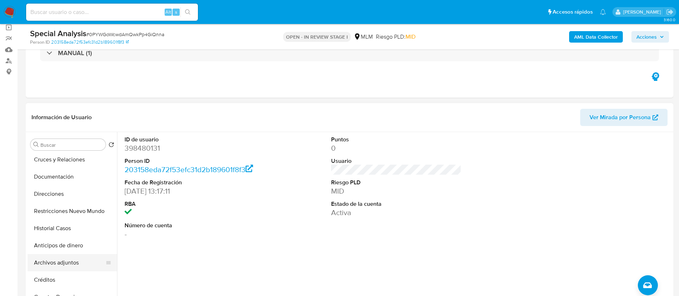
drag, startPoint x: 63, startPoint y: 258, endPoint x: 61, endPoint y: 261, distance: 3.7
click at [61, 261] on button "Archivos adjuntos" at bounding box center [70, 262] width 84 height 17
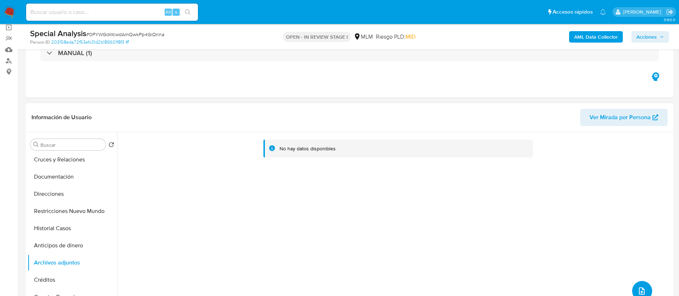
click at [643, 291] on icon "upload-file" at bounding box center [642, 291] width 9 height 9
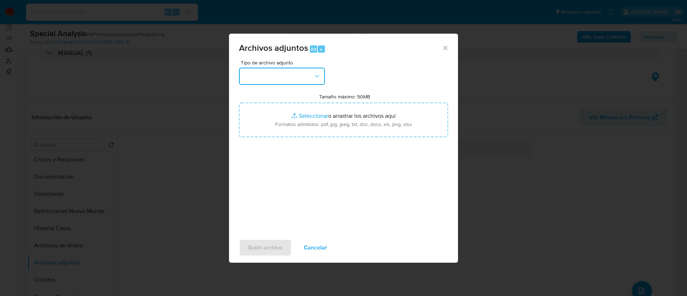
click at [295, 73] on button "button" at bounding box center [282, 76] width 86 height 17
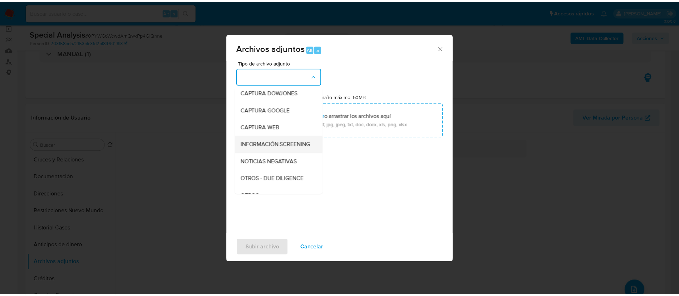
scroll to position [74, 0]
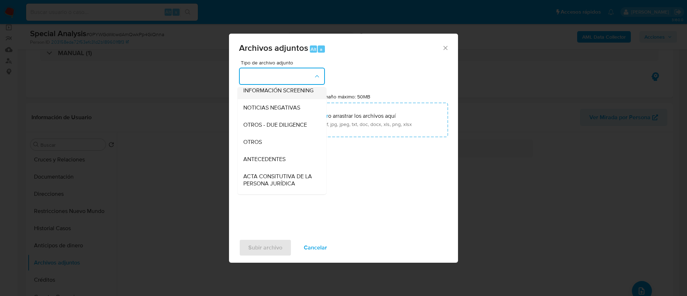
click at [286, 148] on div "OTROS" at bounding box center [279, 142] width 73 height 17
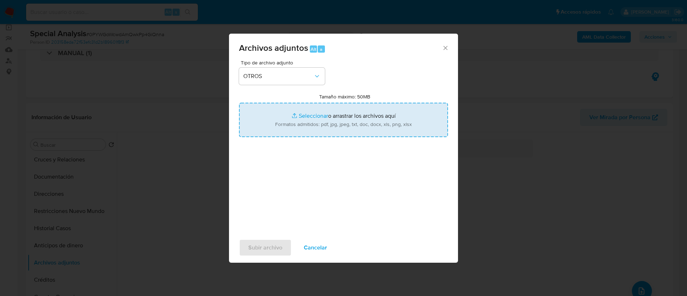
click at [304, 113] on input "Tamaño máximo: 50MB Seleccionar archivos" at bounding box center [343, 120] width 209 height 34
type input "C:\fakepath\398480131_.pdf"
click at [323, 140] on ul "398480131_ .pdf" at bounding box center [343, 144] width 209 height 14
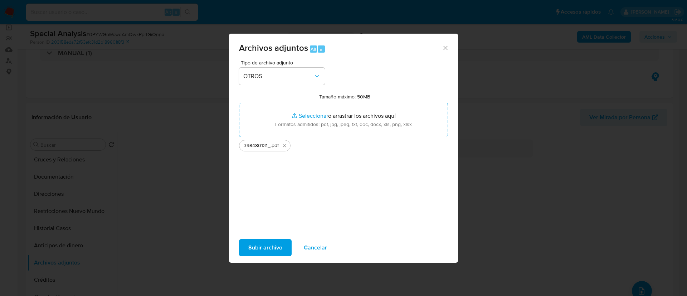
click at [269, 247] on span "Subir archivo" at bounding box center [265, 248] width 34 height 16
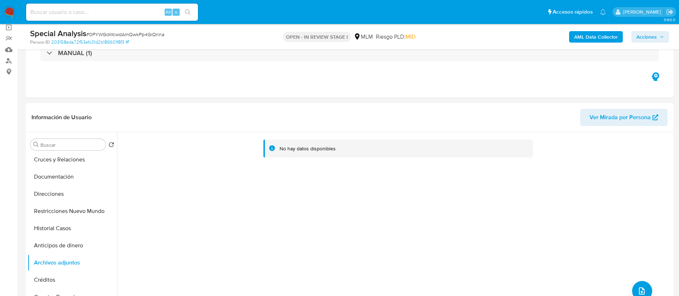
click at [637, 31] on span "Acciones" at bounding box center [647, 36] width 20 height 11
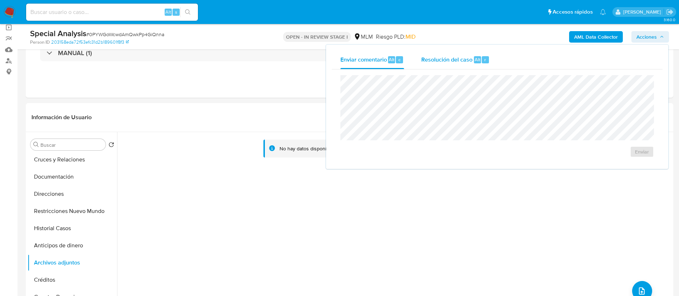
click at [439, 59] on span "Resolución del caso" at bounding box center [446, 59] width 51 height 8
click at [429, 95] on textarea at bounding box center [497, 113] width 313 height 57
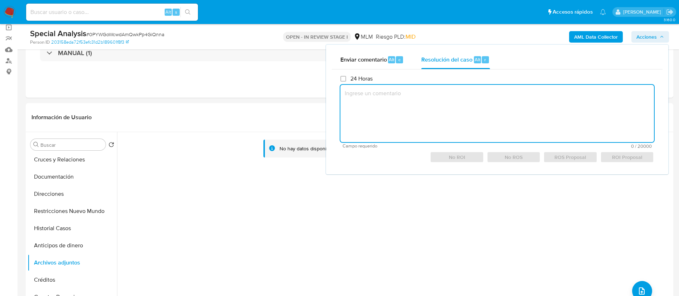
paste textarea "Se realiza validación con INE y no se identifica información negativa o coincid…"
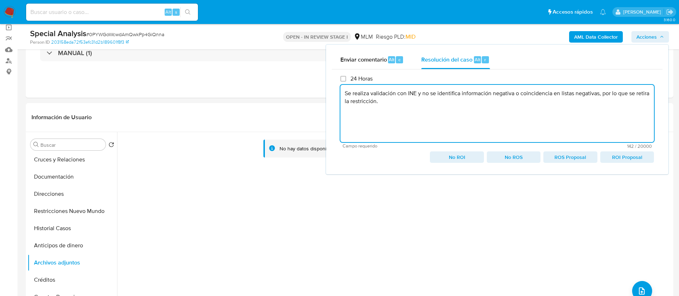
click at [342, 95] on textarea "Se realiza validación con INE y no se identifica información negativa o coincid…" at bounding box center [497, 113] width 314 height 57
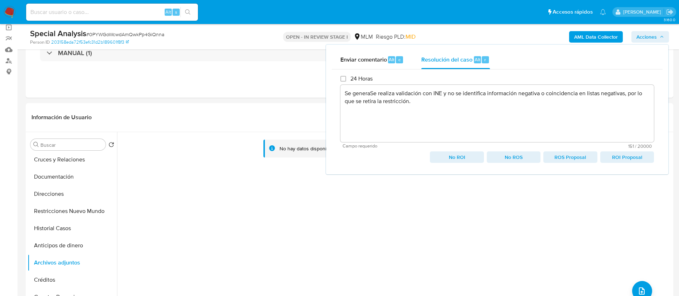
drag, startPoint x: 342, startPoint y: 95, endPoint x: 373, endPoint y: 90, distance: 30.8
click at [372, 89] on textarea "Se generaSe realiza validación con INE y no se identifica información negativa …" at bounding box center [497, 113] width 314 height 57
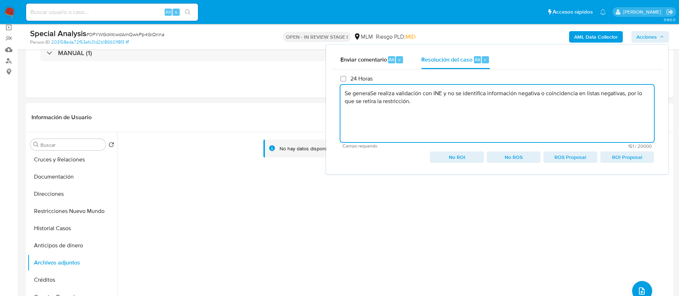
click at [371, 92] on textarea "Se generaSe realiza validación con INE y no se identifica información negativa …" at bounding box center [497, 113] width 314 height 57
drag, startPoint x: 513, startPoint y: 103, endPoint x: 445, endPoint y: 93, distance: 68.8
click at [445, 93] on textarea "Se genera caso para retirar restricción, Se realiza validación con INE y no se …" at bounding box center [497, 113] width 314 height 57
paste textarea "Caso alertado por CX, debido a un hit positivo en listas con el nombre de [PERS…"
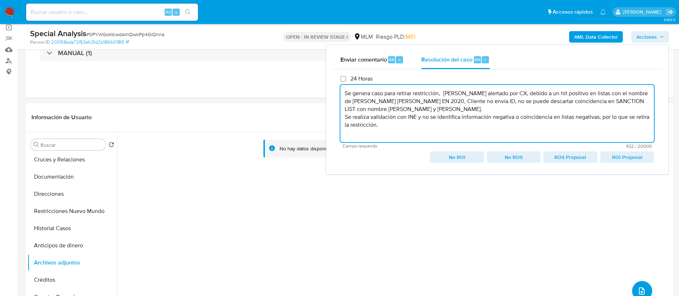
drag, startPoint x: 345, startPoint y: 120, endPoint x: 332, endPoint y: 137, distance: 21.8
click at [344, 120] on textarea "Se genera caso para retirar restricción, [PERSON_NAME] alertado por CX, debido …" at bounding box center [497, 113] width 314 height 57
click at [463, 156] on span "No ROI" at bounding box center [457, 157] width 44 height 10
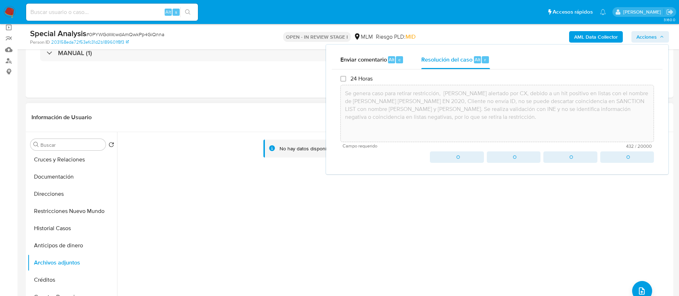
type textarea "Se genera caso para retirar restricción, [PERSON_NAME] alertado por CX, debido …"
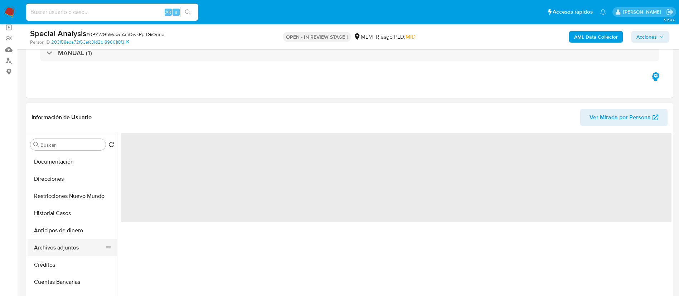
scroll to position [107, 0]
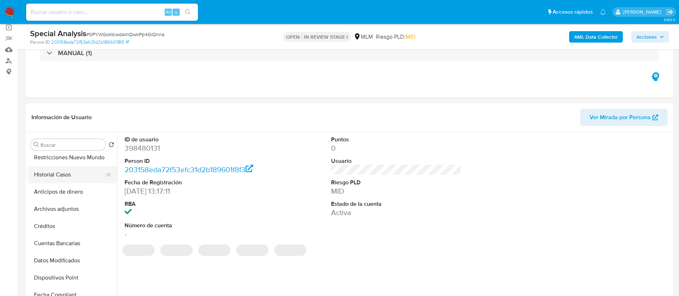
select select "10"
click at [69, 161] on button "Restricciones Nuevo Mundo" at bounding box center [70, 157] width 84 height 17
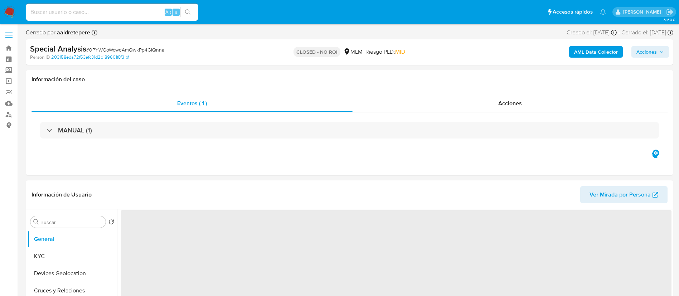
select select "10"
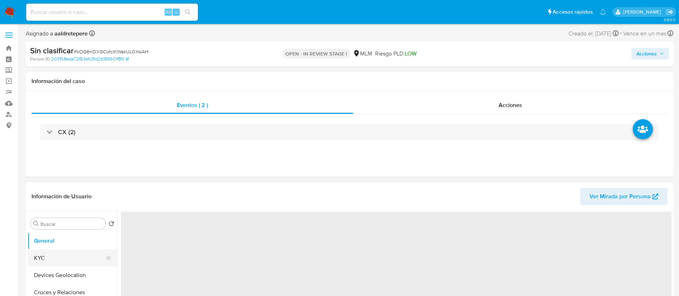
select select "10"
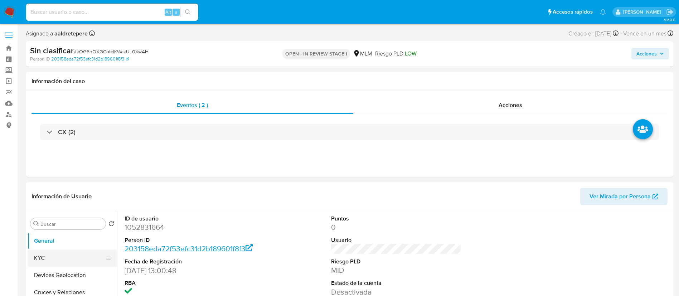
click at [54, 261] on button "KYC" at bounding box center [70, 258] width 84 height 17
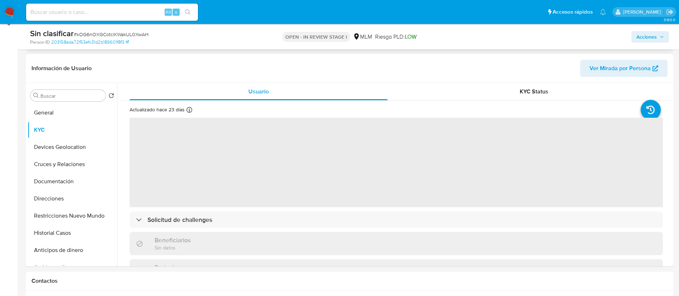
scroll to position [107, 0]
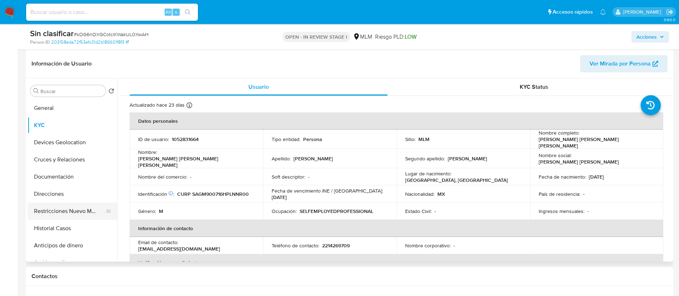
click at [89, 216] on button "Restricciones Nuevo Mundo" at bounding box center [70, 211] width 84 height 17
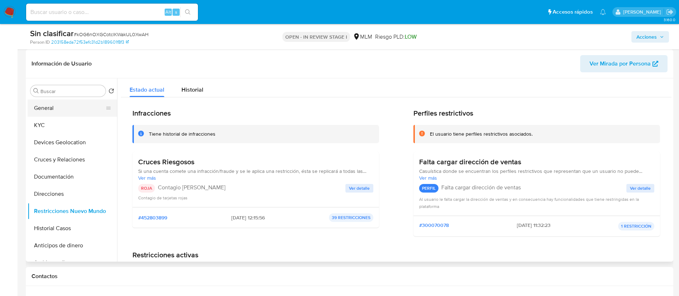
click at [70, 105] on button "General" at bounding box center [70, 108] width 84 height 17
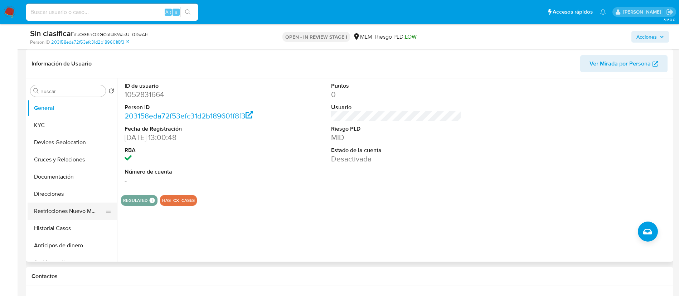
click at [66, 207] on button "Restricciones Nuevo Mundo" at bounding box center [70, 211] width 84 height 17
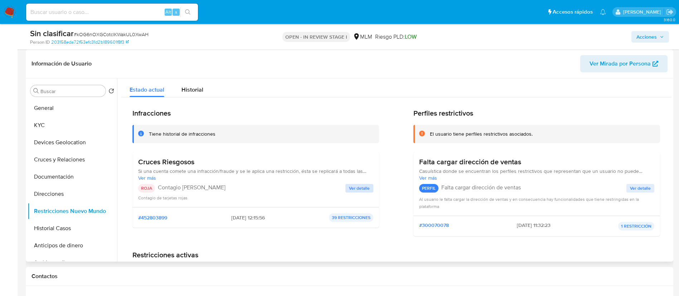
drag, startPoint x: 341, startPoint y: 188, endPoint x: 354, endPoint y: 189, distance: 12.9
click at [344, 189] on p "Contagio [PERSON_NAME]" at bounding box center [252, 187] width 188 height 7
click at [354, 189] on span "Ver detalle" at bounding box center [359, 188] width 21 height 7
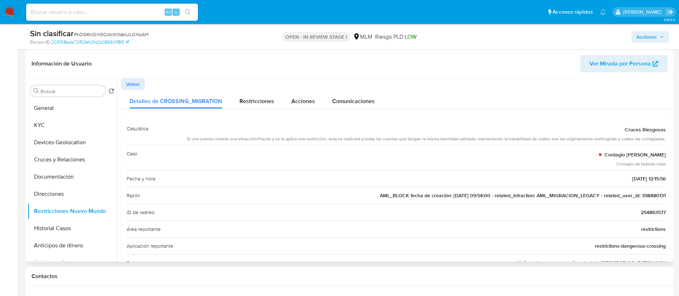
click at [422, 179] on div "Fecha y hora [DATE] 12:15:56" at bounding box center [396, 178] width 539 height 17
click at [44, 195] on button "Direcciones" at bounding box center [70, 193] width 84 height 17
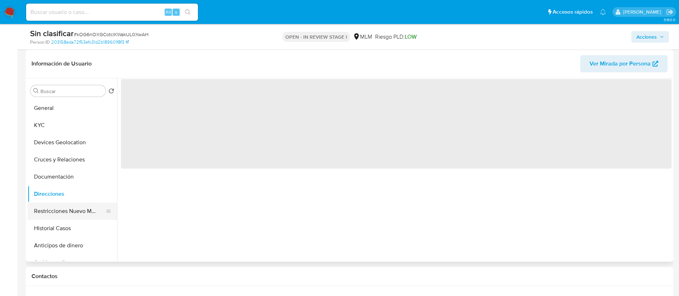
click at [53, 214] on button "Restricciones Nuevo Mundo" at bounding box center [70, 211] width 84 height 17
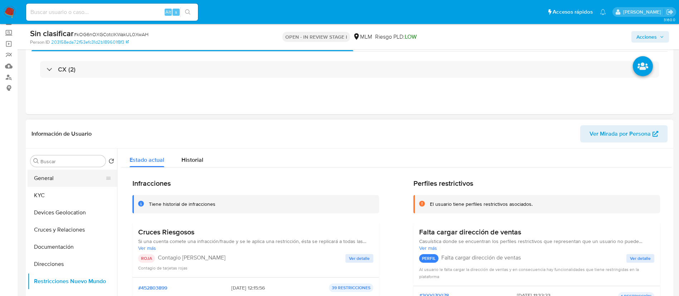
scroll to position [54, 0]
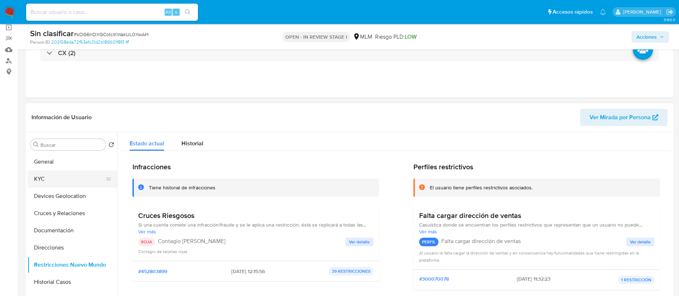
click at [69, 174] on button "KYC" at bounding box center [70, 178] width 84 height 17
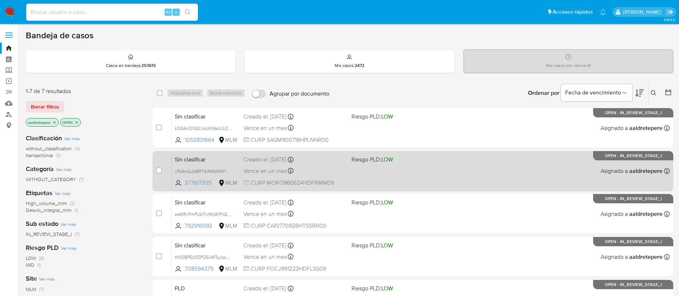
click at [315, 165] on div "Sin clasificar vPa6nGUb8RT4iAMbNNFrEIXf 377617305 MLM Riesgo PLD: LOW Creado el…" at bounding box center [421, 171] width 498 height 36
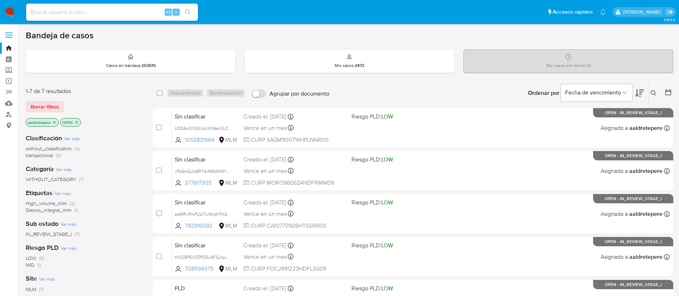
click at [110, 12] on input at bounding box center [112, 12] width 172 height 9
paste input "258398443"
type input "258398443"
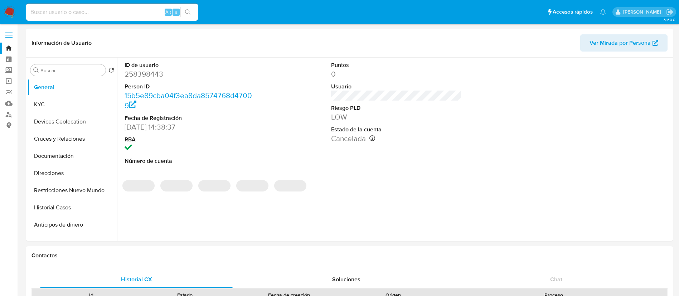
select select "10"
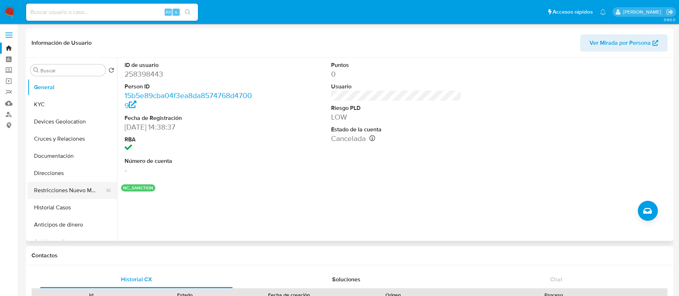
click at [75, 190] on button "Restricciones Nuevo Mundo" at bounding box center [70, 190] width 84 height 17
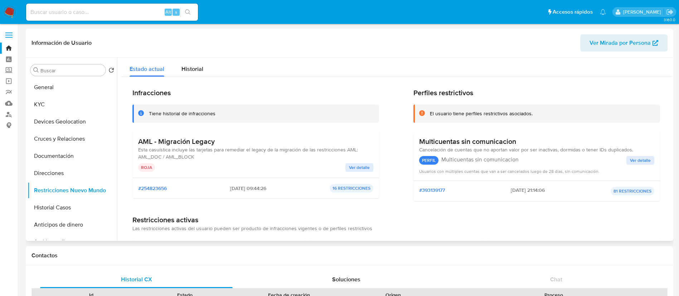
click at [352, 164] on span "Ver detalle" at bounding box center [359, 167] width 21 height 7
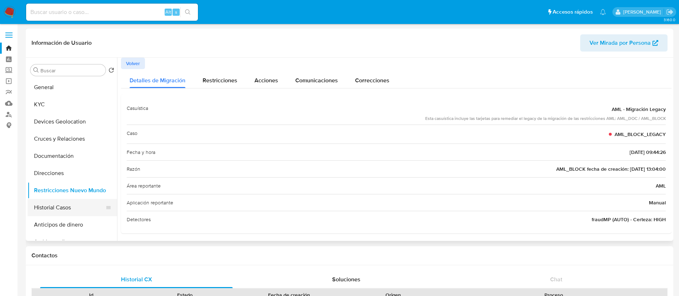
click at [63, 202] on button "Historial Casos" at bounding box center [70, 207] width 84 height 17
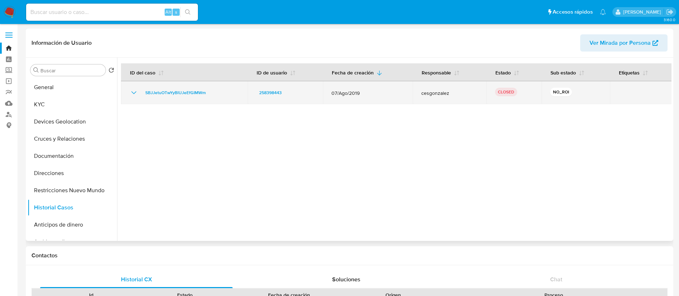
click at [136, 90] on icon "Mostrar/Ocultar" at bounding box center [134, 92] width 9 height 9
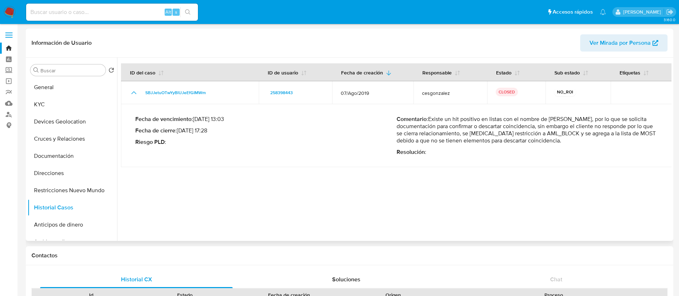
drag, startPoint x: 542, startPoint y: 143, endPoint x: 427, endPoint y: 117, distance: 117.9
click at [427, 117] on p "Comentario : Existe un hit positivo en listas con el nombre de [PERSON_NAME], p…" at bounding box center [527, 130] width 261 height 29
click at [44, 90] on button "General" at bounding box center [70, 87] width 84 height 17
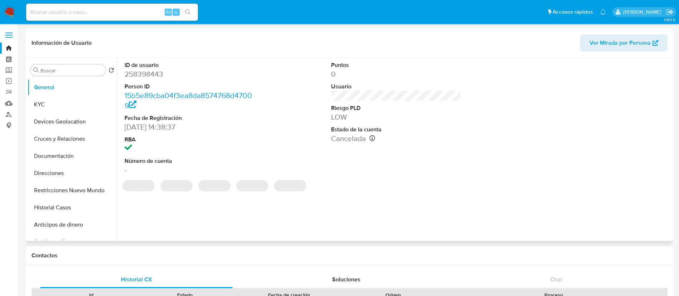
click at [155, 72] on dd "258398443" at bounding box center [190, 74] width 131 height 10
copy dd "258398443"
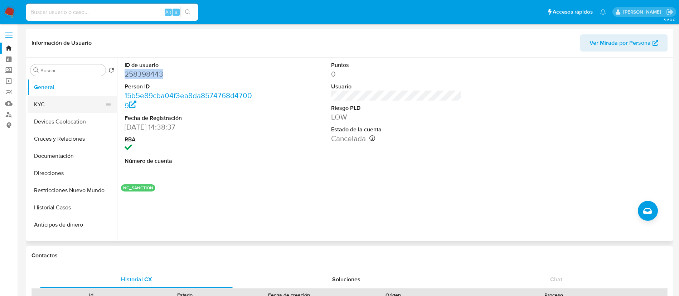
click at [42, 105] on button "KYC" at bounding box center [70, 104] width 84 height 17
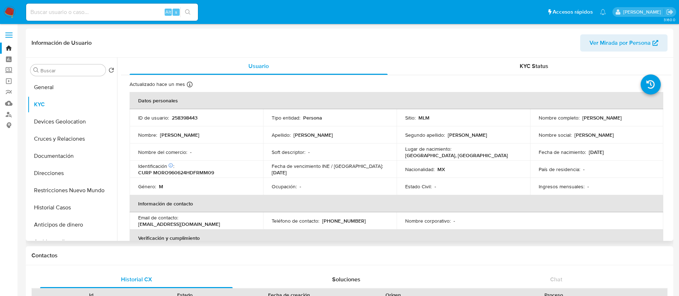
drag, startPoint x: 632, startPoint y: 119, endPoint x: 580, endPoint y: 120, distance: 52.3
click at [580, 120] on div "Nombre completo : [PERSON_NAME]" at bounding box center [597, 118] width 116 height 6
copy p "[PERSON_NAME]"
click at [78, 158] on button "Documentación" at bounding box center [70, 156] width 84 height 17
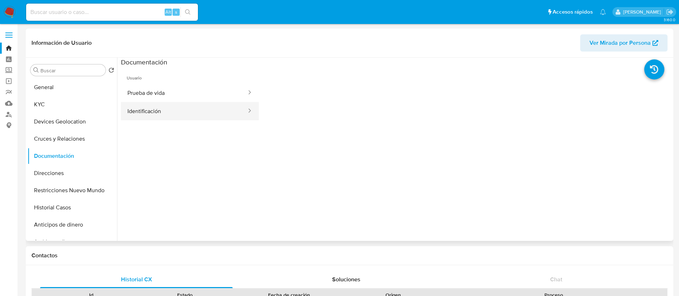
click at [164, 109] on button "Identificación" at bounding box center [184, 111] width 126 height 18
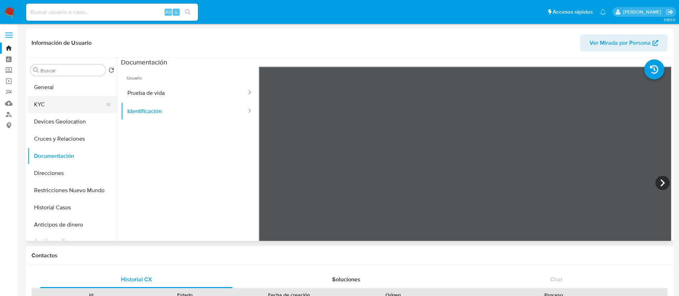
click at [51, 103] on button "KYC" at bounding box center [70, 104] width 84 height 17
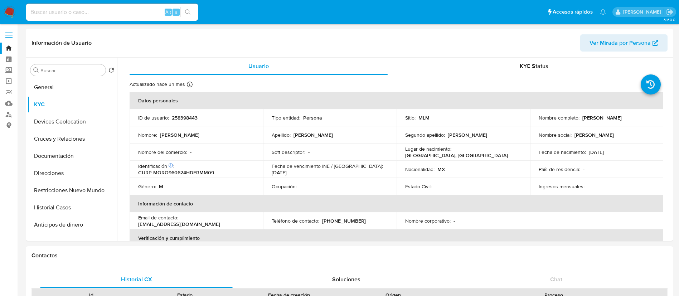
click at [169, 116] on div "ID de usuario : 258398443" at bounding box center [196, 118] width 116 height 6
click at [183, 117] on p "258398443" at bounding box center [185, 118] width 26 height 6
copy p "258398443"
click at [62, 193] on button "Restricciones Nuevo Mundo" at bounding box center [70, 190] width 84 height 17
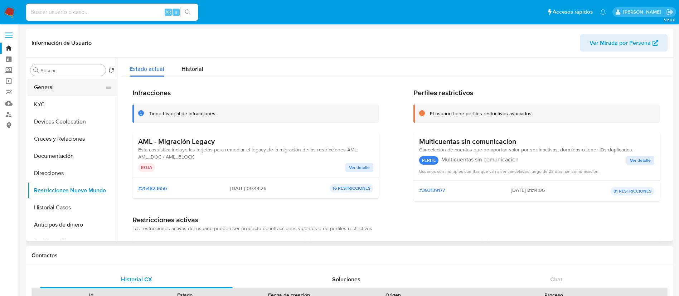
click at [64, 88] on button "General" at bounding box center [70, 87] width 84 height 17
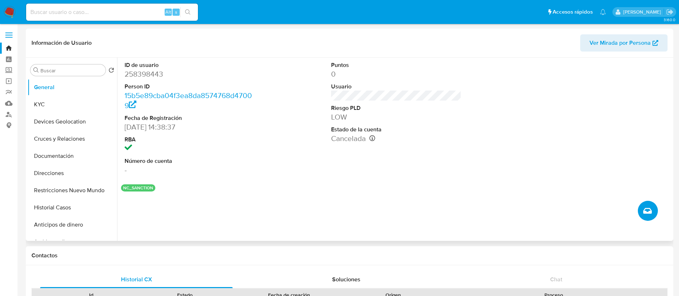
click at [654, 207] on button "Crear caso manual" at bounding box center [648, 211] width 20 height 20
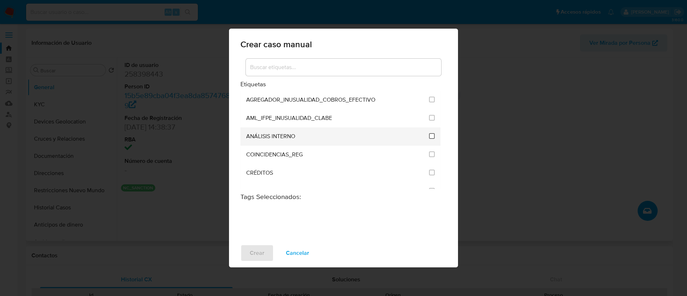
click at [429, 138] on input "1888" at bounding box center [432, 136] width 6 height 6
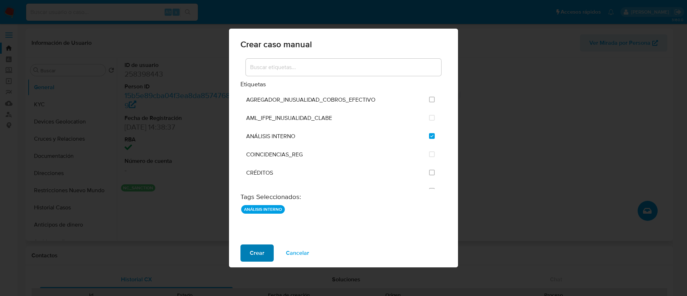
click at [253, 254] on span "Crear" at bounding box center [257, 253] width 15 height 16
checkbox input "false"
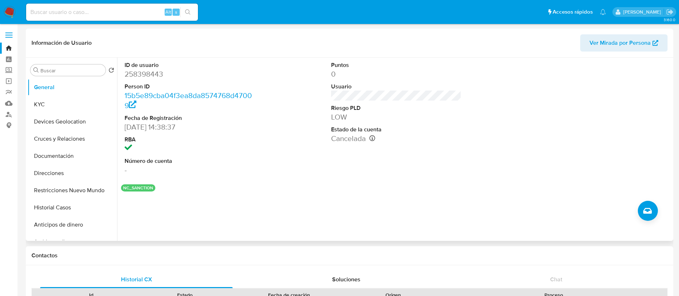
click at [13, 14] on img at bounding box center [10, 12] width 12 height 12
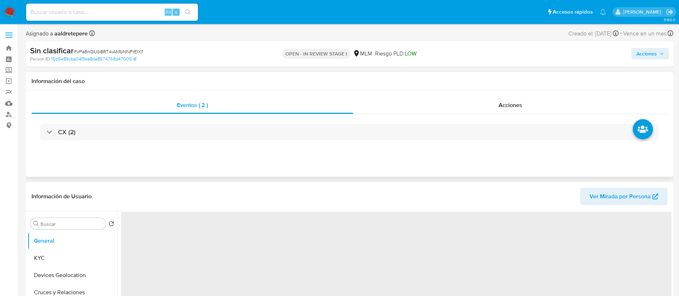
select select "10"
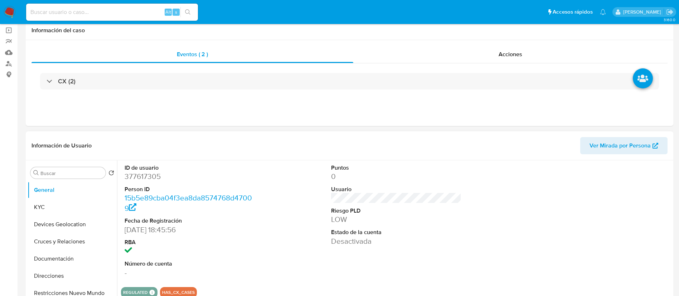
scroll to position [107, 0]
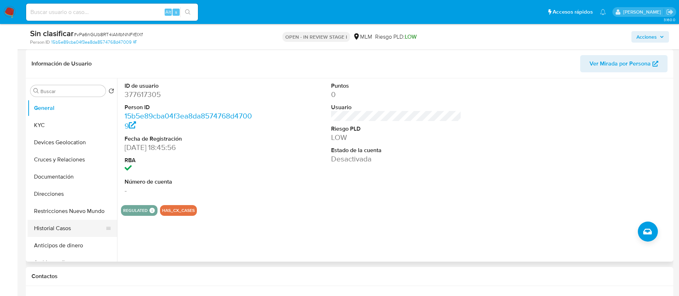
click at [74, 224] on button "Historial Casos" at bounding box center [70, 228] width 84 height 17
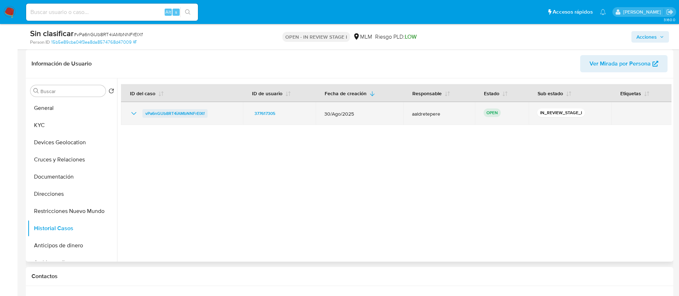
drag, startPoint x: 133, startPoint y: 111, endPoint x: 148, endPoint y: 109, distance: 15.2
click at [133, 111] on icon "Mostrar/Ocultar" at bounding box center [134, 113] width 9 height 9
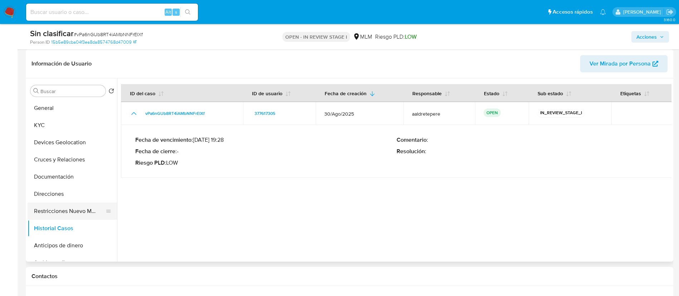
click at [63, 219] on button "Restricciones Nuevo Mundo" at bounding box center [70, 211] width 84 height 17
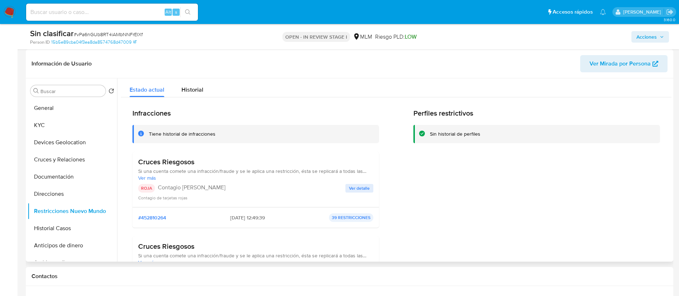
click at [354, 191] on span "Ver detalle" at bounding box center [359, 188] width 21 height 7
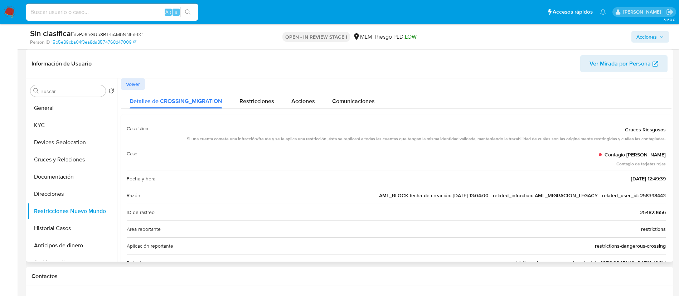
click at [647, 193] on span "AML_BLOCK fecha de creación: [DATE] 13:04:00 - related_infraction: AML_MIGRACIO…" at bounding box center [522, 195] width 287 height 7
click at [89, 212] on button "Restricciones Nuevo Mundo" at bounding box center [70, 211] width 84 height 17
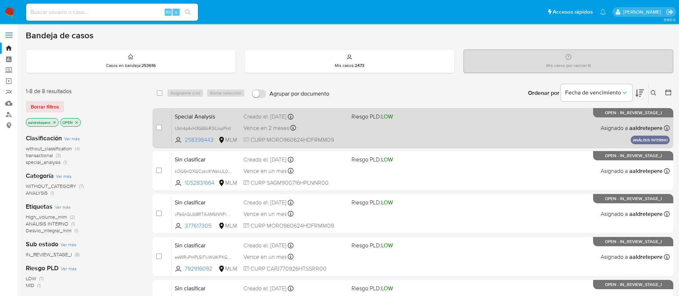
click at [339, 127] on div "Vence en 2 meses Vence el [DATE] 10:39:18" at bounding box center [294, 128] width 102 height 10
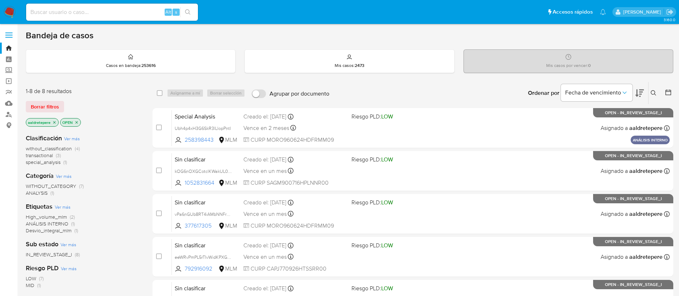
click at [10, 4] on nav "Pausado Ver notificaciones Alt s Accesos rápidos Presiona las siguientes teclas…" at bounding box center [339, 12] width 679 height 24
click at [7, 12] on img at bounding box center [10, 12] width 12 height 12
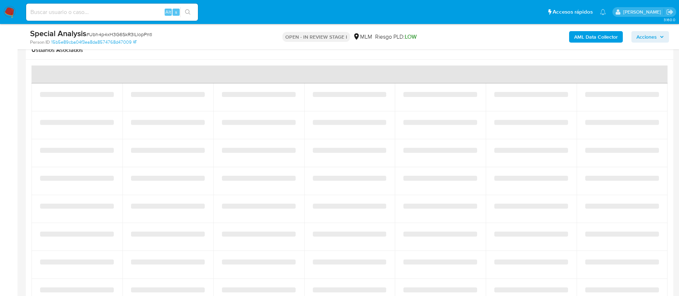
select select "10"
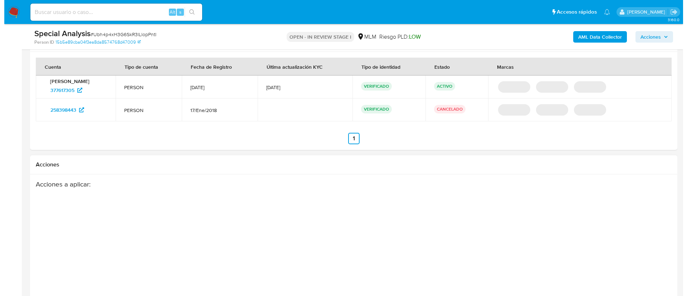
scroll to position [919, 0]
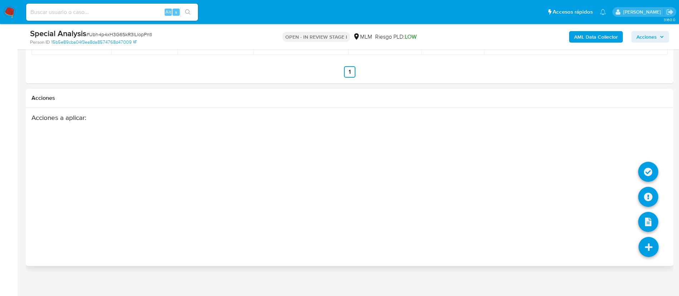
click at [653, 236] on li at bounding box center [649, 248] width 38 height 40
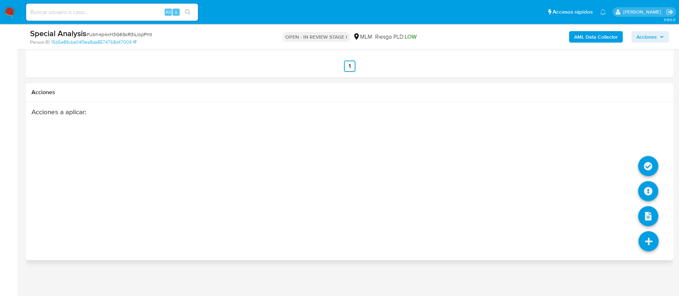
click at [642, 238] on icon at bounding box center [649, 241] width 20 height 20
click at [650, 168] on icon at bounding box center [648, 166] width 20 height 20
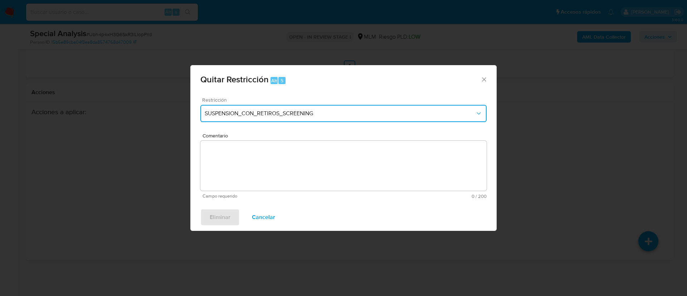
click at [279, 110] on span "SUSPENSION_CON_RETIROS_SCREENING" at bounding box center [340, 113] width 271 height 7
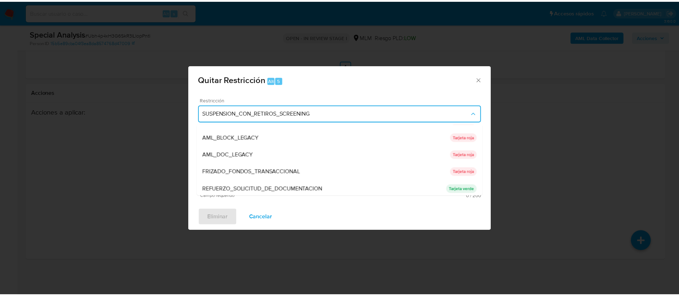
scroll to position [54, 0]
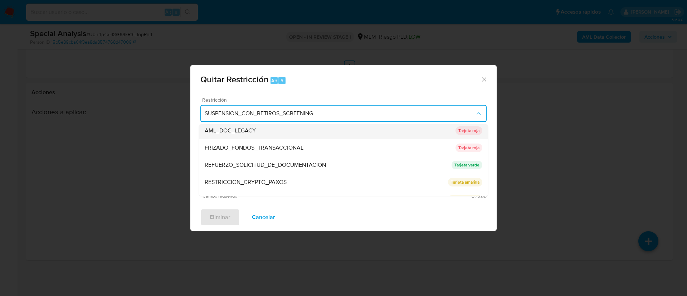
click at [251, 130] on span "AML_DOC_LEGACY" at bounding box center [230, 130] width 51 height 7
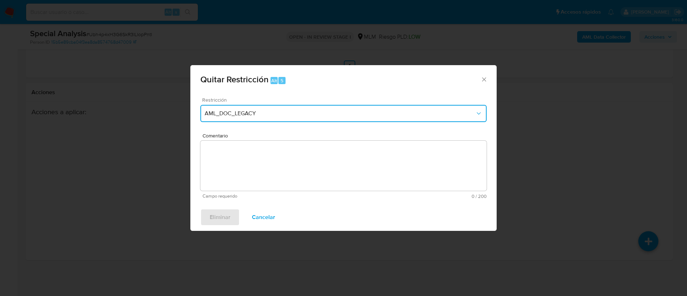
click at [251, 110] on span "AML_DOC_LEGACY" at bounding box center [340, 113] width 271 height 7
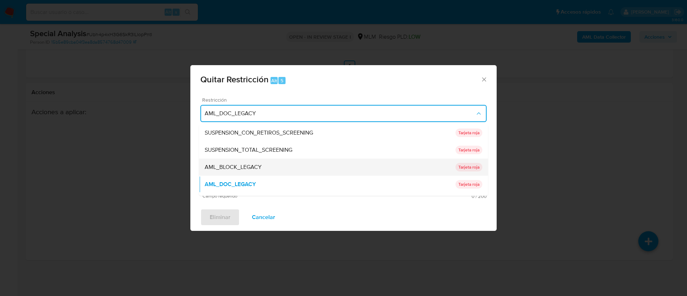
click at [256, 169] on span "AML_BLOCK_LEGACY" at bounding box center [233, 167] width 57 height 7
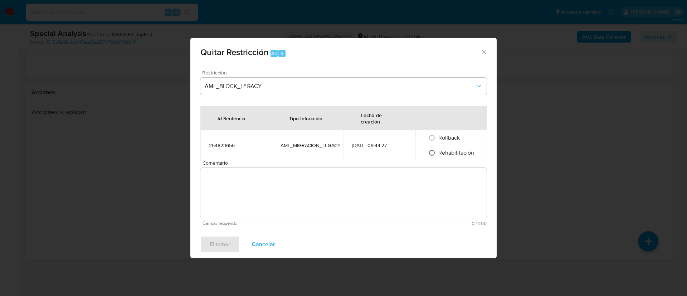
click at [430, 153] on input "Rehabilitación" at bounding box center [431, 152] width 11 height 11
radio input "true"
click at [281, 193] on textarea "Comentario" at bounding box center [343, 193] width 286 height 50
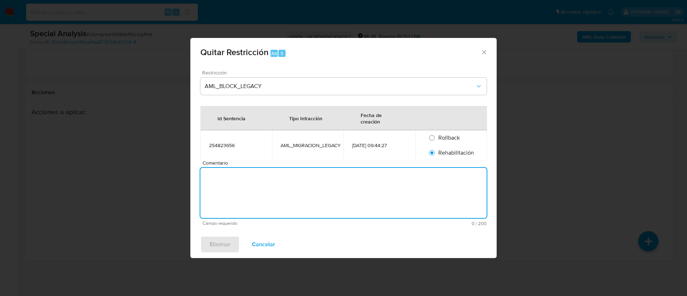
paste textarea "Se realiza validación con INE y no se identifica información negativa o coincid…"
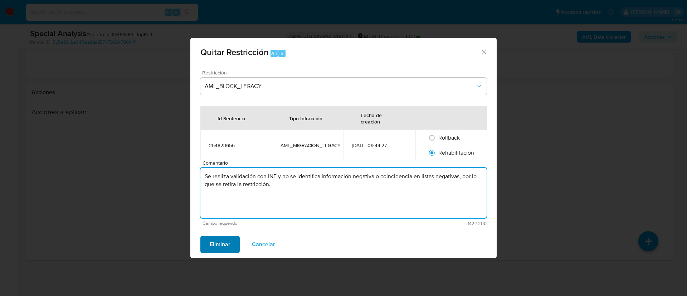
type textarea "Se realiza validación con INE y no se identifica información negativa o coincid…"
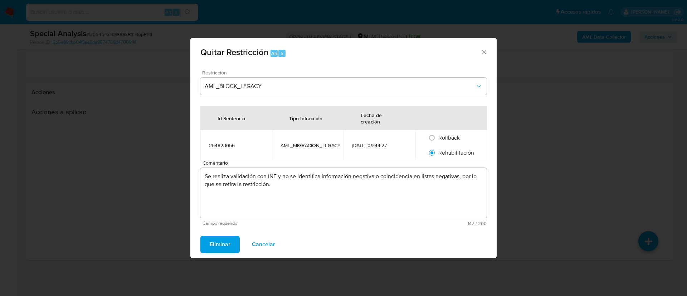
click at [221, 243] on span "Eliminar" at bounding box center [220, 245] width 21 height 16
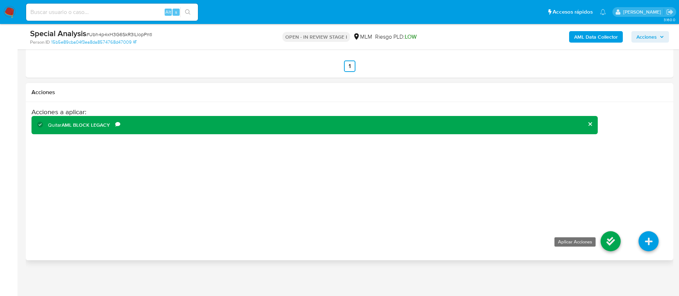
click at [615, 239] on icon at bounding box center [611, 241] width 20 height 20
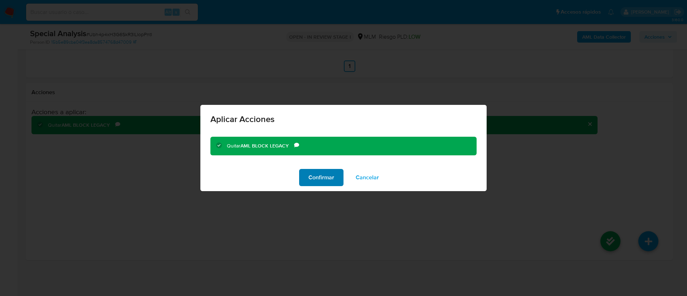
click at [320, 177] on span "Confirmar" at bounding box center [322, 178] width 26 height 16
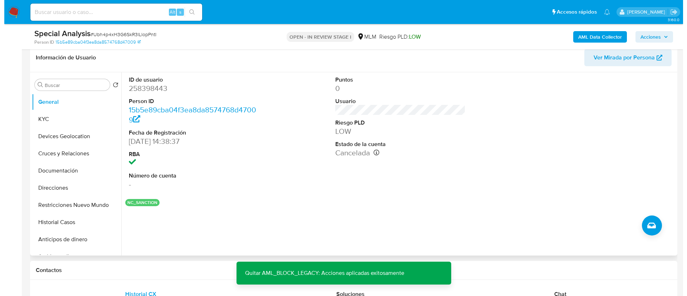
scroll to position [107, 0]
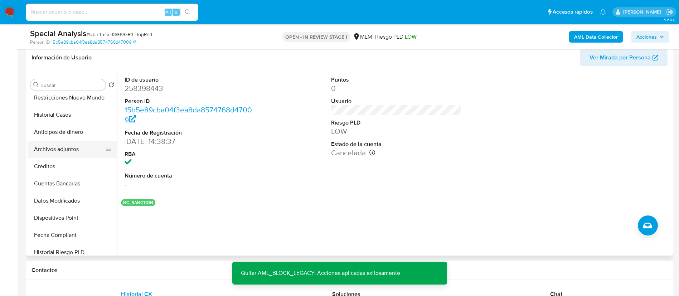
click at [54, 146] on button "Archivos adjuntos" at bounding box center [70, 149] width 84 height 17
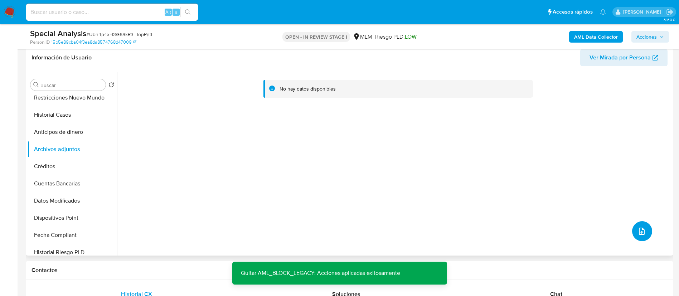
click at [633, 230] on button "upload-file" at bounding box center [642, 231] width 20 height 20
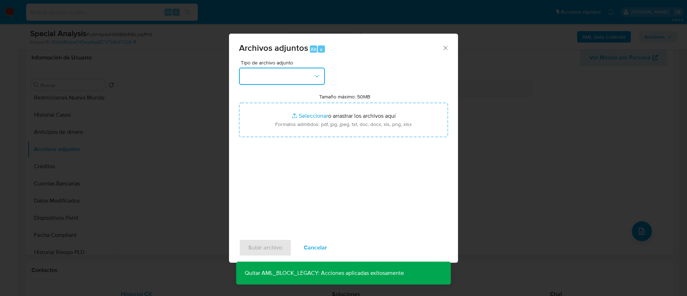
click at [280, 75] on button "button" at bounding box center [282, 76] width 86 height 17
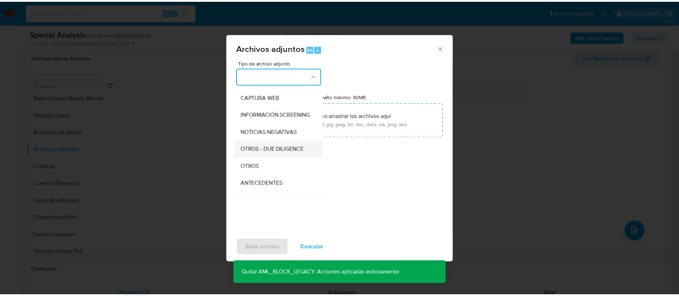
scroll to position [74, 0]
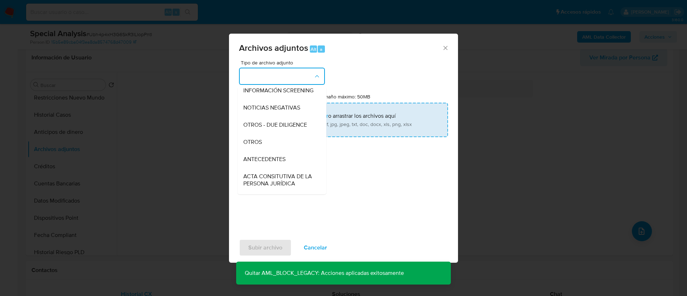
drag, startPoint x: 266, startPoint y: 149, endPoint x: 299, endPoint y: 129, distance: 38.4
click at [266, 149] on div "OTROS" at bounding box center [279, 142] width 73 height 17
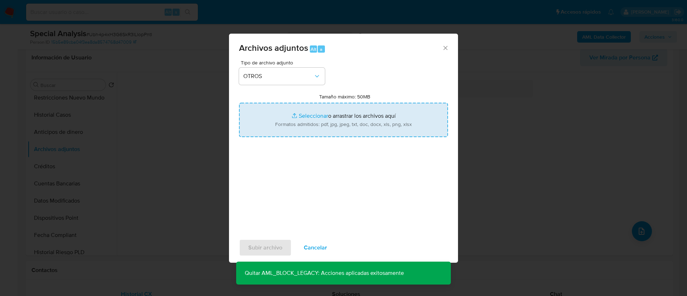
click at [328, 118] on input "Tamaño máximo: 50MB Seleccionar archivos" at bounding box center [343, 120] width 209 height 34
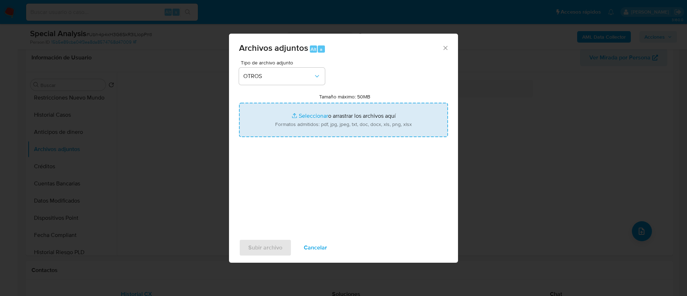
click at [308, 127] on input "Tamaño máximo: 50MB Seleccionar archivos" at bounding box center [343, 120] width 209 height 34
type input "C:\fakepath\258398443.pdf"
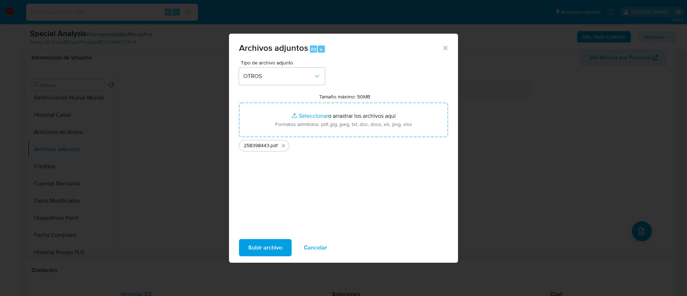
click at [275, 250] on span "Subir archivo" at bounding box center [265, 248] width 34 height 16
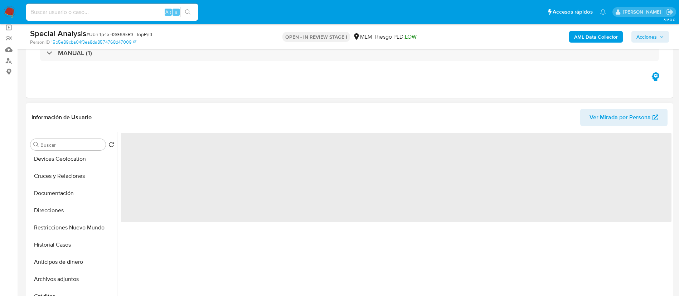
scroll to position [54, 0]
click at [67, 218] on button "Restricciones Nuevo Mundo" at bounding box center [70, 211] width 84 height 17
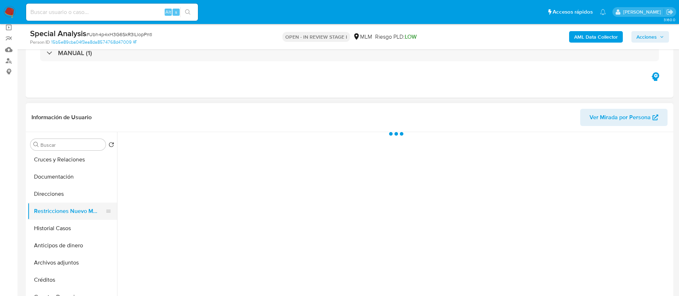
select select "10"
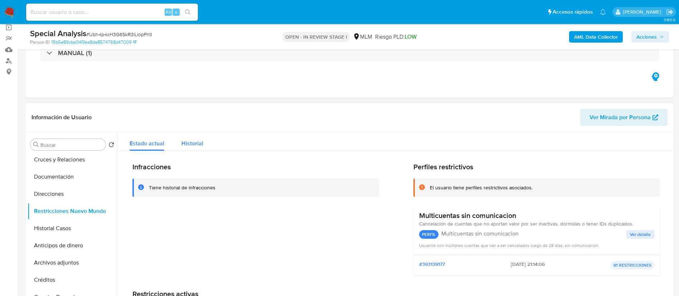
click at [190, 141] on span "Historial" at bounding box center [193, 143] width 22 height 8
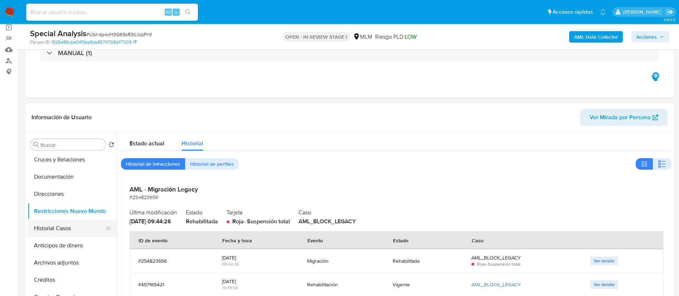
click at [72, 230] on button "Historial Casos" at bounding box center [70, 228] width 84 height 17
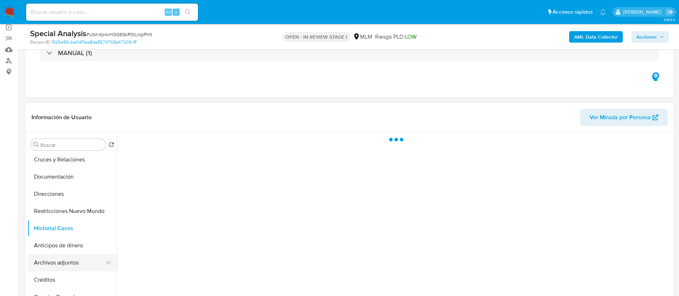
click at [60, 263] on button "Archivos adjuntos" at bounding box center [70, 262] width 84 height 17
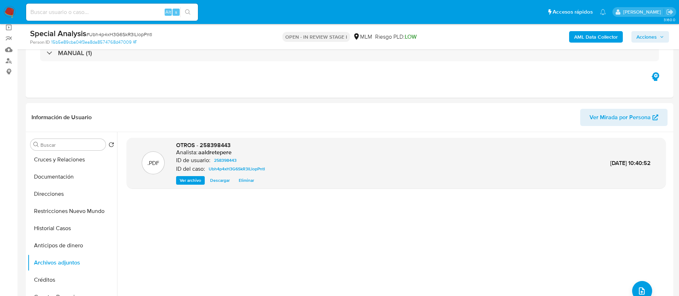
click at [654, 38] on span "Acciones" at bounding box center [647, 36] width 20 height 11
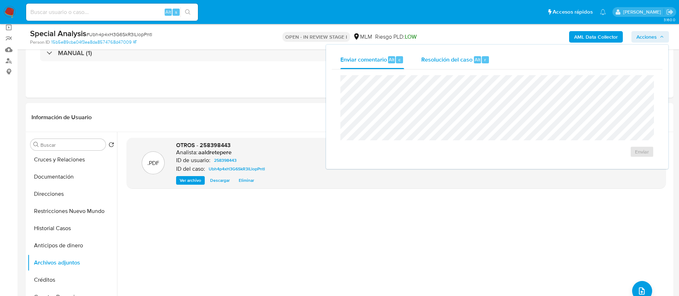
click at [465, 62] on span "Resolución del caso" at bounding box center [446, 59] width 51 height 8
click at [462, 113] on textarea at bounding box center [497, 113] width 313 height 57
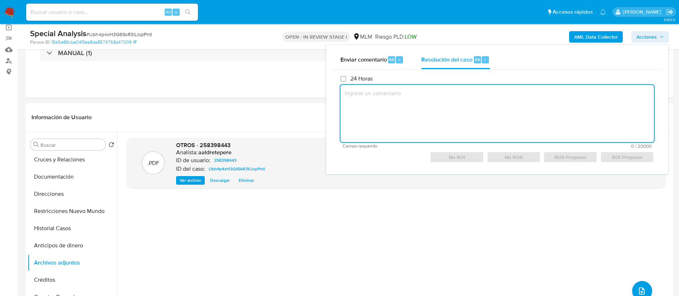
paste textarea "Caso alertado por CX, Existe un hit positivo en listas con el nombre de [PERSON…"
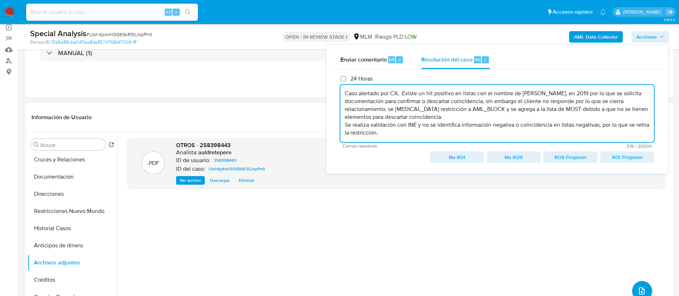
scroll to position [3, 0]
click at [340, 124] on textarea "Caso alertado por CX, Existe un hit positivo en listas con el nombre de [PERSON…" at bounding box center [497, 113] width 314 height 57
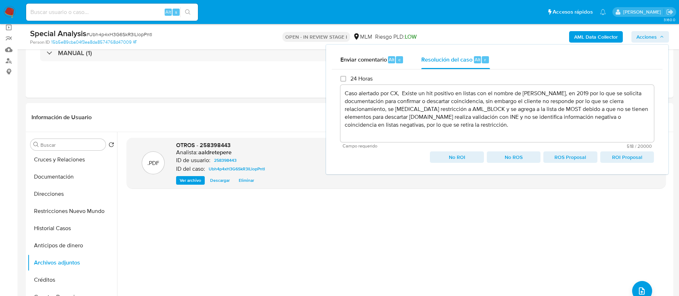
click at [464, 156] on span "No ROI" at bounding box center [457, 157] width 44 height 10
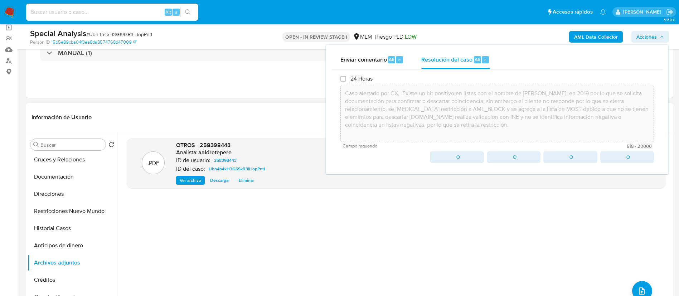
type textarea "Caso alertado por CX, Existe un hit positivo en listas con el nombre de [PERSON…"
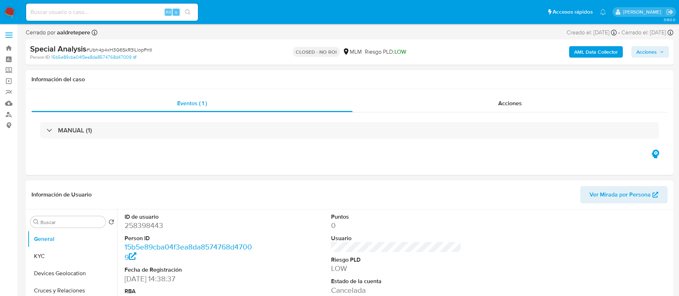
select select "10"
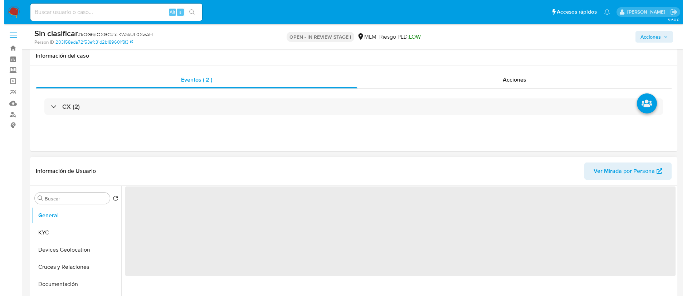
scroll to position [107, 0]
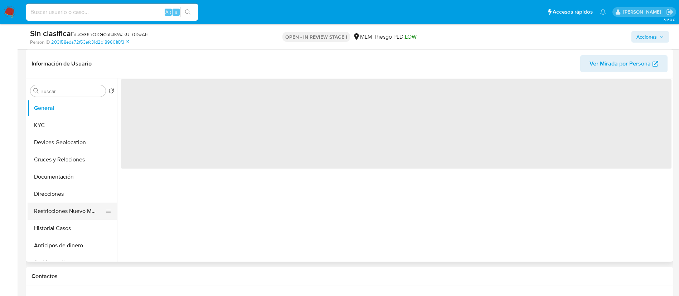
select select "10"
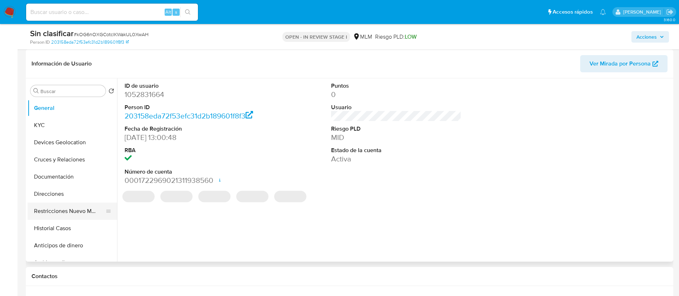
click at [66, 214] on button "Restricciones Nuevo Mundo" at bounding box center [70, 211] width 84 height 17
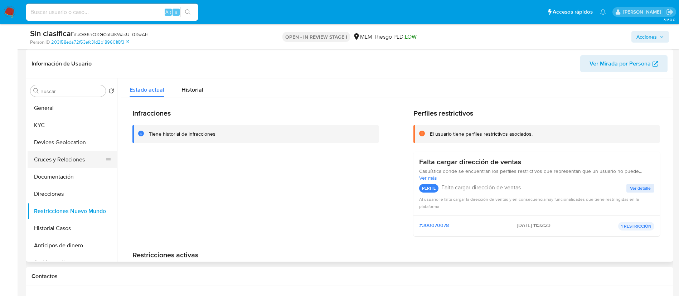
drag, startPoint x: 78, startPoint y: 121, endPoint x: 102, endPoint y: 152, distance: 38.8
click at [81, 135] on ul "General KYC Devices Geolocation Cruces y Relaciones Documentación Direcciones R…" at bounding box center [73, 180] width 90 height 161
click at [64, 125] on button "KYC" at bounding box center [70, 125] width 84 height 17
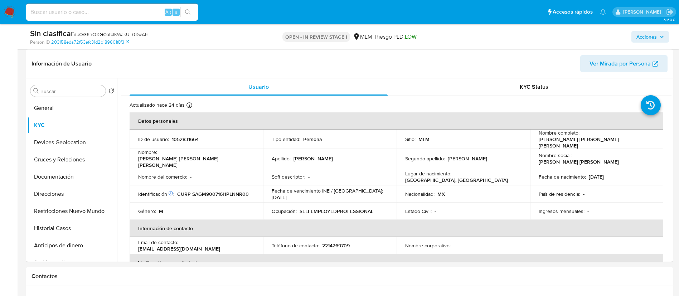
click at [645, 33] on span "Acciones" at bounding box center [647, 36] width 20 height 11
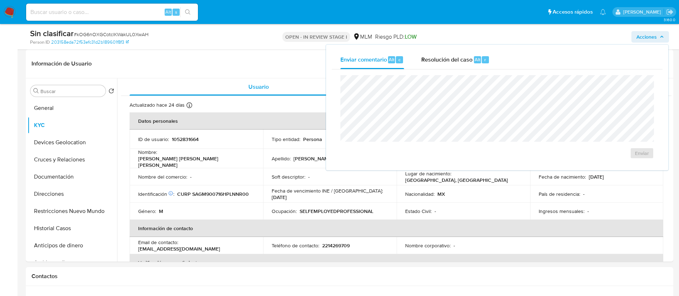
drag, startPoint x: 472, startPoint y: 63, endPoint x: 472, endPoint y: 71, distance: 8.2
click at [472, 65] on div "Resolución del caso Alt r" at bounding box center [455, 59] width 68 height 19
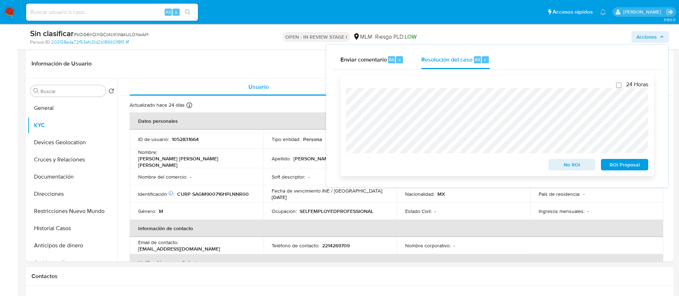
click at [582, 166] on span "No ROI" at bounding box center [571, 165] width 37 height 10
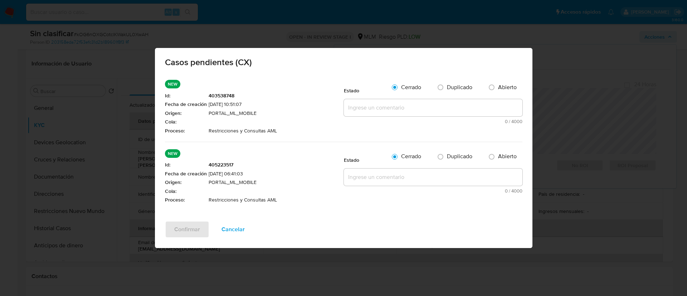
drag, startPoint x: 361, startPoint y: 116, endPoint x: 364, endPoint y: 111, distance: 6.5
click at [361, 116] on textarea at bounding box center [433, 107] width 179 height 17
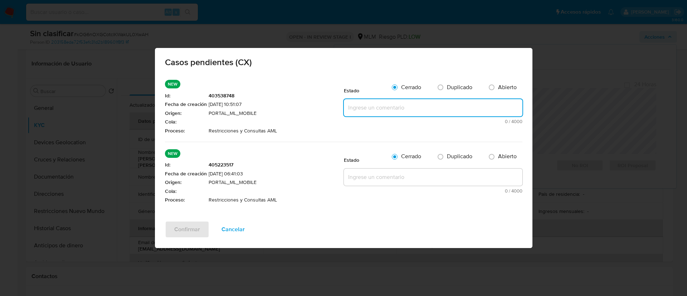
paste textarea "Caso alertado por CX, debido a un hit positivo en listas con el nombre de JOSE …"
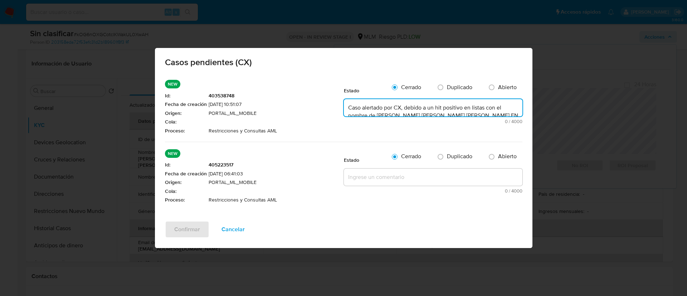
scroll to position [26, 0]
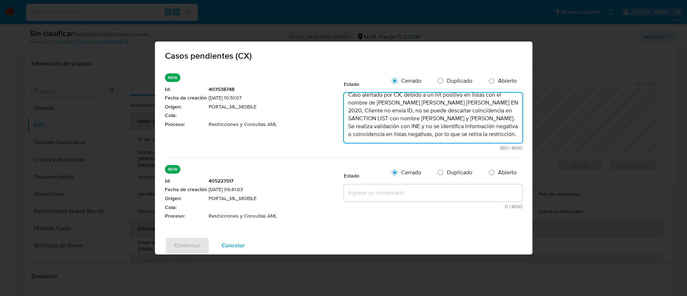
type textarea "Caso alertado por CX, debido a un hit positivo en listas con el nombre de JOSE …"
click at [380, 190] on textarea at bounding box center [433, 192] width 179 height 17
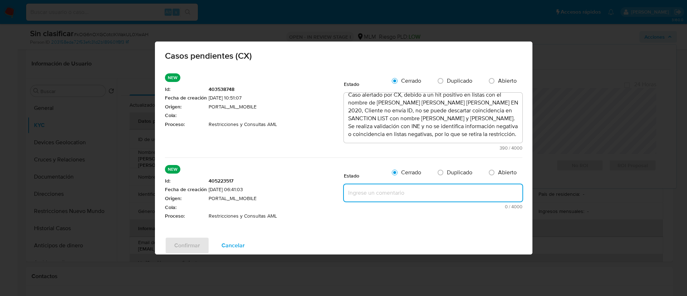
paste textarea "Caso alertado por CX, debido a un hit positivo en listas con el nombre de JOSE …"
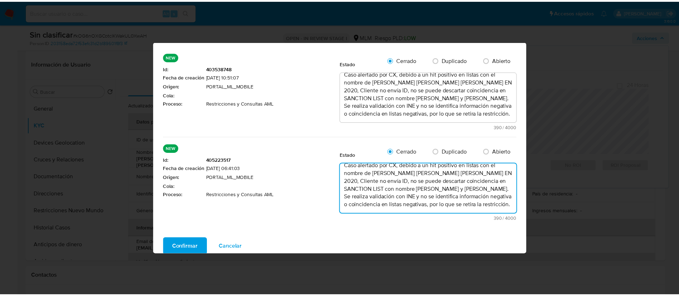
scroll to position [27, 0]
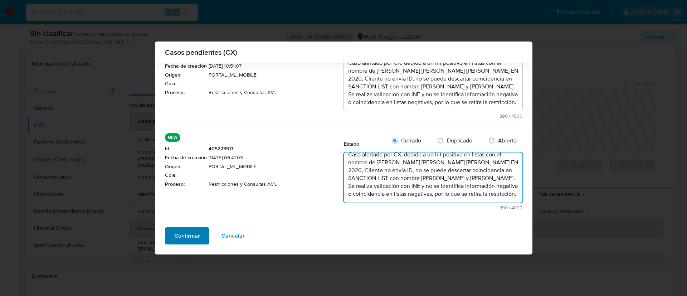
type textarea "Caso alertado por CX, debido a un hit positivo en listas con el nombre de JOSE …"
click at [169, 237] on button "Confirmar" at bounding box center [187, 235] width 44 height 17
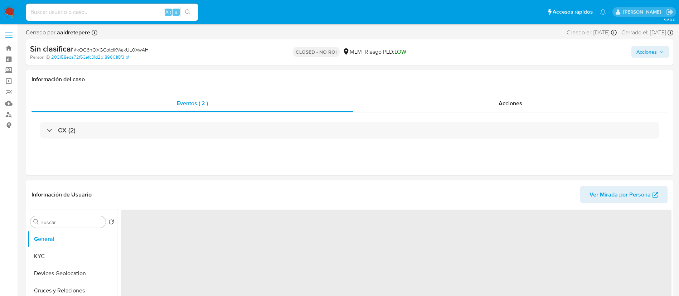
select select "10"
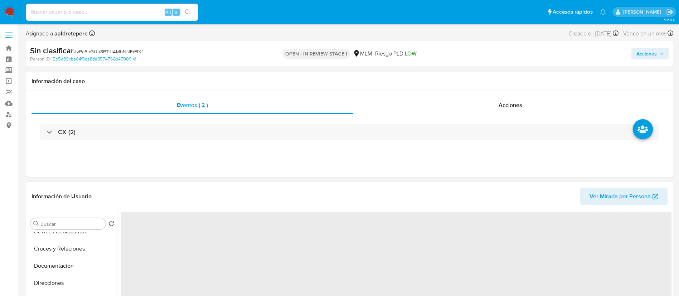
scroll to position [54, 0]
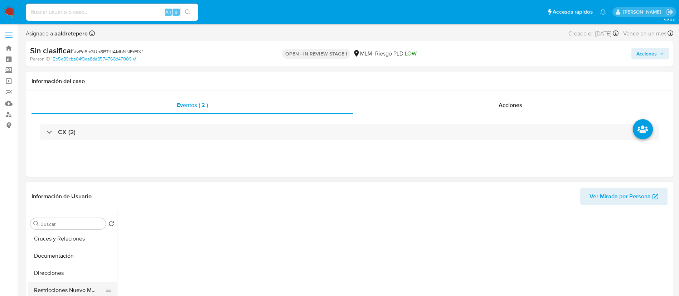
select select "10"
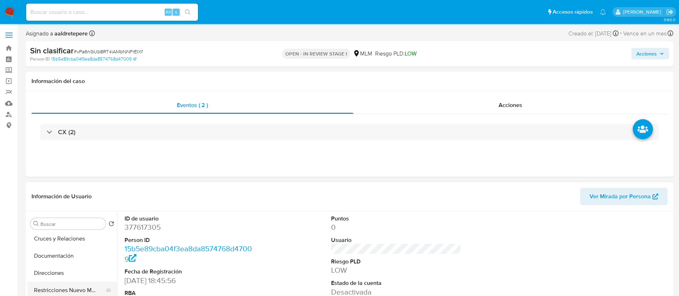
click at [69, 287] on button "Restricciones Nuevo Mundo" at bounding box center [70, 290] width 84 height 17
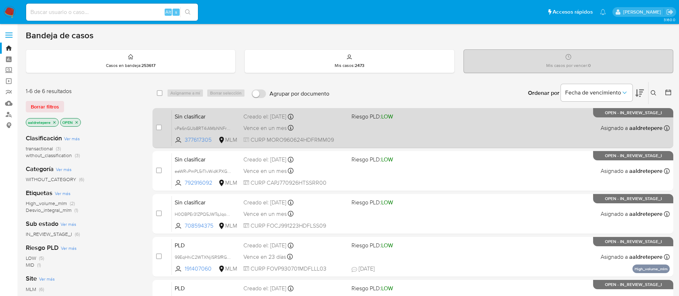
click at [409, 135] on div "Sin clasificar vPa6nGUb8RT4iAMbNNFrEIXf 377617305 MLM Riesgo PLD: LOW Creado el…" at bounding box center [421, 128] width 498 height 36
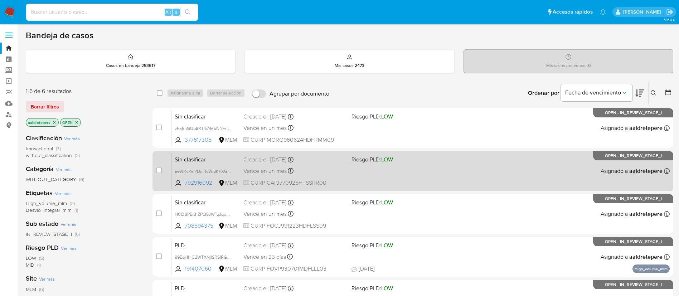
click at [367, 164] on div "Sin clasificar eeWRvPmPL5rTIvWidKPXGsKH 792916092 MLM Riesgo PLD: LOW Creado el…" at bounding box center [421, 171] width 498 height 36
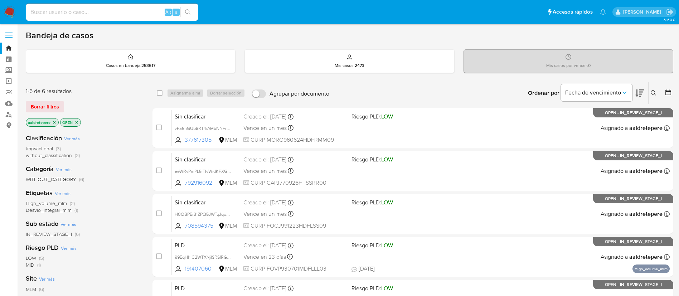
click at [71, 11] on input at bounding box center [112, 12] width 172 height 9
paste input "397027813"
type input "397027813"
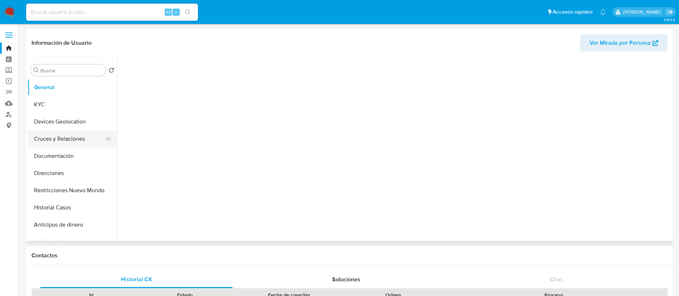
select select "10"
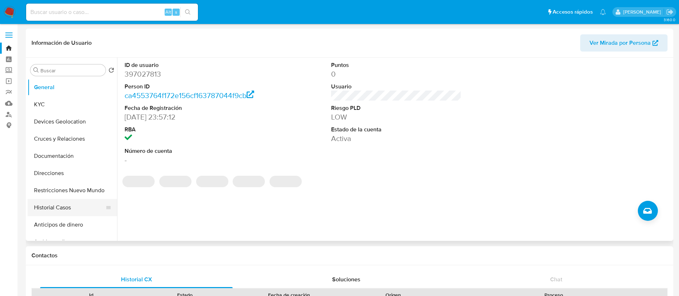
click at [58, 209] on button "Historial Casos" at bounding box center [70, 207] width 84 height 17
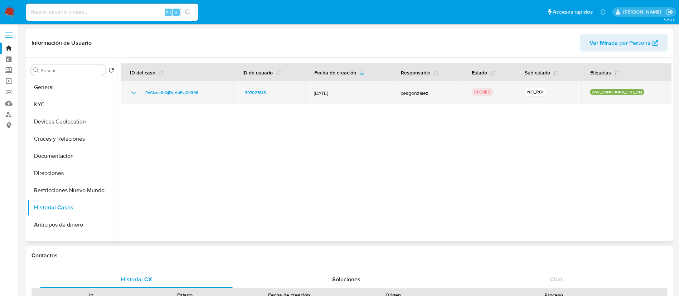
click at [129, 89] on td "PvClzucfbQjDuAp5zj0iKf06" at bounding box center [177, 92] width 112 height 23
click at [135, 93] on icon "Mostrar/Ocultar" at bounding box center [133, 92] width 5 height 3
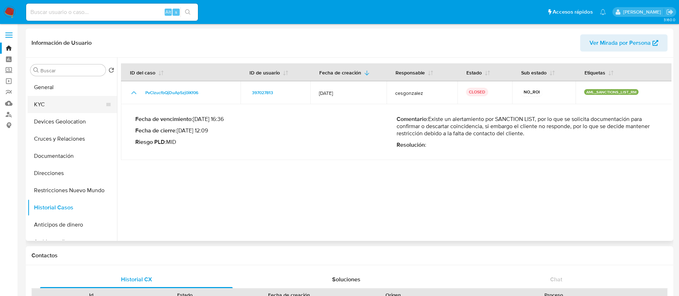
click at [47, 107] on button "KYC" at bounding box center [70, 104] width 84 height 17
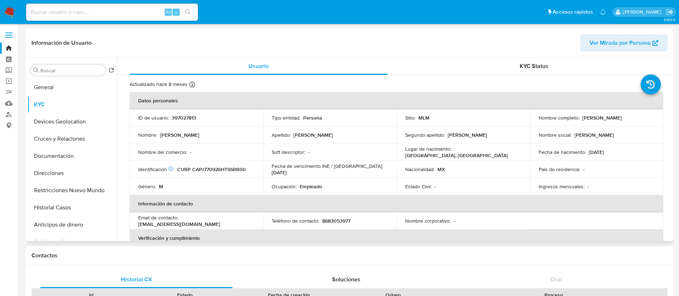
click at [178, 117] on p "397027813" at bounding box center [184, 118] width 24 height 6
copy p "397027813"
click at [77, 190] on button "Restricciones Nuevo Mundo" at bounding box center [70, 190] width 84 height 17
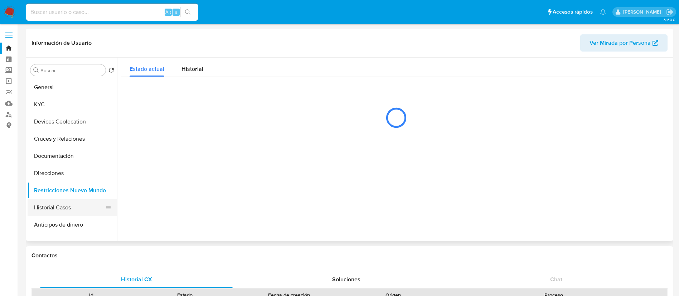
click at [57, 213] on button "Historial Casos" at bounding box center [70, 207] width 84 height 17
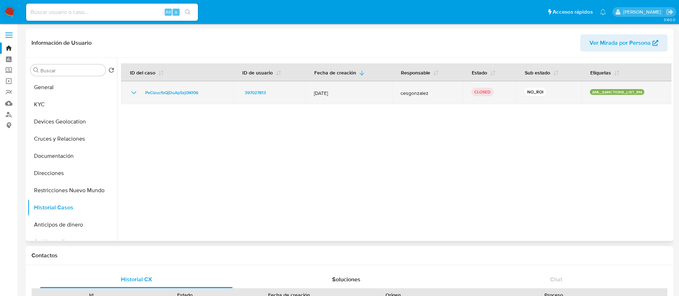
click at [132, 93] on icon "Mostrar/Ocultar" at bounding box center [134, 92] width 9 height 9
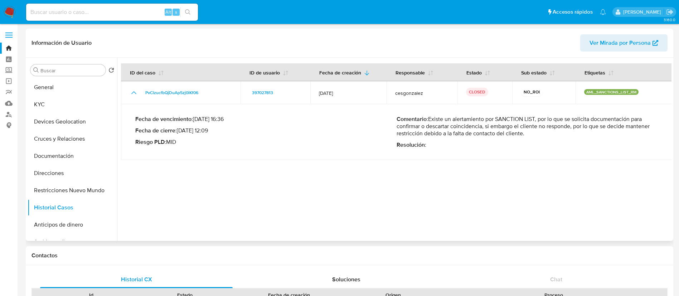
drag, startPoint x: 551, startPoint y: 137, endPoint x: 428, endPoint y: 121, distance: 124.3
click at [428, 121] on div "Comentario : Existe un alertamiento por SANCTION LIST, por lo que se solicita d…" at bounding box center [527, 132] width 261 height 33
click at [345, 134] on div "Fecha de vencimiento : [DATE] 16:36 Fecha de cierre : [DATE] 12:09 Riesgo PLD :…" at bounding box center [265, 132] width 261 height 33
click at [61, 176] on button "Direcciones" at bounding box center [70, 173] width 84 height 17
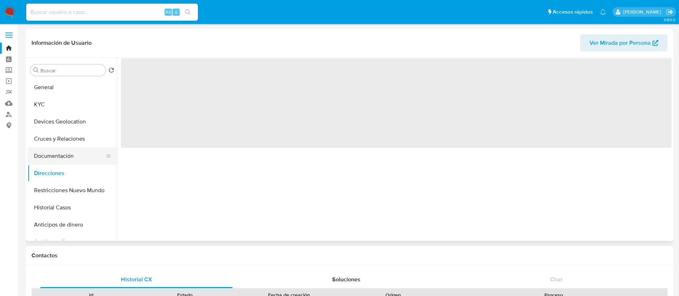
click at [62, 148] on button "Documentación" at bounding box center [70, 156] width 84 height 17
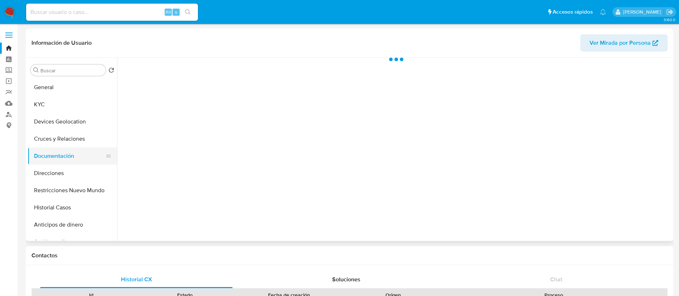
click at [79, 150] on button "Documentación" at bounding box center [70, 156] width 84 height 17
click at [97, 161] on button "Documentación" at bounding box center [70, 156] width 84 height 17
click at [67, 88] on button "General" at bounding box center [70, 87] width 84 height 17
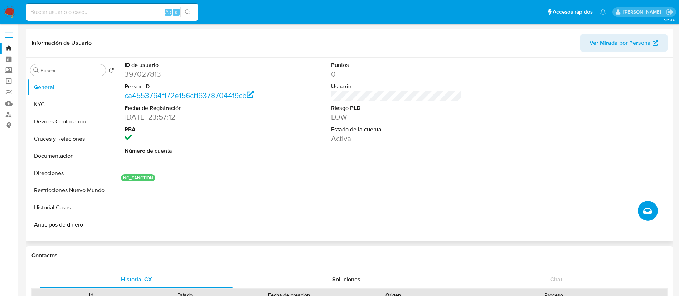
click at [644, 214] on span "Crear caso manual" at bounding box center [647, 211] width 9 height 9
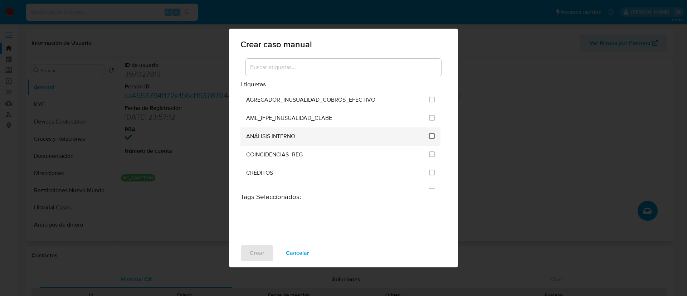
click at [431, 135] on input "1888" at bounding box center [432, 136] width 6 height 6
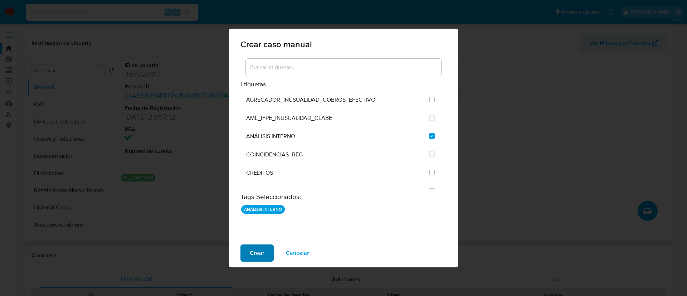
click at [247, 251] on button "Crear" at bounding box center [257, 253] width 33 height 17
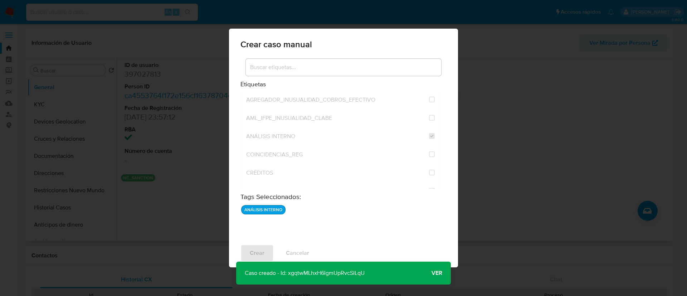
click at [50, 159] on div "Crear caso manual Etiquetas AGREGADOR_INUSUALIDAD_COBROS_EFECTIVO AML_IFPE_INUS…" at bounding box center [343, 148] width 687 height 296
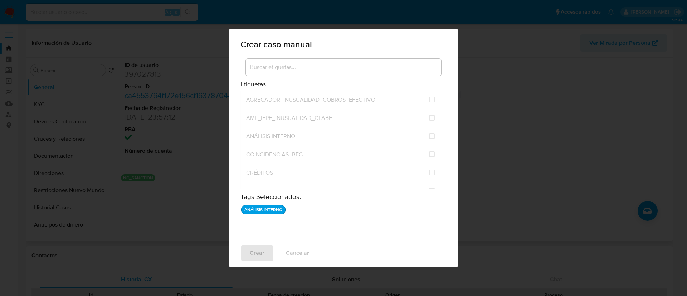
checkbox input "false"
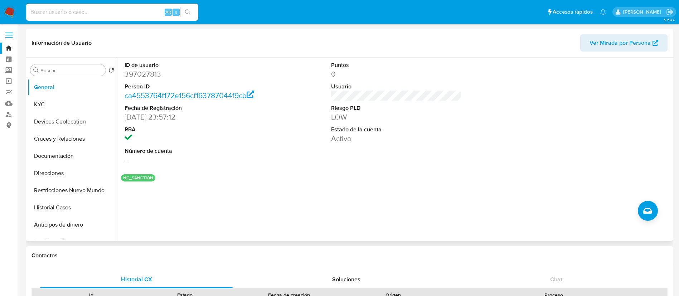
click at [54, 155] on button "Documentación" at bounding box center [73, 156] width 90 height 17
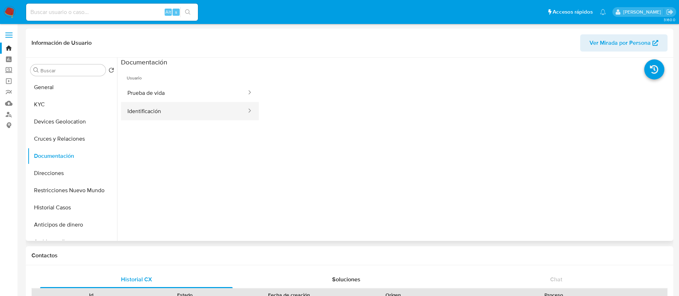
click at [156, 113] on button "Identificación" at bounding box center [184, 111] width 126 height 18
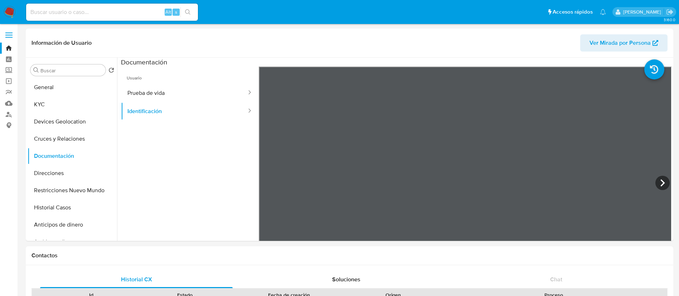
click at [13, 10] on img at bounding box center [10, 12] width 12 height 12
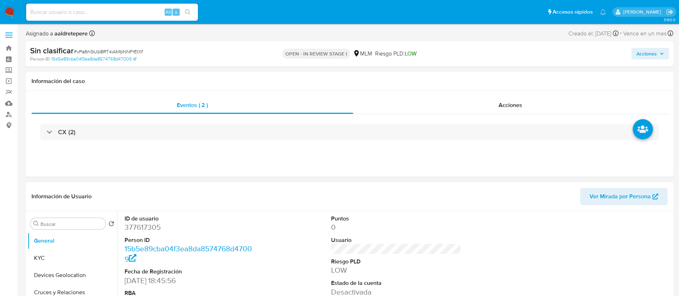
select select "10"
click at [49, 260] on button "KYC" at bounding box center [70, 258] width 84 height 17
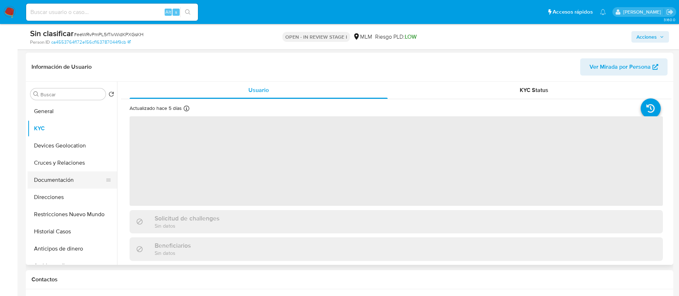
scroll to position [107, 0]
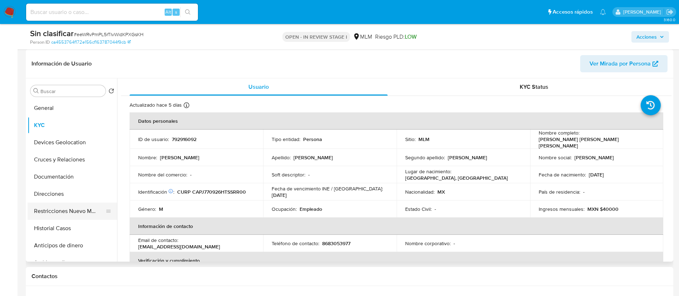
click at [97, 216] on button "Restricciones Nuevo Mundo" at bounding box center [70, 211] width 84 height 17
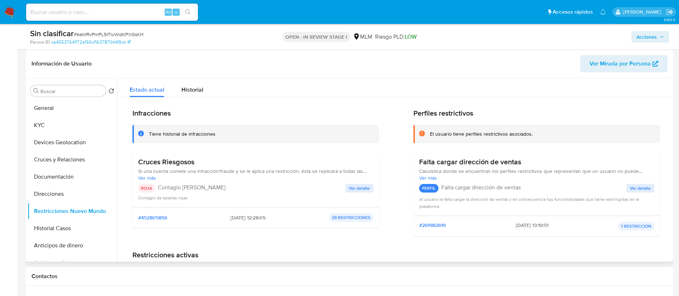
click at [357, 190] on span "Ver detalle" at bounding box center [359, 188] width 21 height 7
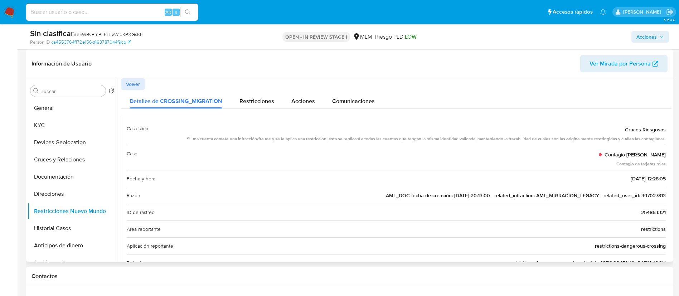
click at [647, 192] on span "AML_DOC fecha de creación: 18/03/2021 20:13:00 - related_infraction: AML_MIGRAC…" at bounding box center [526, 195] width 280 height 7
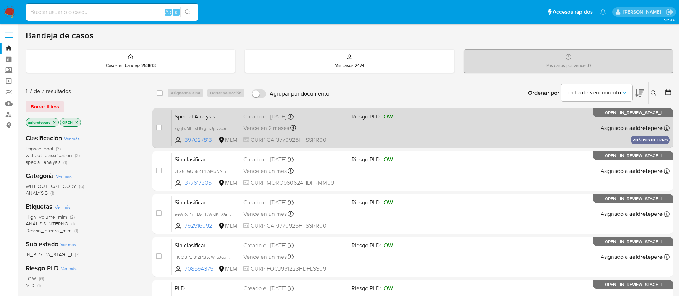
click at [345, 130] on div "Vence en 2 meses Vence el 17/11/2025 10:45:32" at bounding box center [294, 128] width 102 height 10
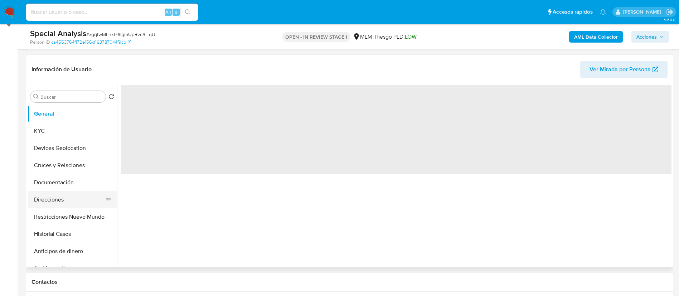
scroll to position [107, 0]
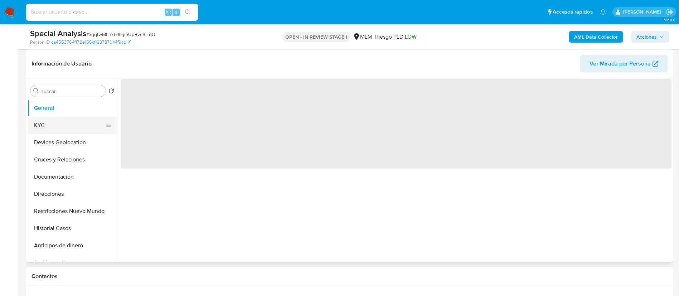
select select "10"
click at [58, 124] on button "KYC" at bounding box center [70, 125] width 84 height 17
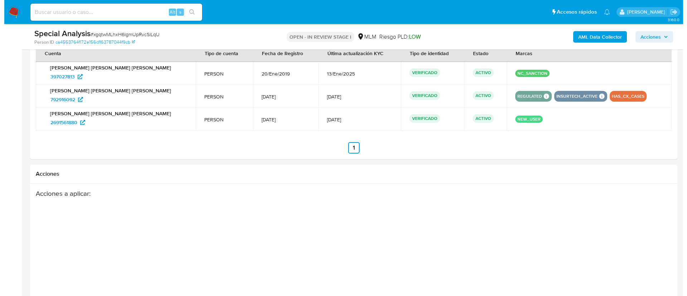
scroll to position [905, 0]
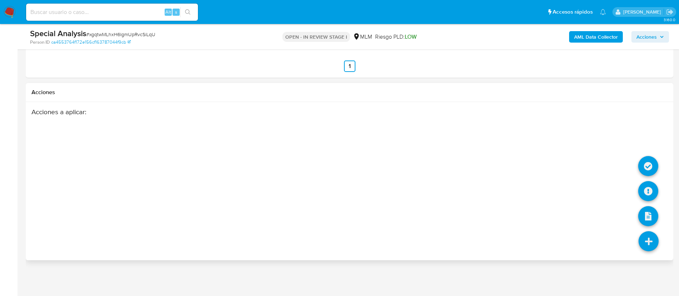
click at [651, 236] on icon at bounding box center [649, 241] width 20 height 20
click at [650, 165] on icon at bounding box center [648, 166] width 20 height 20
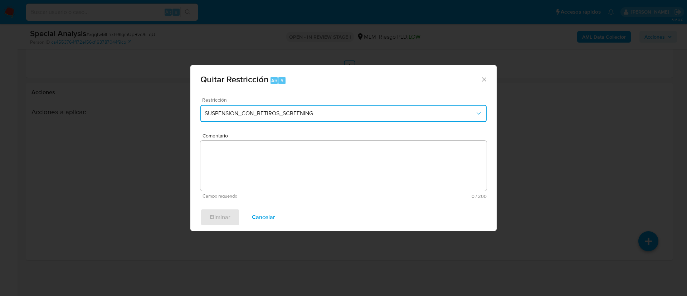
click at [250, 107] on button "SUSPENSION_CON_RETIROS_SCREENING" at bounding box center [343, 113] width 286 height 17
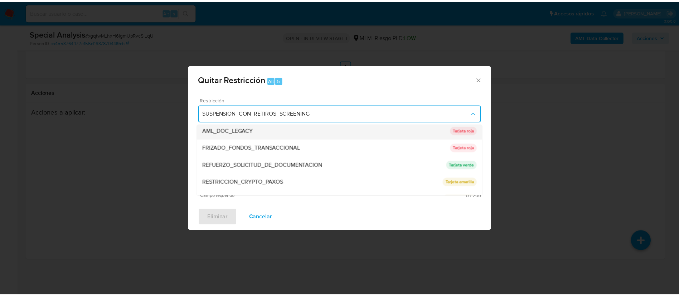
scroll to position [0, 0]
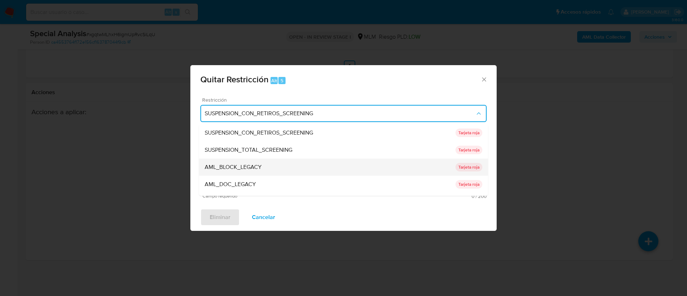
click at [260, 164] on span "AML_BLOCK_LEGACY" at bounding box center [233, 167] width 57 height 7
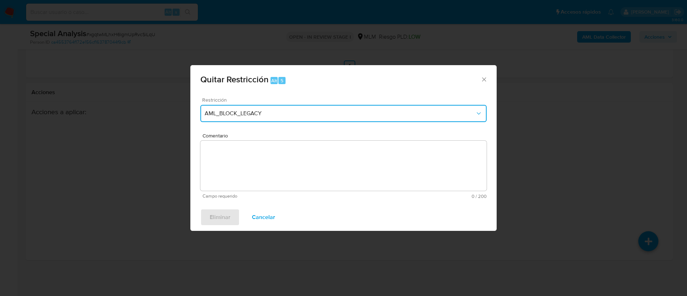
click at [266, 111] on span "AML_BLOCK_LEGACY" at bounding box center [340, 113] width 271 height 7
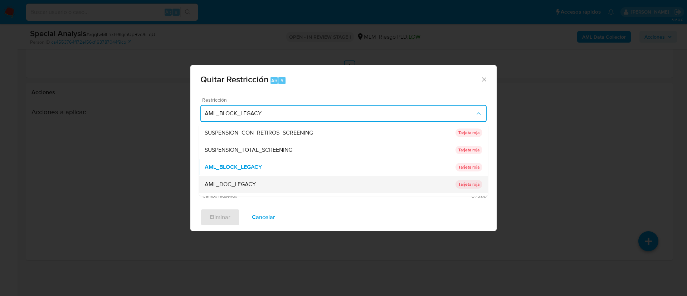
click at [260, 185] on div "AML_DOC_LEGACY" at bounding box center [330, 184] width 251 height 17
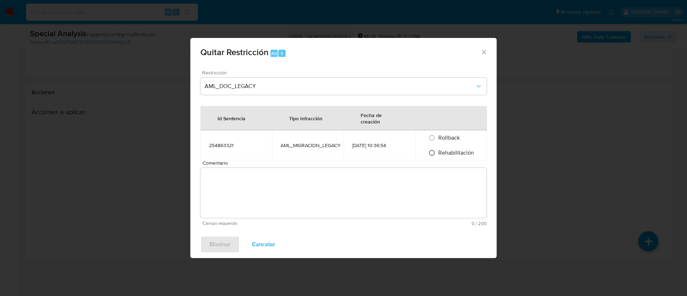
click at [434, 152] on input "Rehabilitación" at bounding box center [431, 152] width 11 height 11
radio input "true"
click at [277, 188] on textarea "Comentario" at bounding box center [343, 193] width 286 height 50
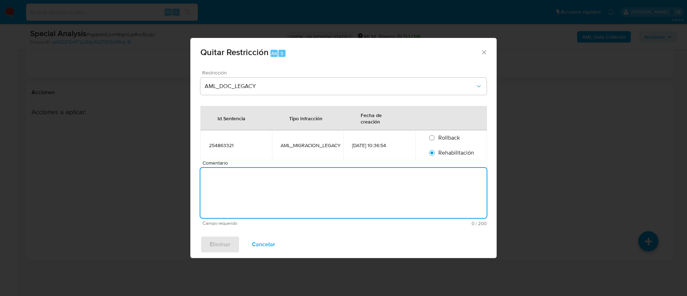
paste textarea "Se realiza validación con INE y no se identifica información negativa o coincid…"
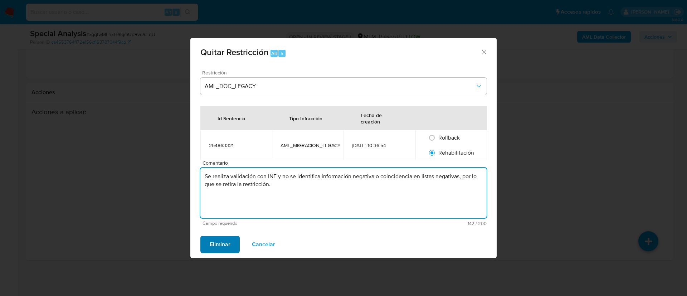
type textarea "Se realiza validación con INE y no se identifica información negativa o coincid…"
click at [214, 249] on span "Eliminar" at bounding box center [220, 245] width 21 height 16
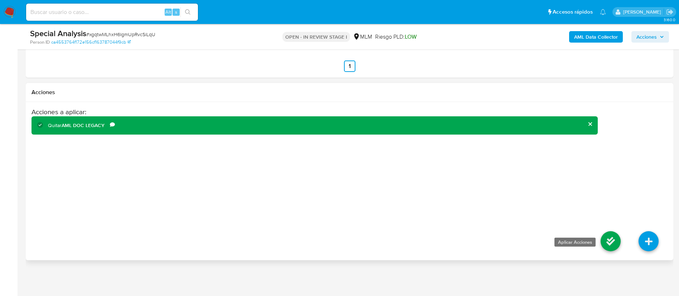
click at [611, 241] on icon at bounding box center [611, 241] width 20 height 20
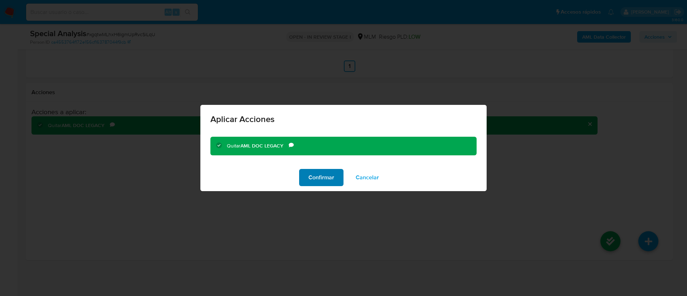
click at [313, 177] on span "Confirmar" at bounding box center [322, 178] width 26 height 16
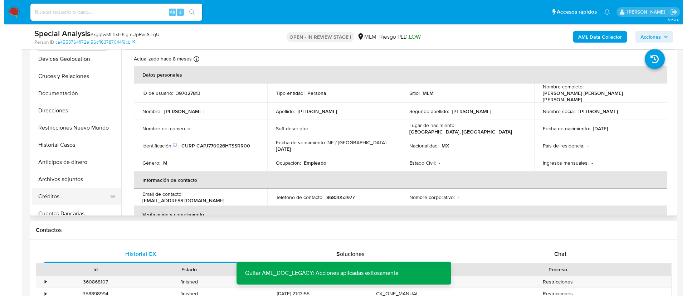
scroll to position [54, 0]
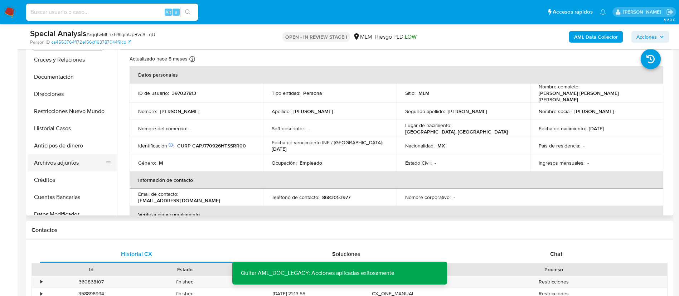
click at [59, 162] on button "Archivos adjuntos" at bounding box center [70, 162] width 84 height 17
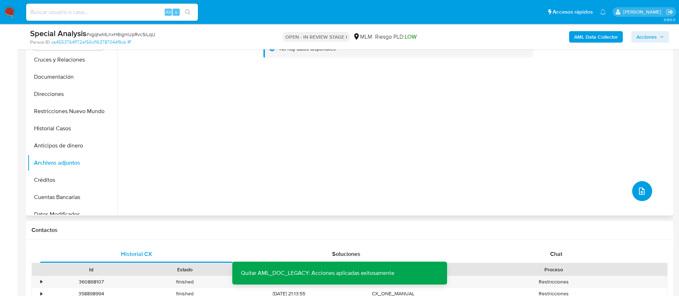
click at [642, 192] on icon "upload-file" at bounding box center [642, 191] width 9 height 9
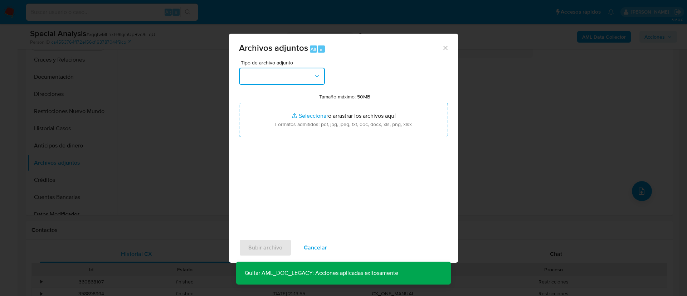
click at [266, 72] on button "button" at bounding box center [282, 76] width 86 height 17
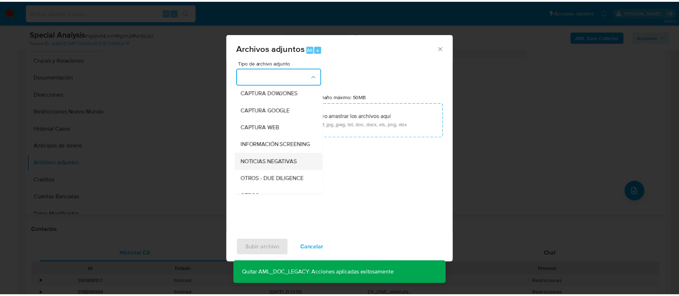
scroll to position [74, 0]
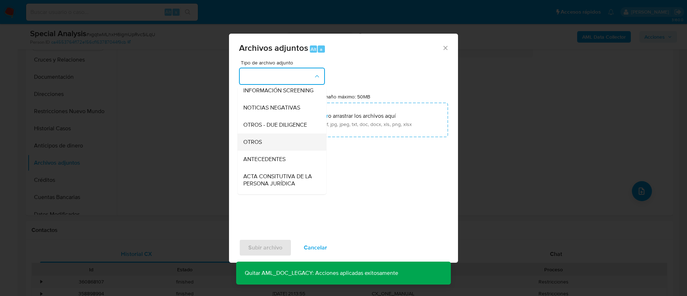
click at [277, 147] on div "OTROS" at bounding box center [279, 142] width 73 height 17
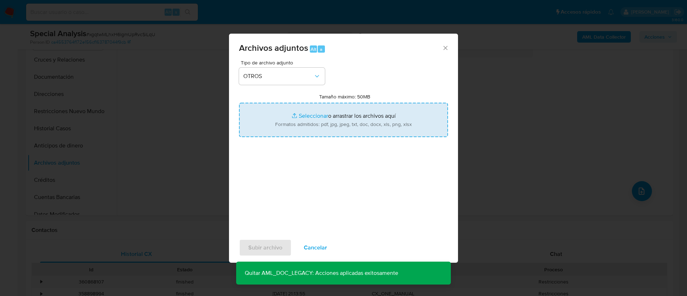
click at [335, 119] on input "Tamaño máximo: 50MB Seleccionar archivos" at bounding box center [343, 120] width 209 height 34
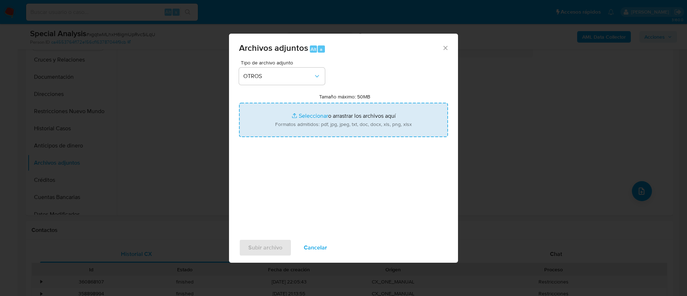
type input "C:\fakepath\397027813.pdf"
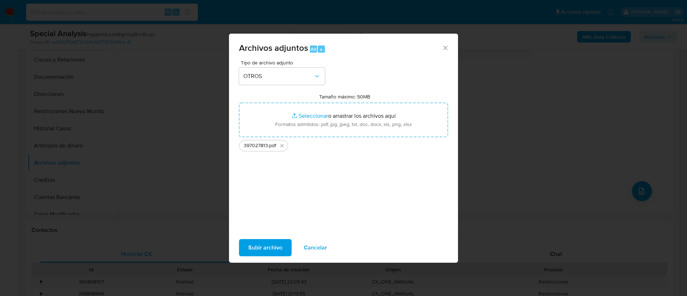
click at [269, 245] on span "Subir archivo" at bounding box center [265, 248] width 34 height 16
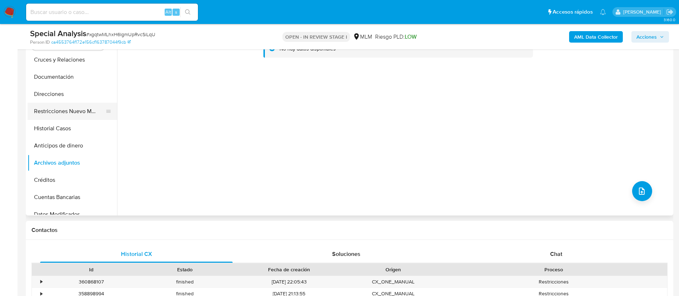
drag, startPoint x: 68, startPoint y: 113, endPoint x: 72, endPoint y: 112, distance: 4.1
click at [69, 113] on button "Restricciones Nuevo Mundo" at bounding box center [70, 111] width 84 height 17
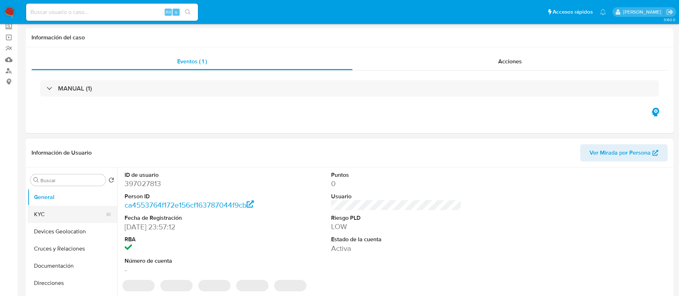
select select "10"
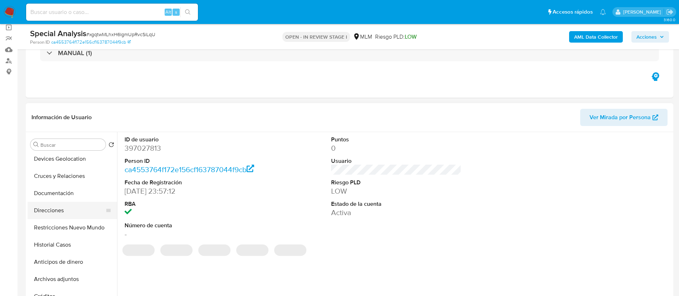
scroll to position [54, 0]
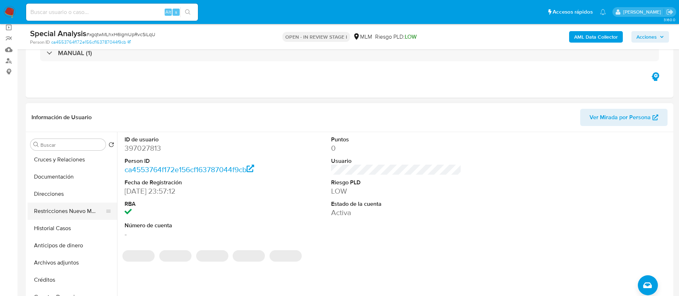
click at [85, 209] on button "Restricciones Nuevo Mundo" at bounding box center [70, 211] width 84 height 17
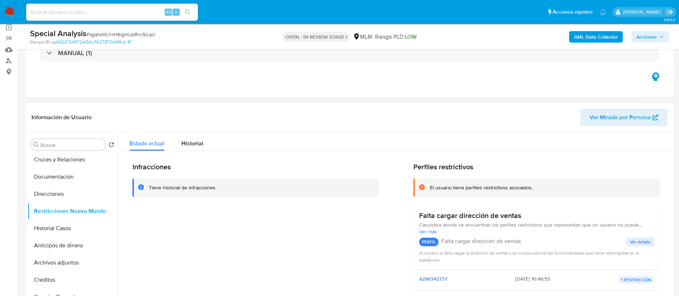
click at [640, 38] on span "Acciones" at bounding box center [647, 36] width 20 height 11
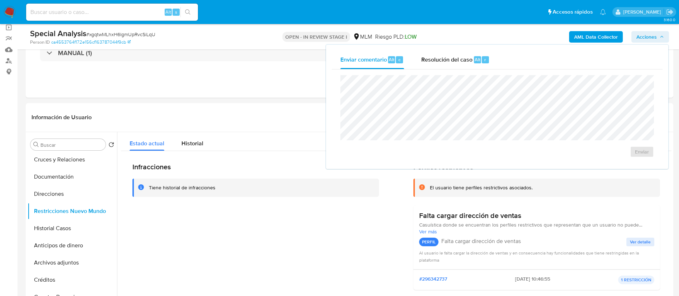
drag, startPoint x: 435, startPoint y: 66, endPoint x: 434, endPoint y: 71, distance: 5.0
click at [435, 68] on div "Resolución del caso Alt r" at bounding box center [455, 59] width 68 height 19
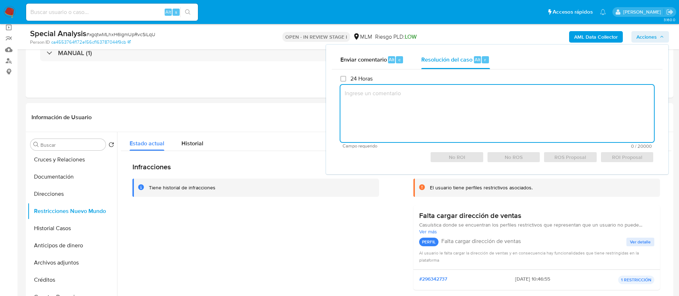
click at [429, 102] on textarea at bounding box center [497, 113] width 314 height 57
paste textarea "Caso alertado por CX, Existe un alertamiento por SANCTION LIST EN 2021, por lo …"
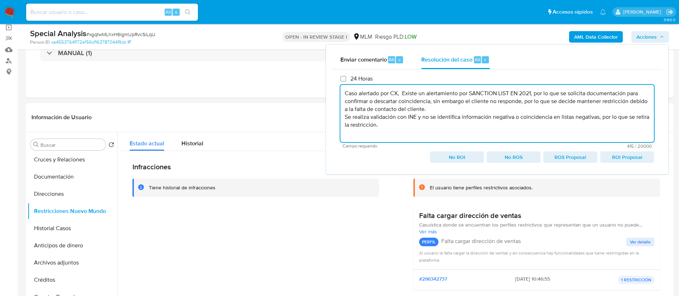
click at [465, 160] on span "No ROI" at bounding box center [457, 157] width 44 height 10
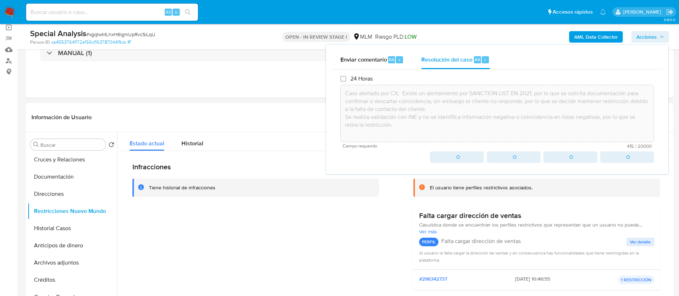
type textarea "Caso alertado por CX, Existe un alertamiento por SANCTION LIST EN 2021, por lo …"
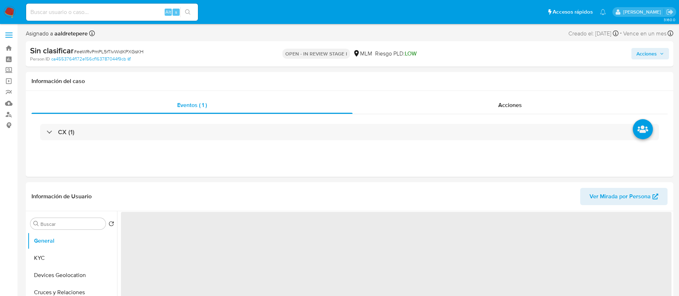
select select "10"
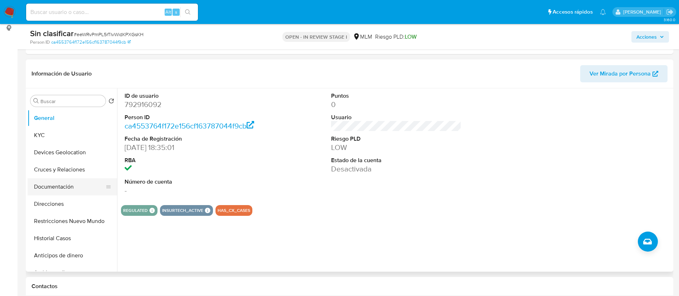
scroll to position [107, 0]
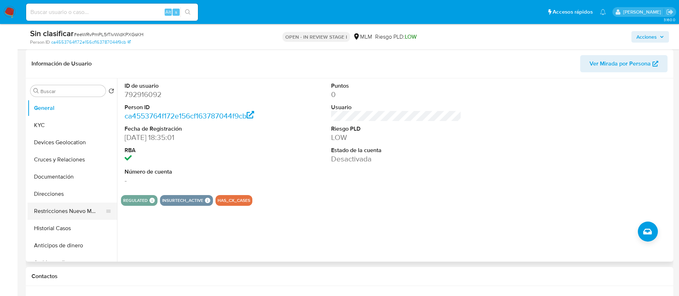
click at [83, 208] on button "Restricciones Nuevo Mundo" at bounding box center [70, 211] width 84 height 17
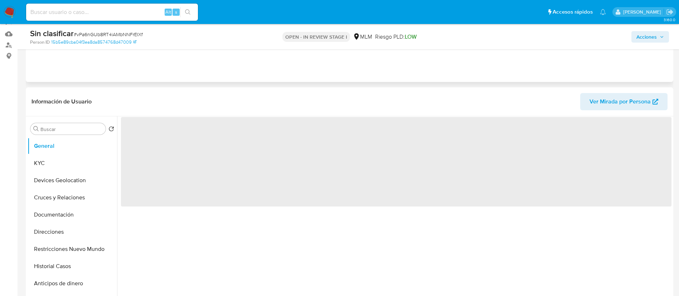
scroll to position [107, 0]
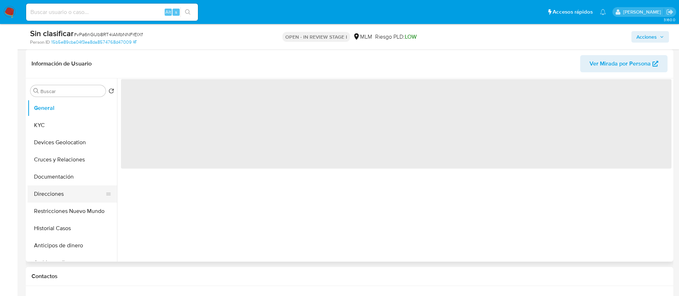
select select "10"
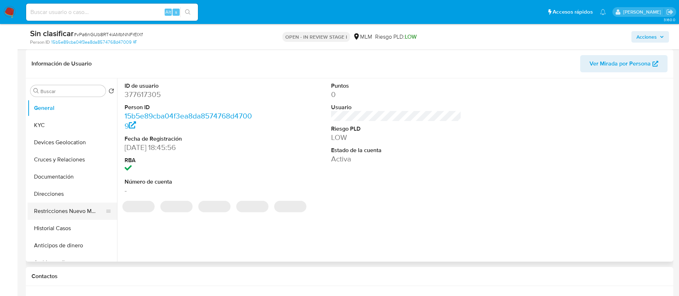
click at [78, 204] on button "Restricciones Nuevo Mundo" at bounding box center [70, 211] width 84 height 17
